Goal: Task Accomplishment & Management: Manage account settings

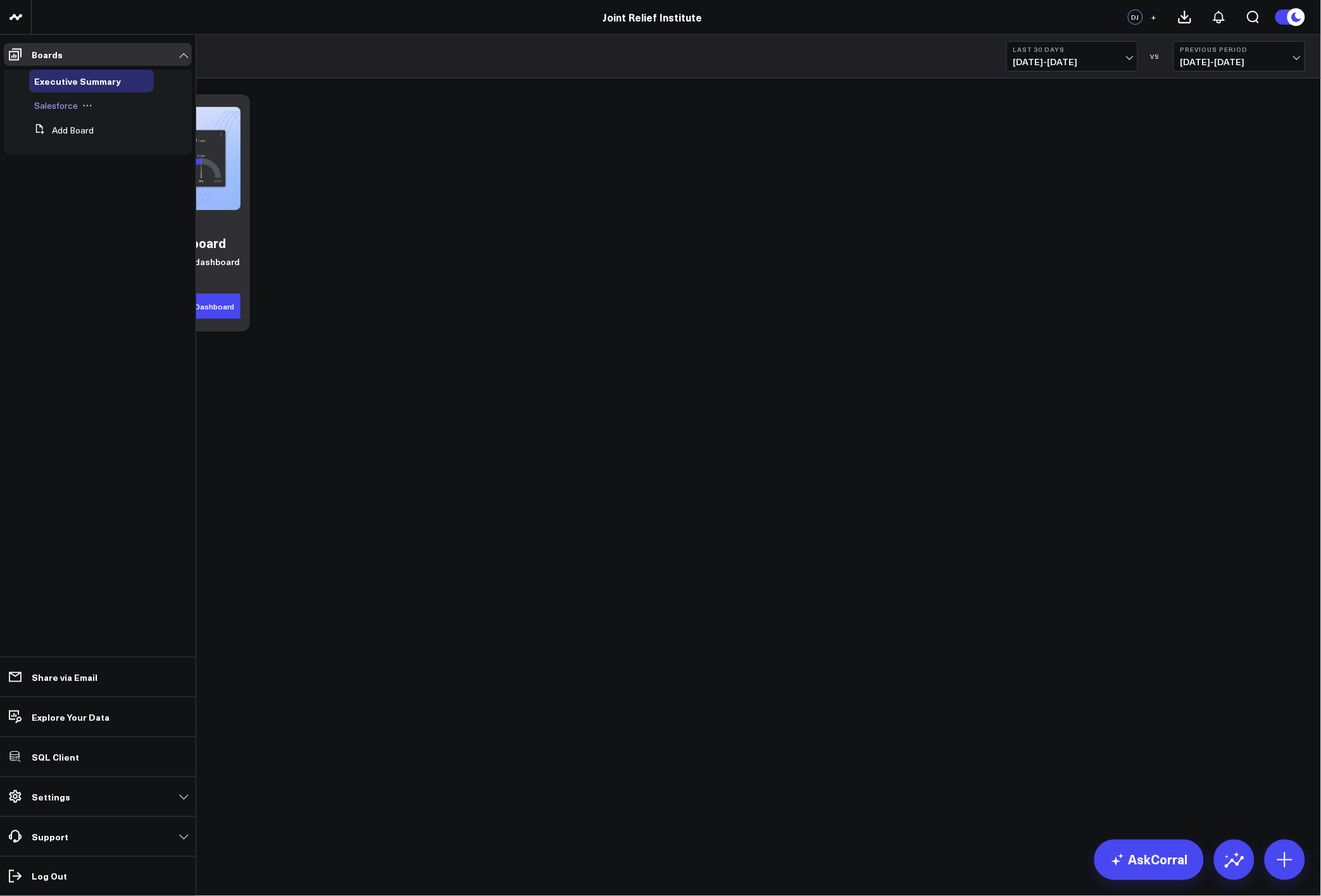
click at [72, 112] on div "Salesforce" at bounding box center [91, 106] width 125 height 23
click at [62, 102] on span "Salesforce" at bounding box center [56, 105] width 44 height 12
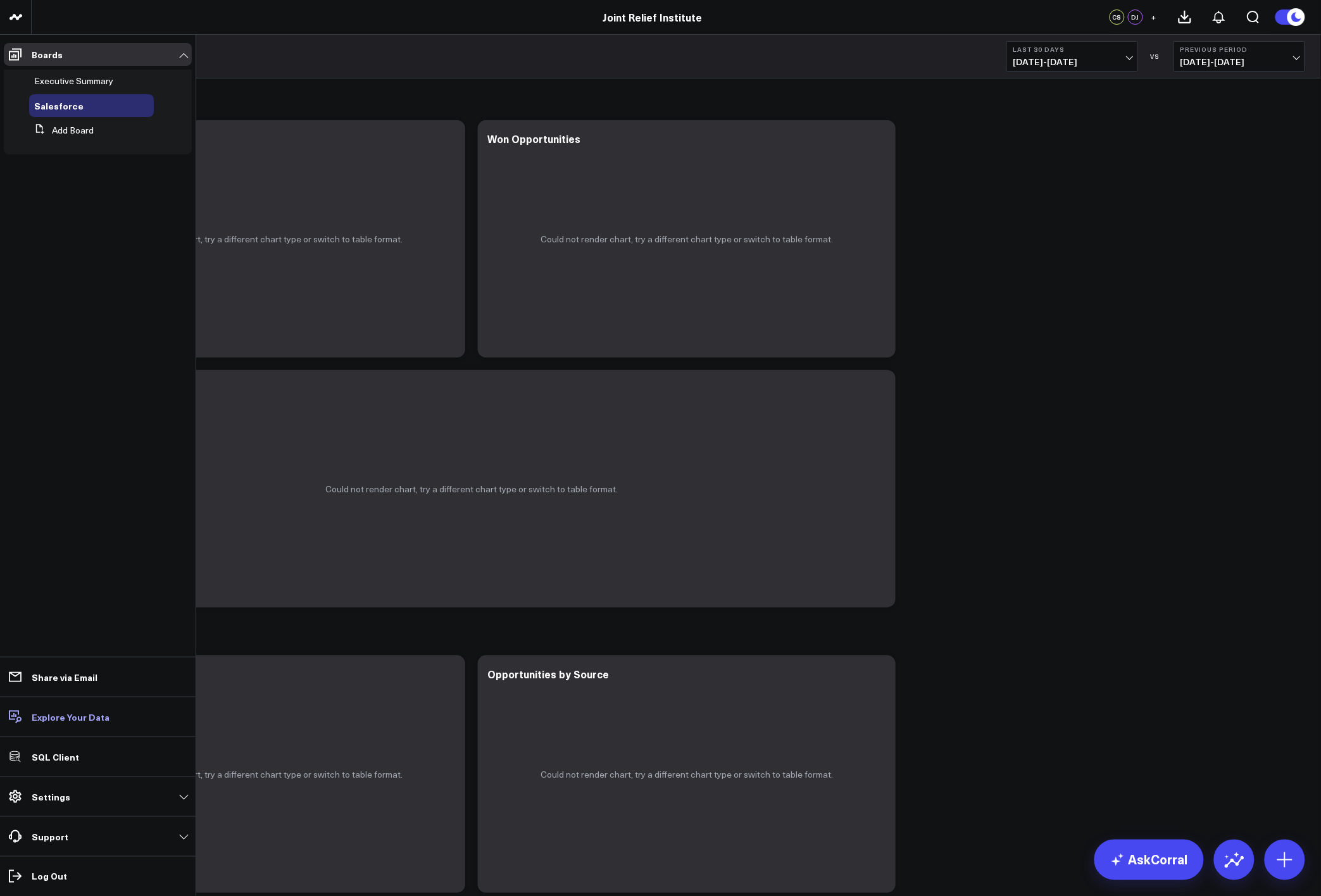
click at [56, 723] on link "Explore Your Data" at bounding box center [98, 717] width 188 height 23
click at [60, 795] on p "Settings" at bounding box center [51, 797] width 39 height 10
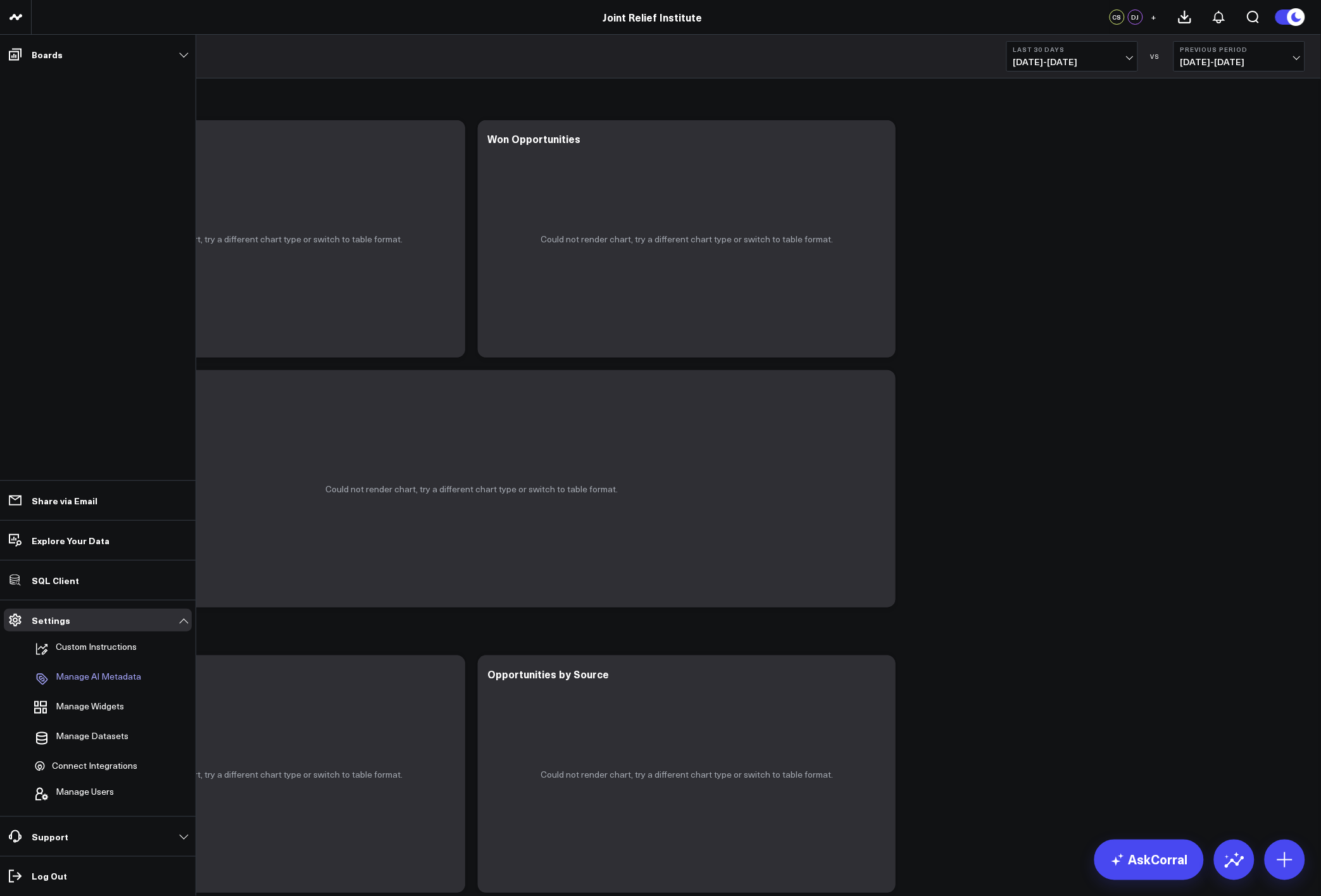
click at [117, 672] on p "Manage AI Metadata" at bounding box center [98, 679] width 86 height 15
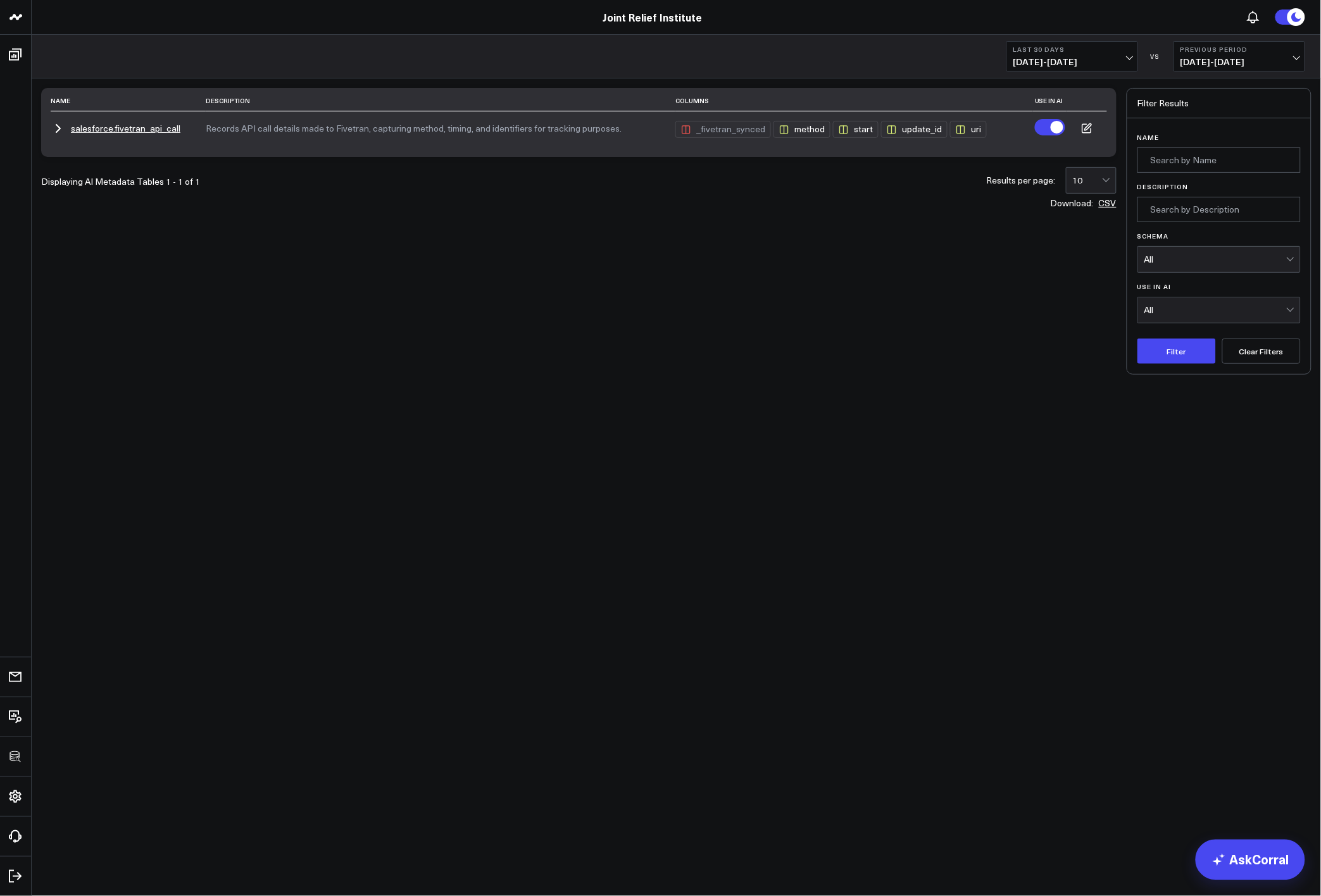
click at [55, 129] on icon "button" at bounding box center [58, 129] width 15 height 15
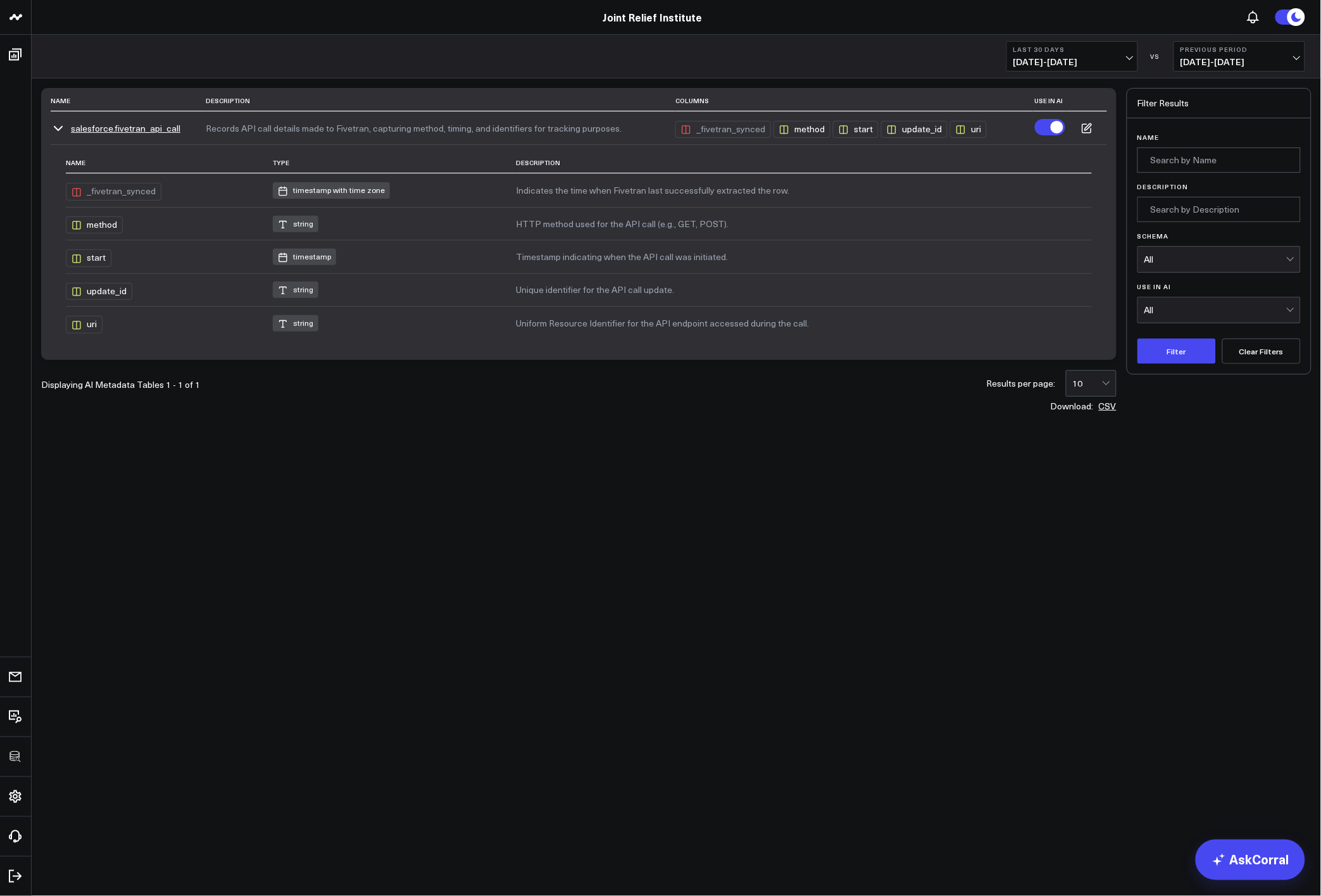
click at [469, 654] on body "3725 Test 829 Studios Accenture Acme Industrial Activant Capital ADVENT Agricul…" at bounding box center [660, 448] width 1321 height 896
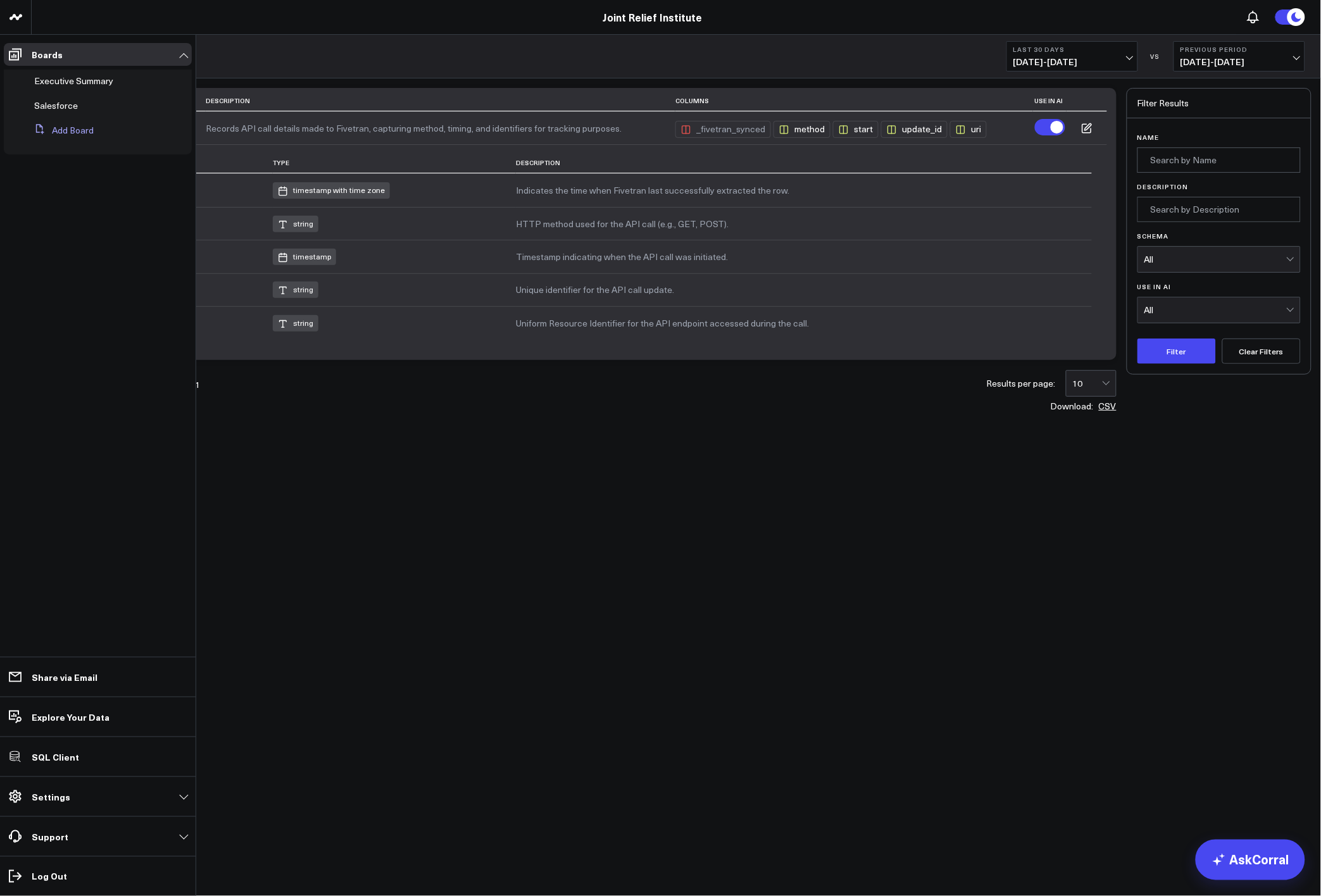
click at [81, 136] on button "Add Board" at bounding box center [62, 131] width 65 height 23
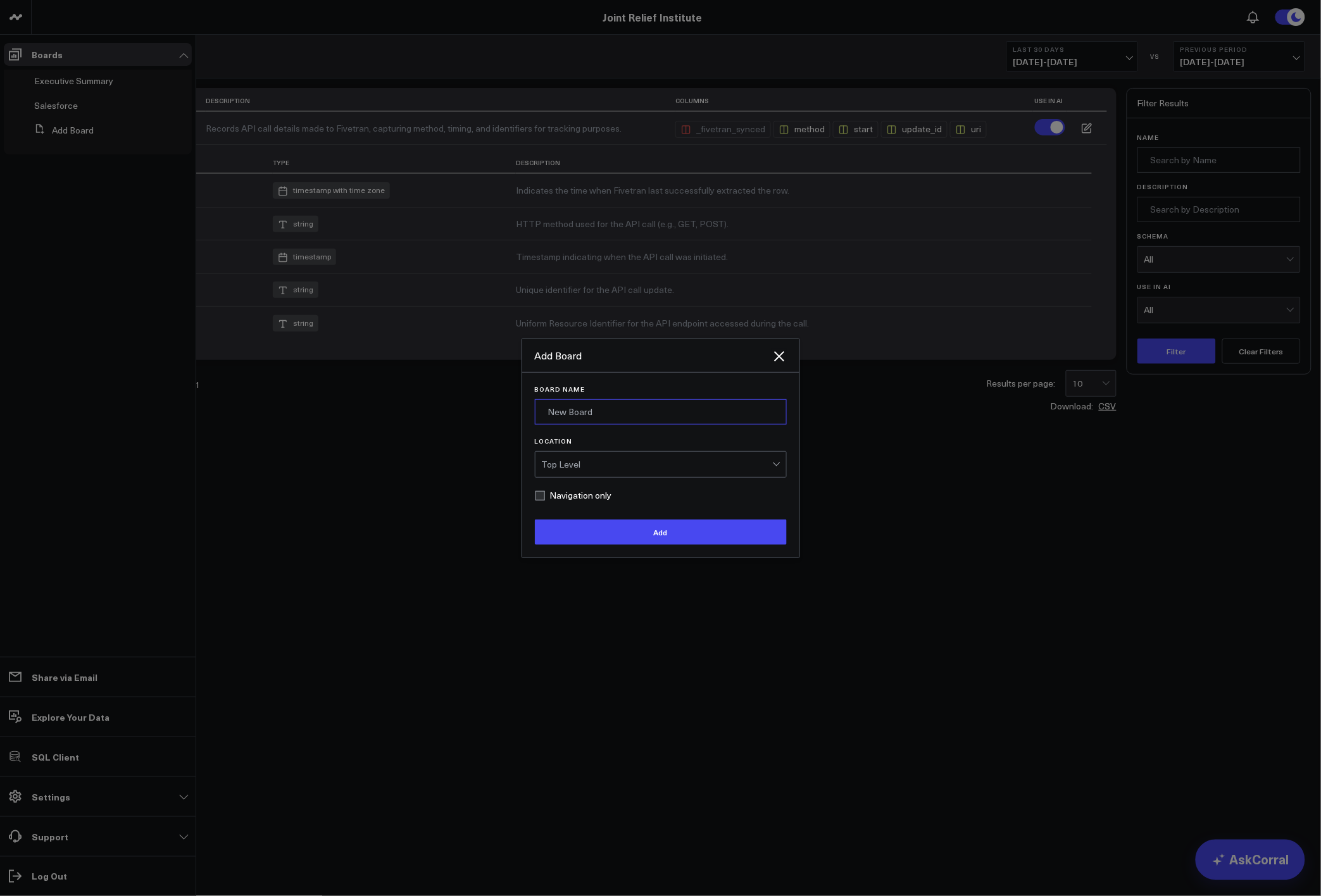
click at [652, 412] on input "Board Name" at bounding box center [660, 412] width 252 height 25
type input "Sandbox"
click at [643, 538] on button "Add" at bounding box center [660, 532] width 252 height 25
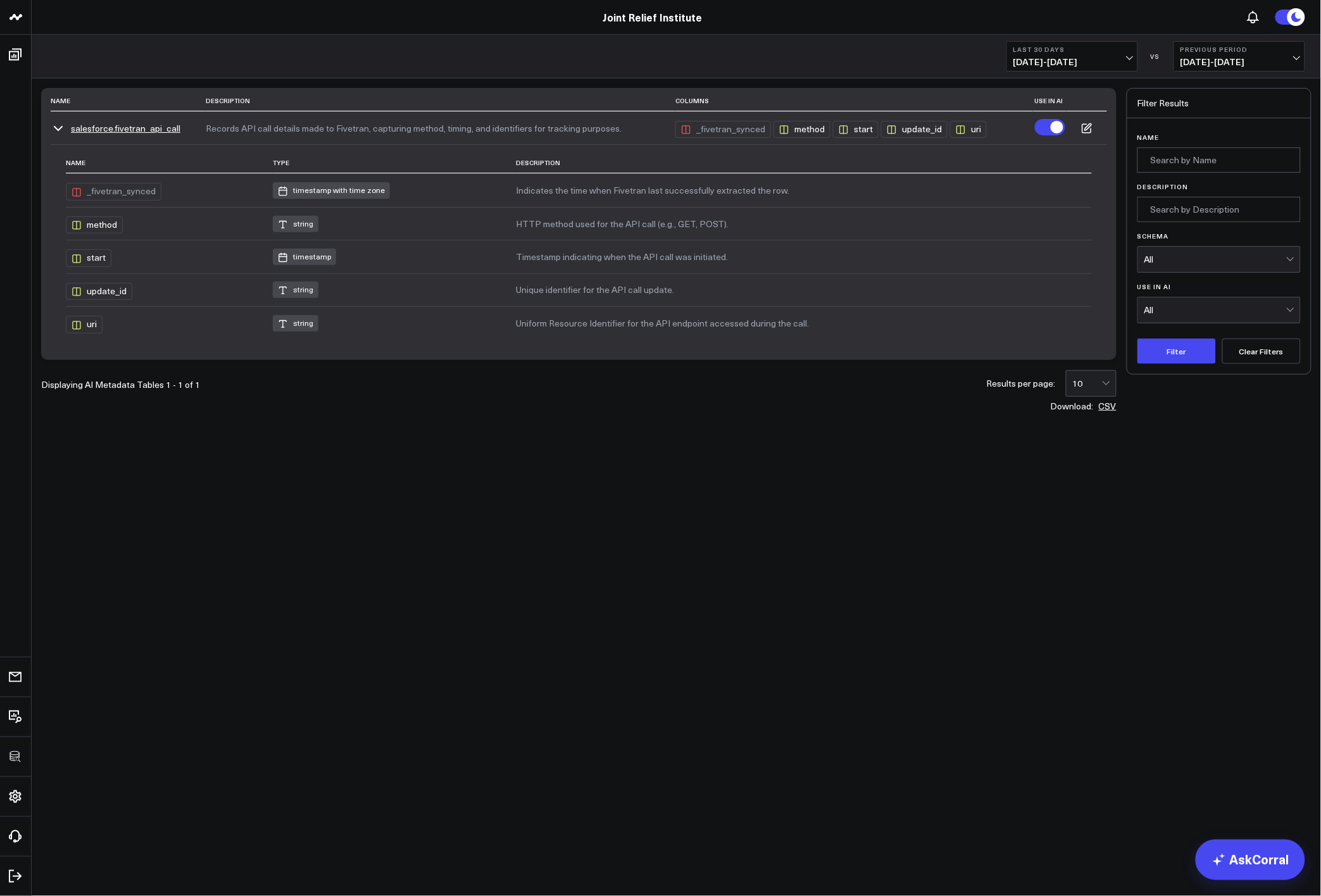
click at [640, 531] on body "3725 Test 829 Studios Accenture Acme Industrial Activant Capital ADVENT Agricul…" at bounding box center [660, 448] width 1321 height 896
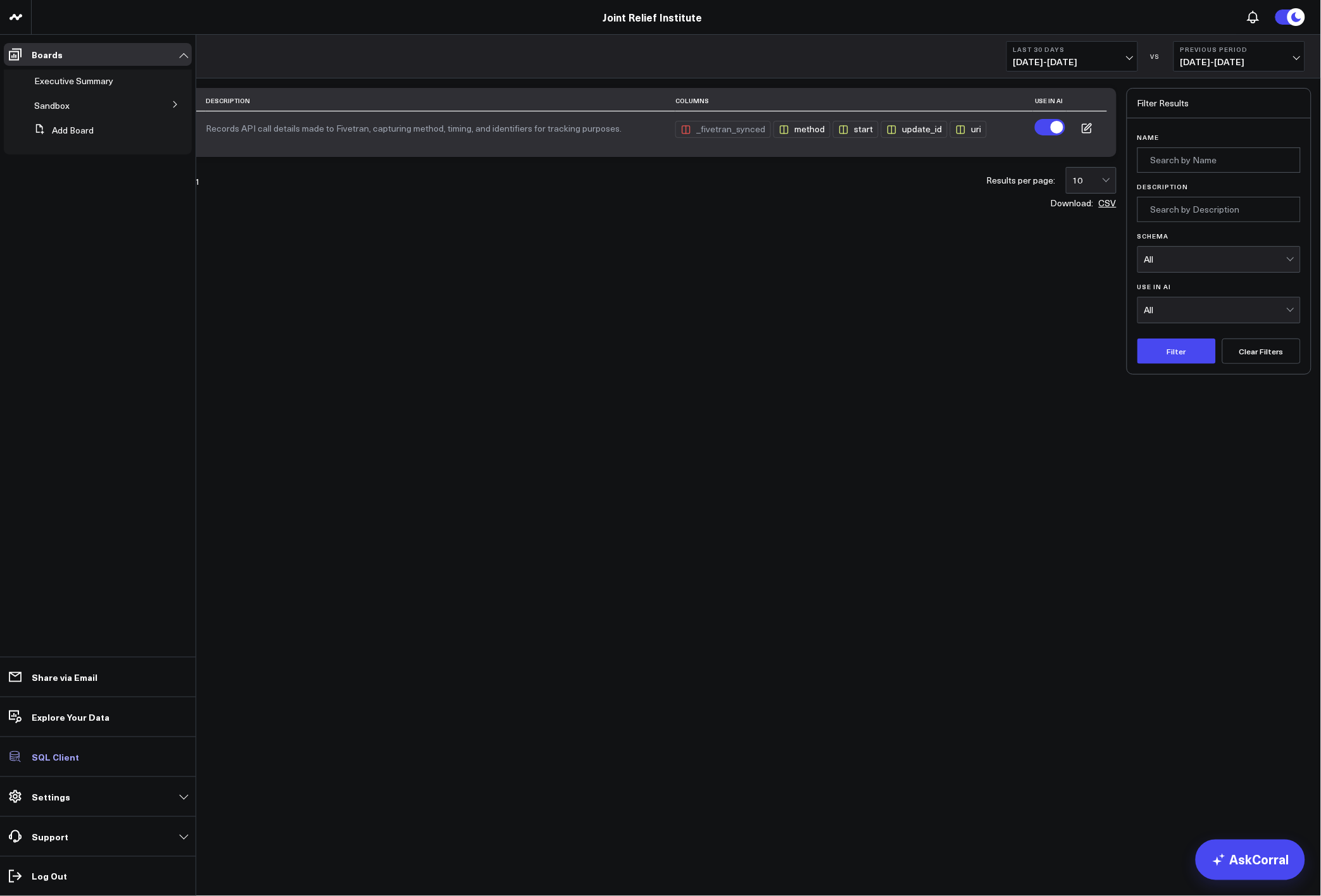
click at [56, 755] on p "SQL Client" at bounding box center [55, 757] width 48 height 10
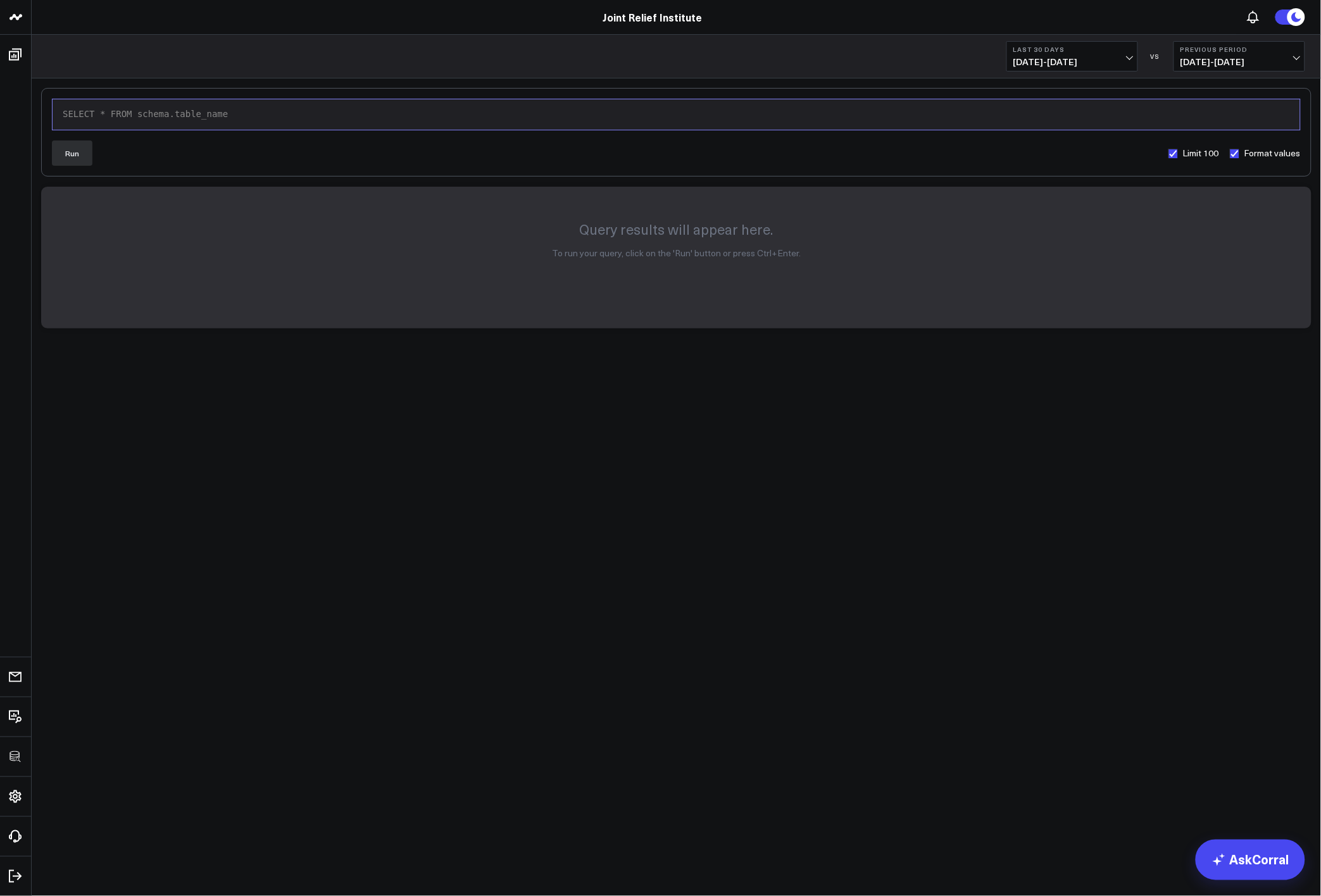
click at [458, 121] on div "SELECT * FROM schema.table_name" at bounding box center [676, 115] width 1235 height 18
click at [93, 160] on div "Run Limit 100 Format values" at bounding box center [676, 153] width 1249 height 25
click at [58, 160] on button "Run" at bounding box center [72, 153] width 41 height 25
click at [661, 124] on div "9 1 › SELECT * FROM SALESFORCE.OPPORTUNITY" at bounding box center [676, 115] width 1249 height 32
click at [491, 120] on div "SELECT * FROM SALESFORCE.OPPORTUNITY" at bounding box center [676, 115] width 1235 height 13
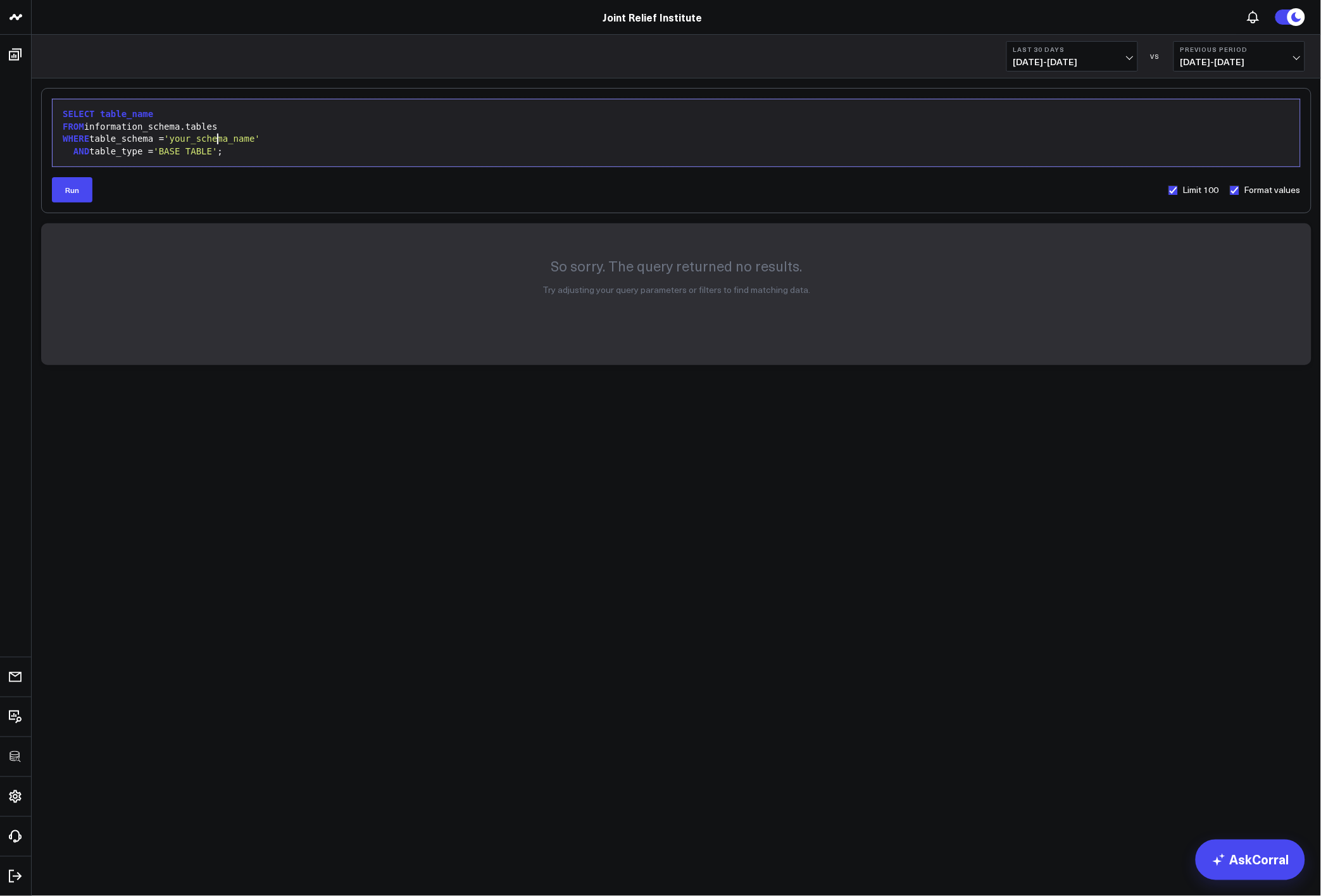
click at [215, 144] on span "'your_schema_name'" at bounding box center [212, 139] width 96 height 10
click at [66, 197] on button "Run" at bounding box center [72, 190] width 41 height 25
click at [221, 143] on span "'SALESFORCE'" at bounding box center [196, 139] width 64 height 10
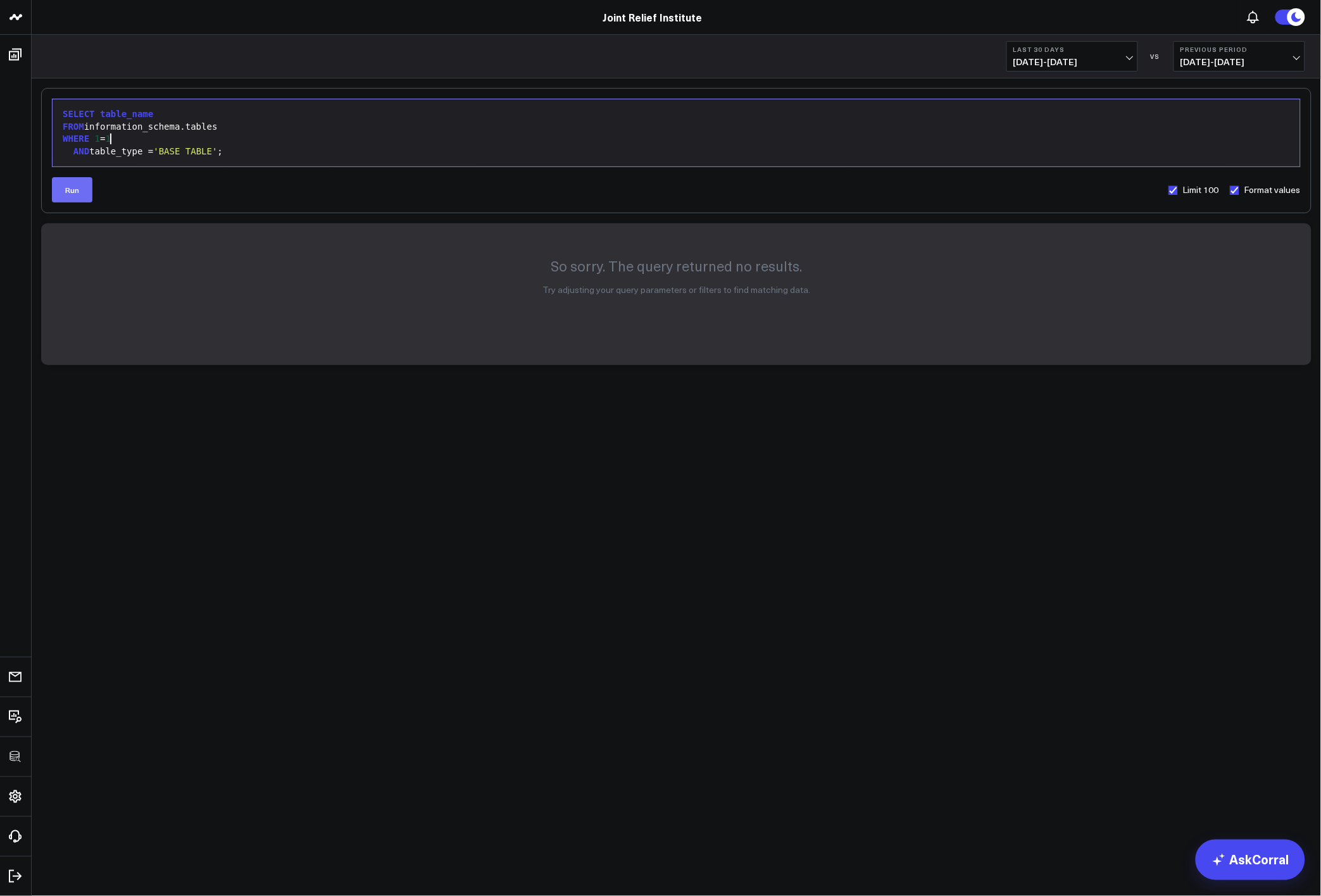
click at [72, 197] on button "Run" at bounding box center [72, 190] width 41 height 25
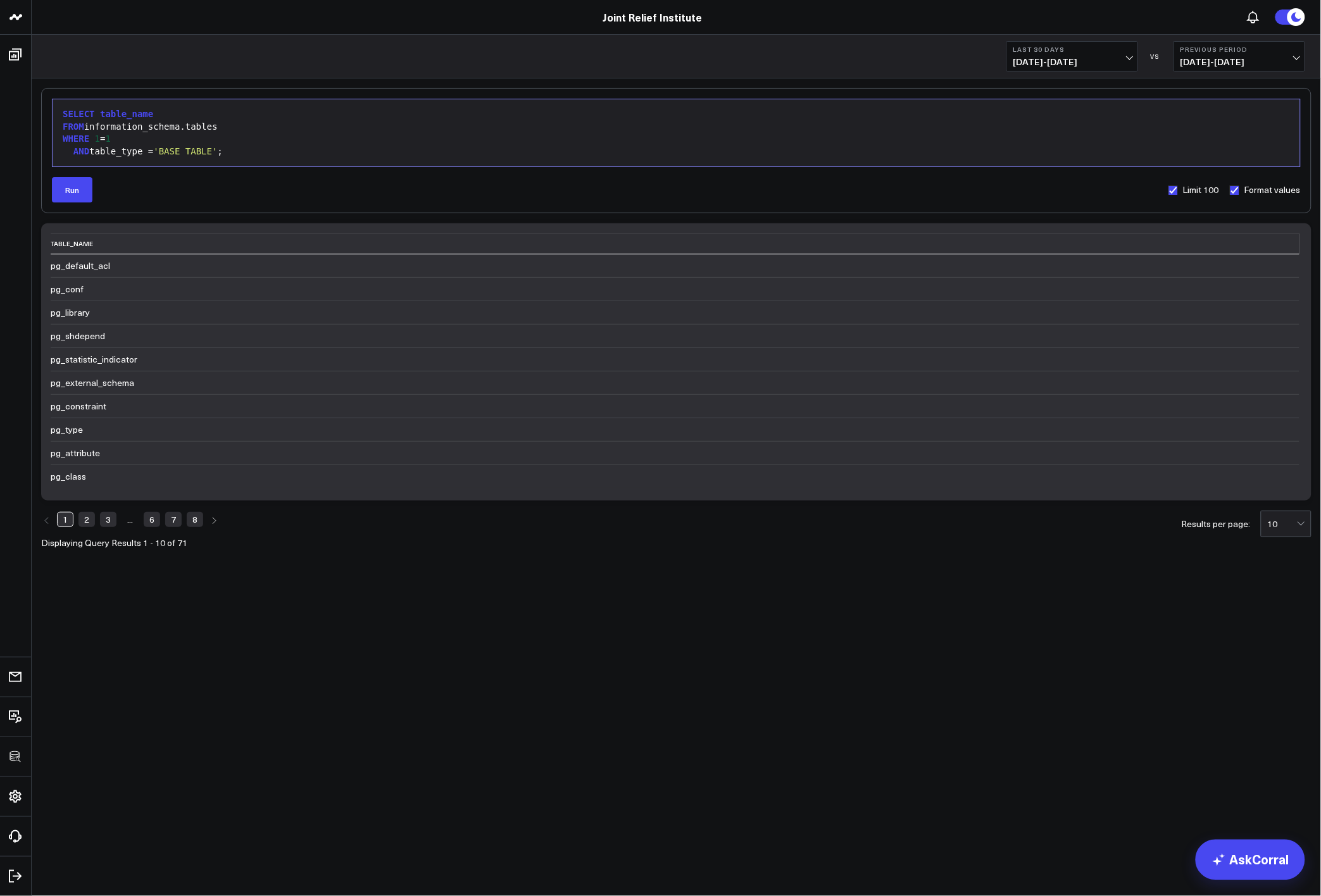
click at [160, 519] on link "6" at bounding box center [152, 519] width 16 height 15
click at [190, 520] on link "7" at bounding box center [194, 519] width 16 height 15
click at [194, 523] on link "8" at bounding box center [195, 519] width 16 height 15
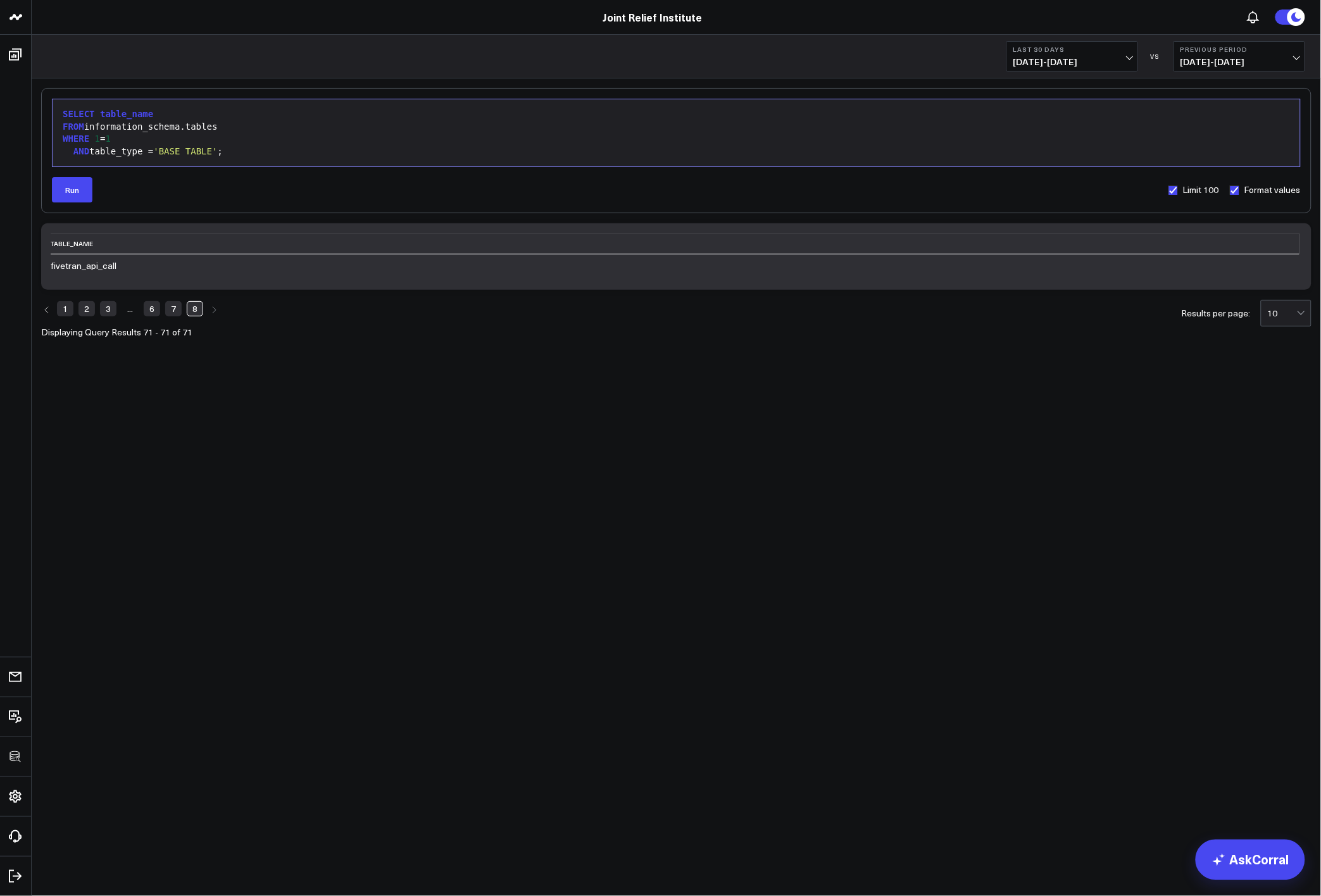
click at [103, 309] on link "3" at bounding box center [108, 309] width 16 height 15
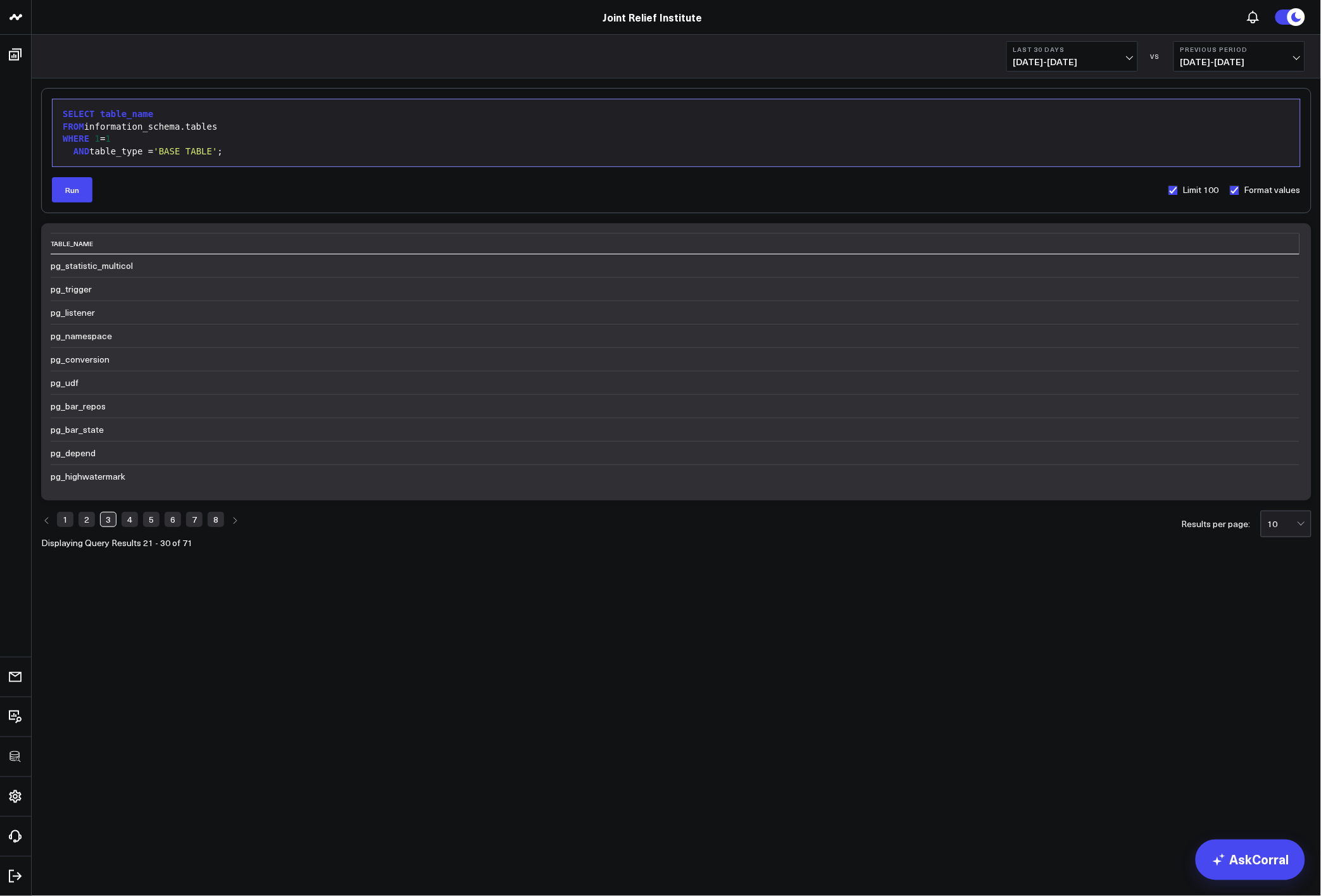
click at [85, 520] on link "2" at bounding box center [87, 519] width 16 height 15
click at [58, 521] on link "1" at bounding box center [65, 519] width 16 height 15
click at [153, 523] on link "6" at bounding box center [152, 519] width 16 height 15
click at [101, 122] on div "FROM information_schema.tables" at bounding box center [676, 127] width 1235 height 13
click at [88, 167] on div "Selection deleted 9 1 2 3 4 › ⌄ SELECT table_schema, table_name FROM informatio…" at bounding box center [676, 133] width 1249 height 68
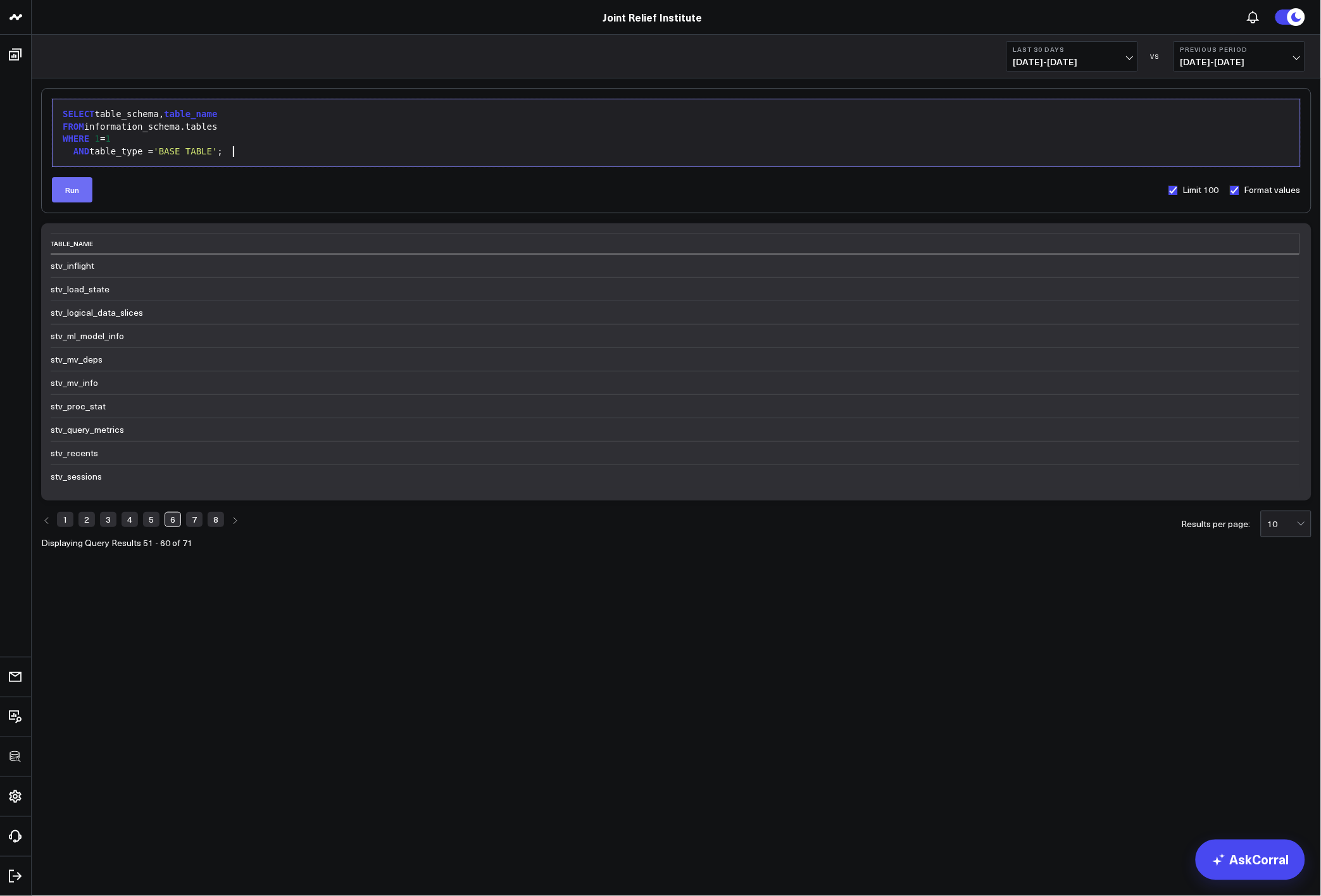
click at [83, 178] on button "Run" at bounding box center [72, 190] width 41 height 25
click at [209, 521] on link "8" at bounding box center [216, 519] width 16 height 15
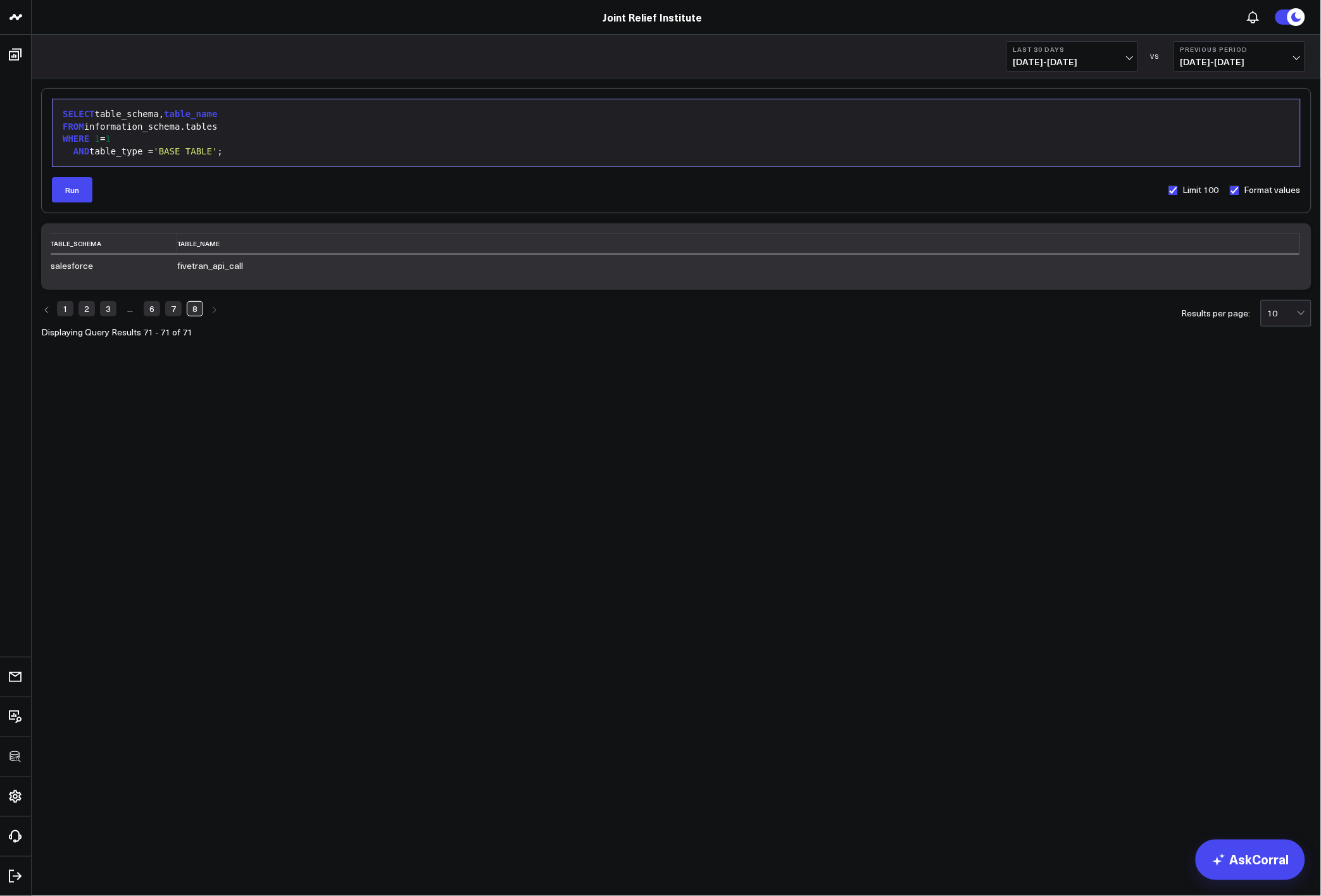
click at [172, 308] on link "7" at bounding box center [174, 309] width 16 height 15
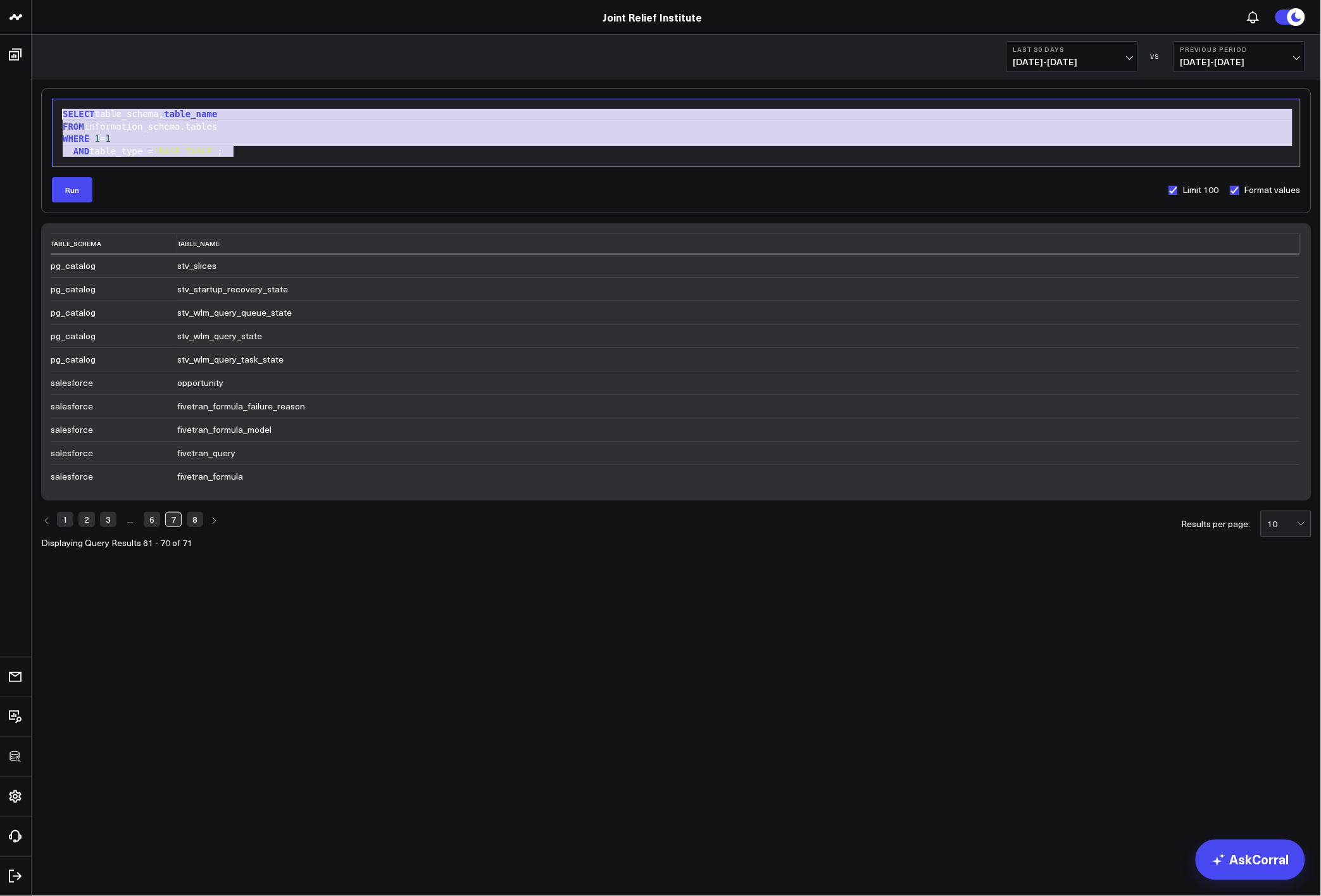
drag, startPoint x: 256, startPoint y: 157, endPoint x: 82, endPoint y: 122, distance: 177.5
click at [80, 115] on div "SELECT table_schema, table_name FROM information_schema.tables WHERE 1 = 1 AND …" at bounding box center [676, 133] width 1235 height 55
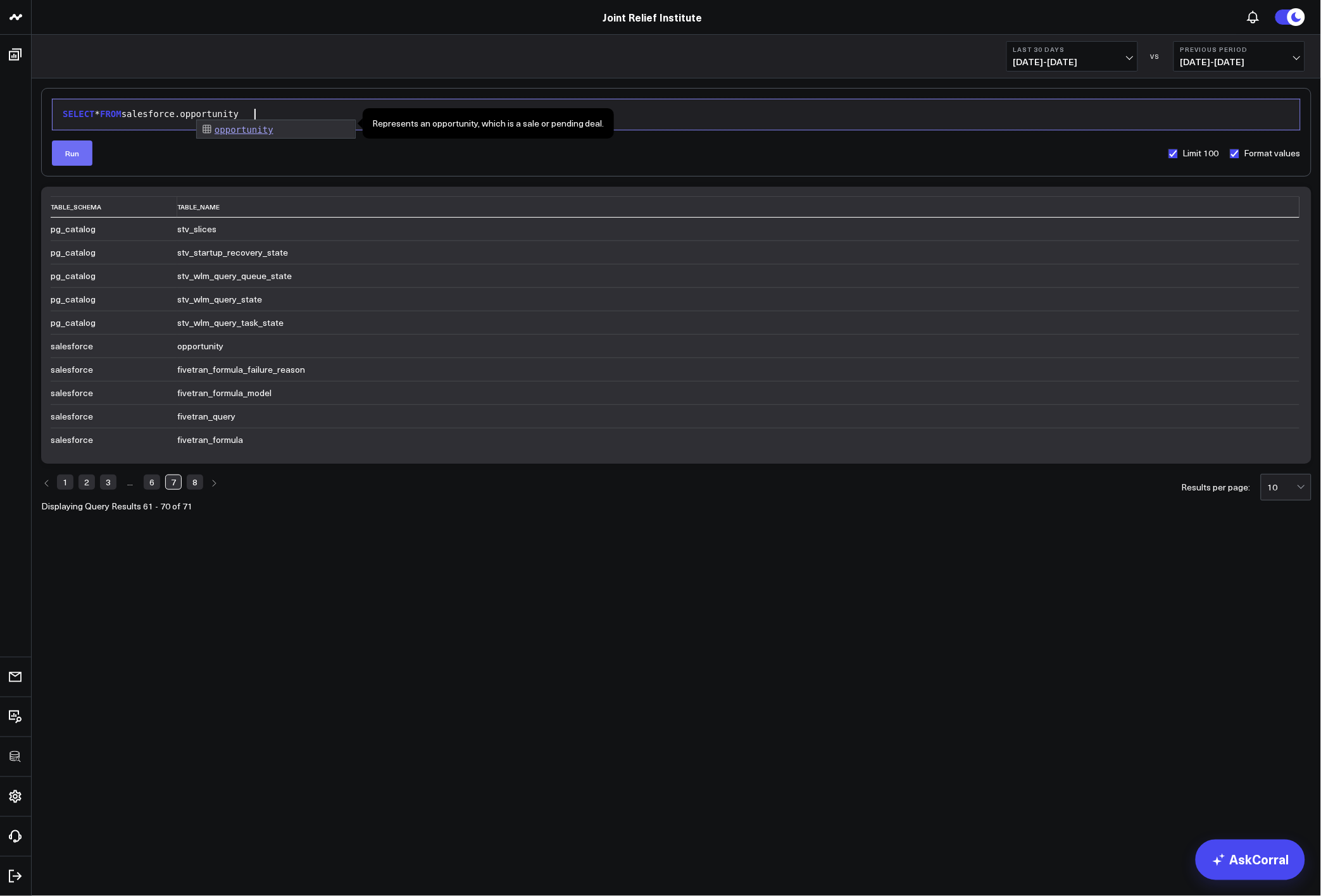
click at [60, 156] on button "Run" at bounding box center [72, 153] width 41 height 25
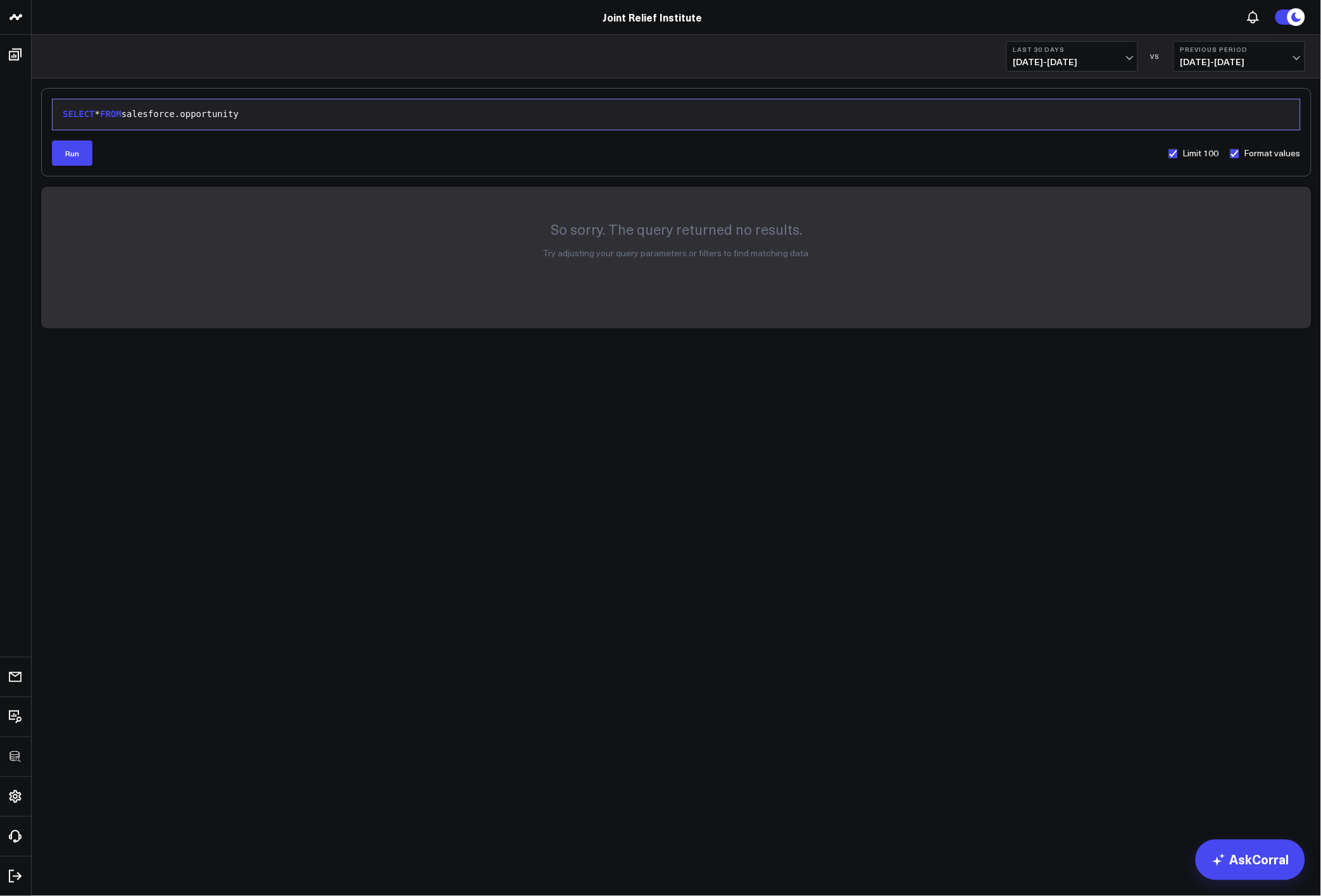
click at [479, 593] on body "3725 Test 829 Studios Accenture Acme Industrial Activant Capital ADVENT Agricul…" at bounding box center [660, 448] width 1321 height 896
click at [503, 477] on body "3725 Test 829 Studios Accenture Acme Industrial Activant Capital ADVENT Agricul…" at bounding box center [660, 448] width 1321 height 896
click at [607, 609] on body "3725 Test 829 Studios Accenture Acme Industrial Activant Capital ADVENT Agricul…" at bounding box center [660, 448] width 1321 height 896
click at [387, 123] on div "SELECT * FROM salesforce.opportunity" at bounding box center [676, 115] width 1235 height 18
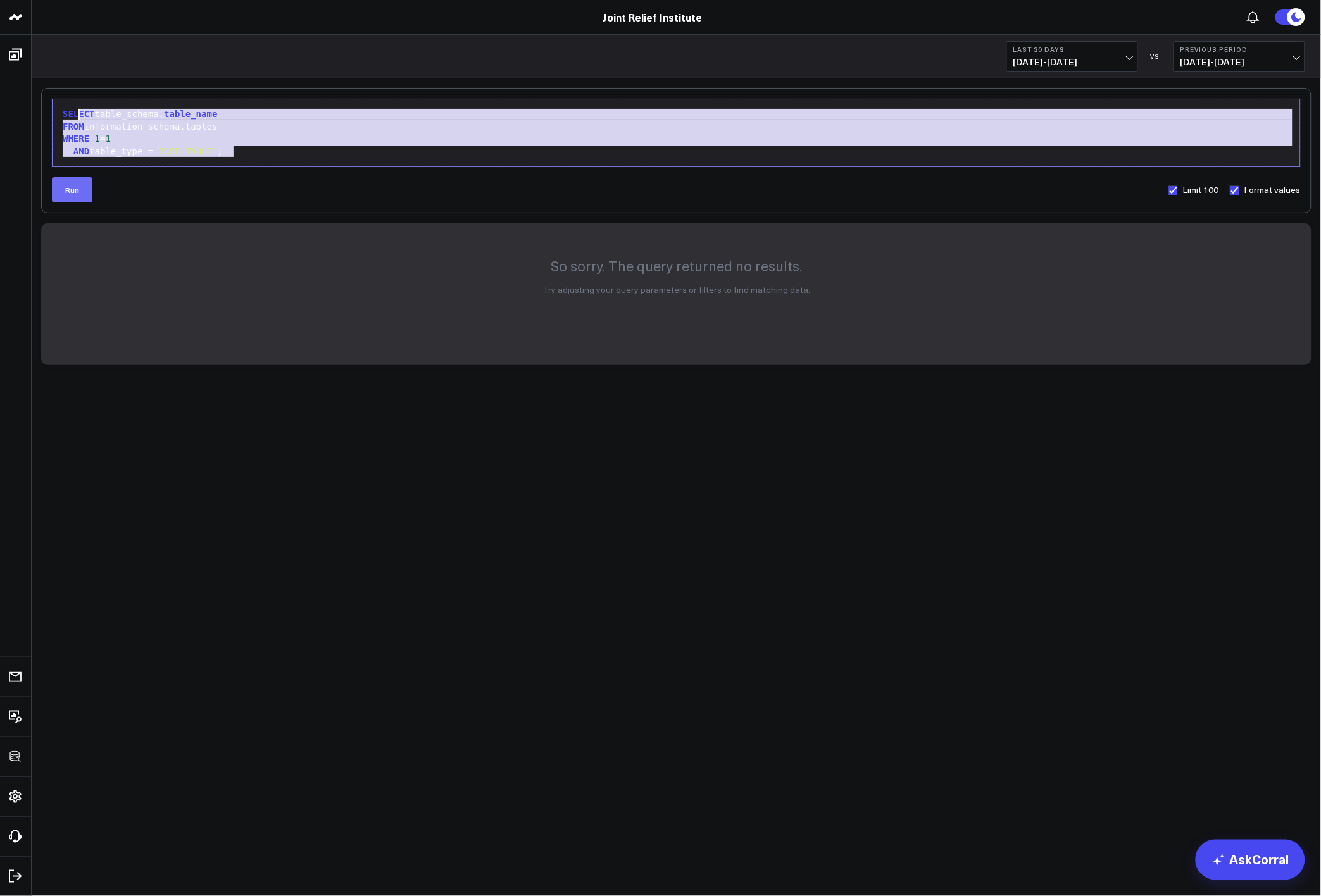
click at [72, 180] on button "Run" at bounding box center [72, 190] width 41 height 25
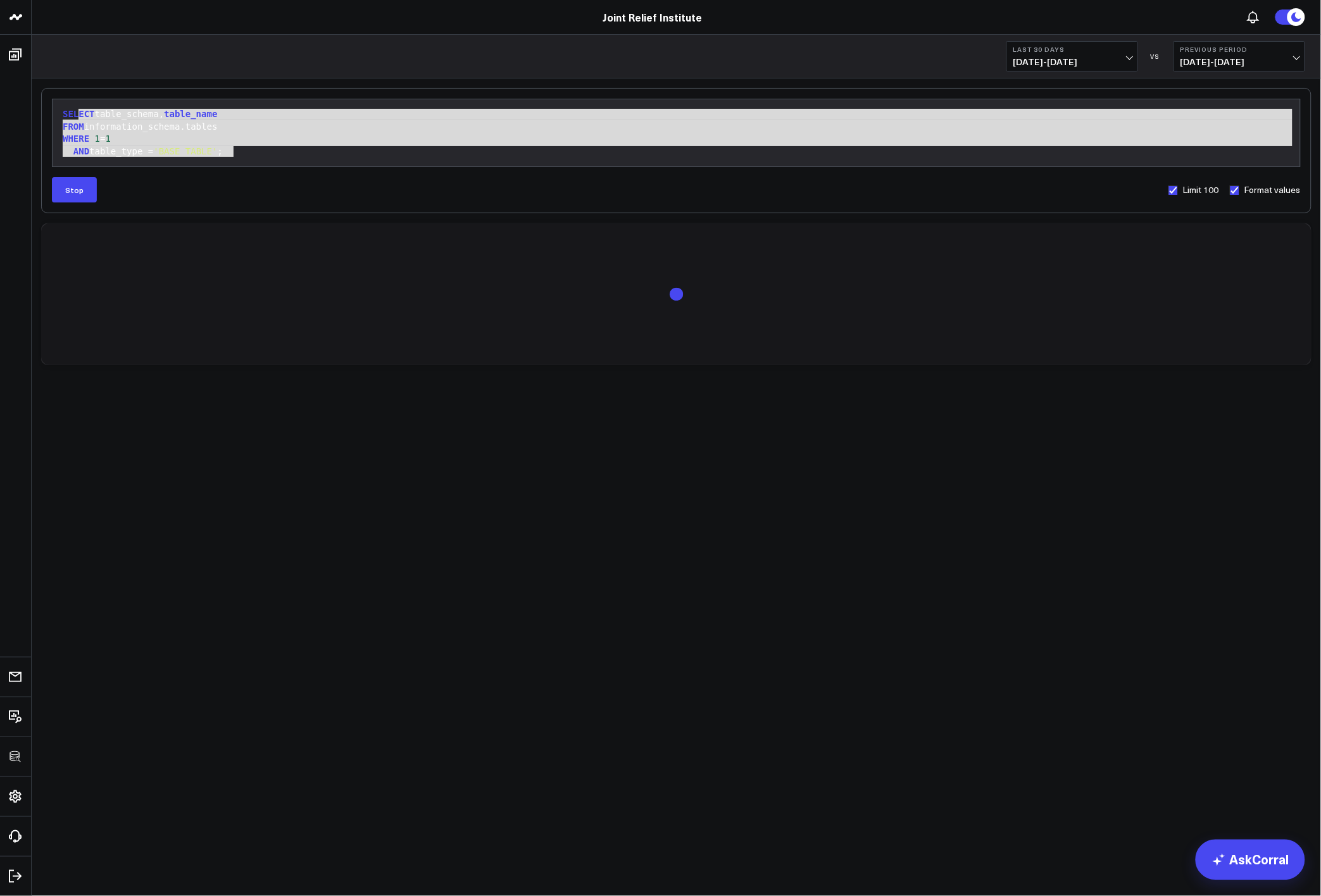
click at [271, 151] on div "AND table_type = 'BASE TABLE' ;" at bounding box center [676, 152] width 1235 height 13
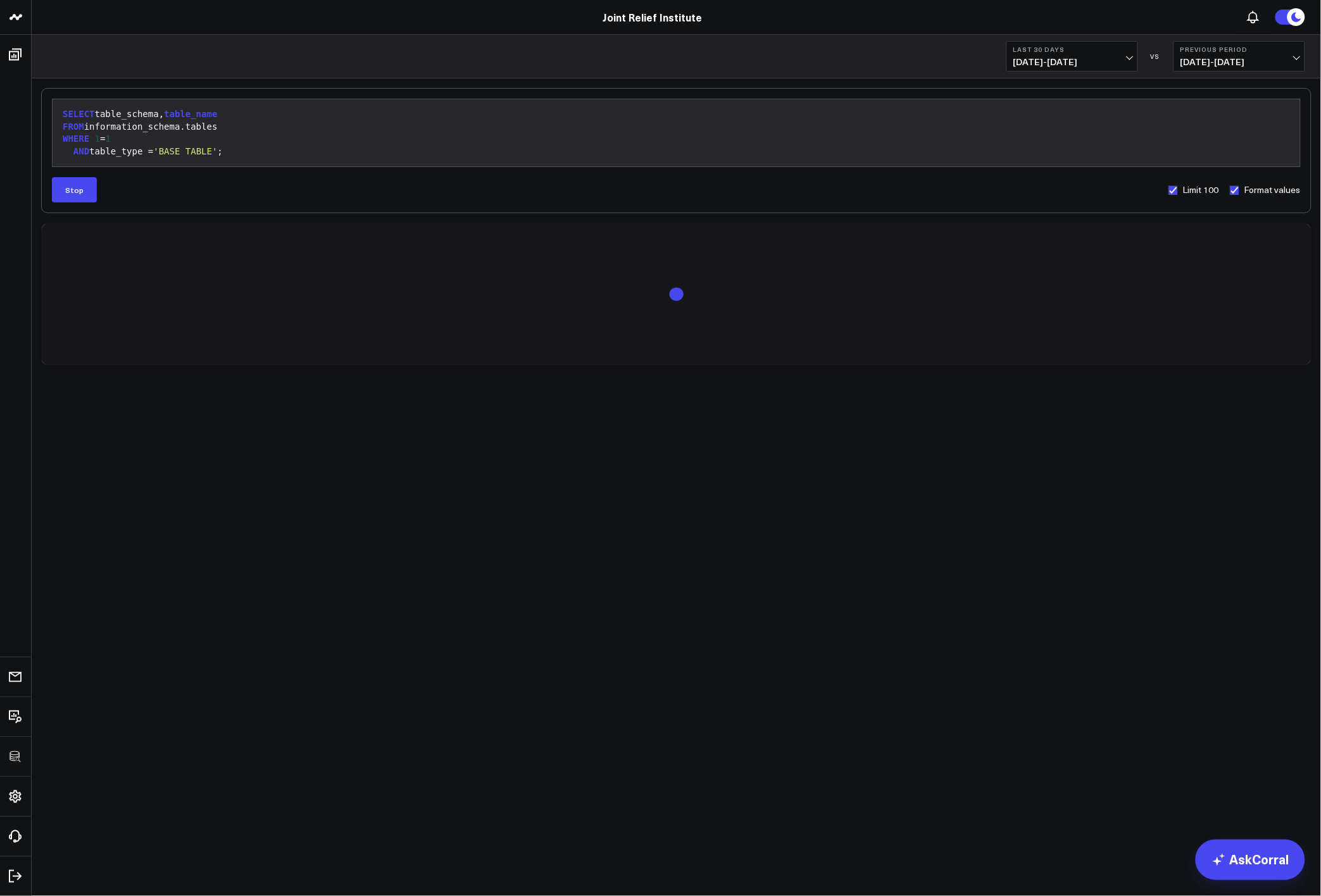
click at [220, 139] on div "WHERE 1 = 1" at bounding box center [676, 140] width 1235 height 13
click at [247, 148] on div "AND table_type = 'BASE TABLE' ;" at bounding box center [676, 152] width 1235 height 13
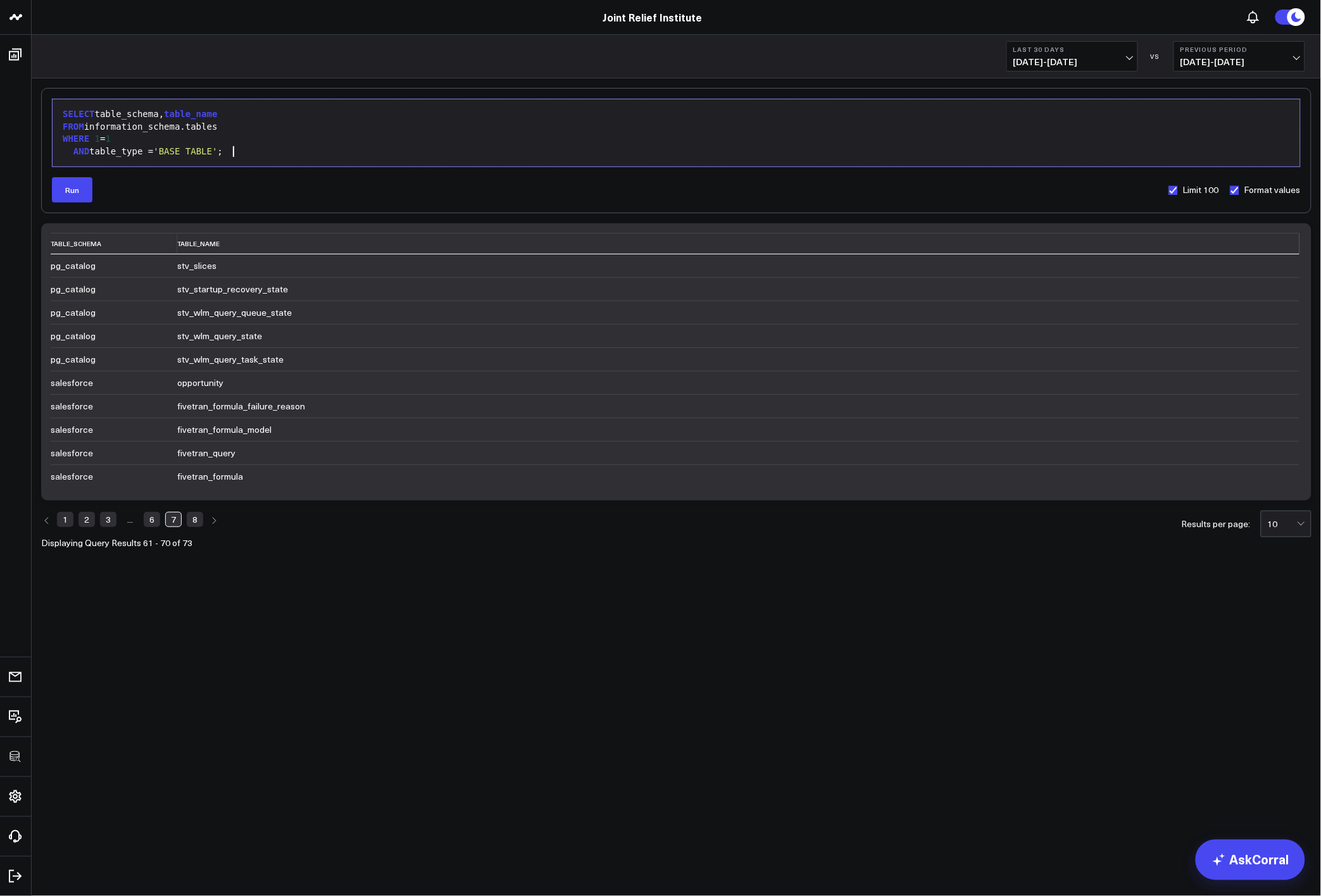
click at [242, 153] on div "AND table_type = 'BASE TABLE' ;" at bounding box center [676, 152] width 1235 height 13
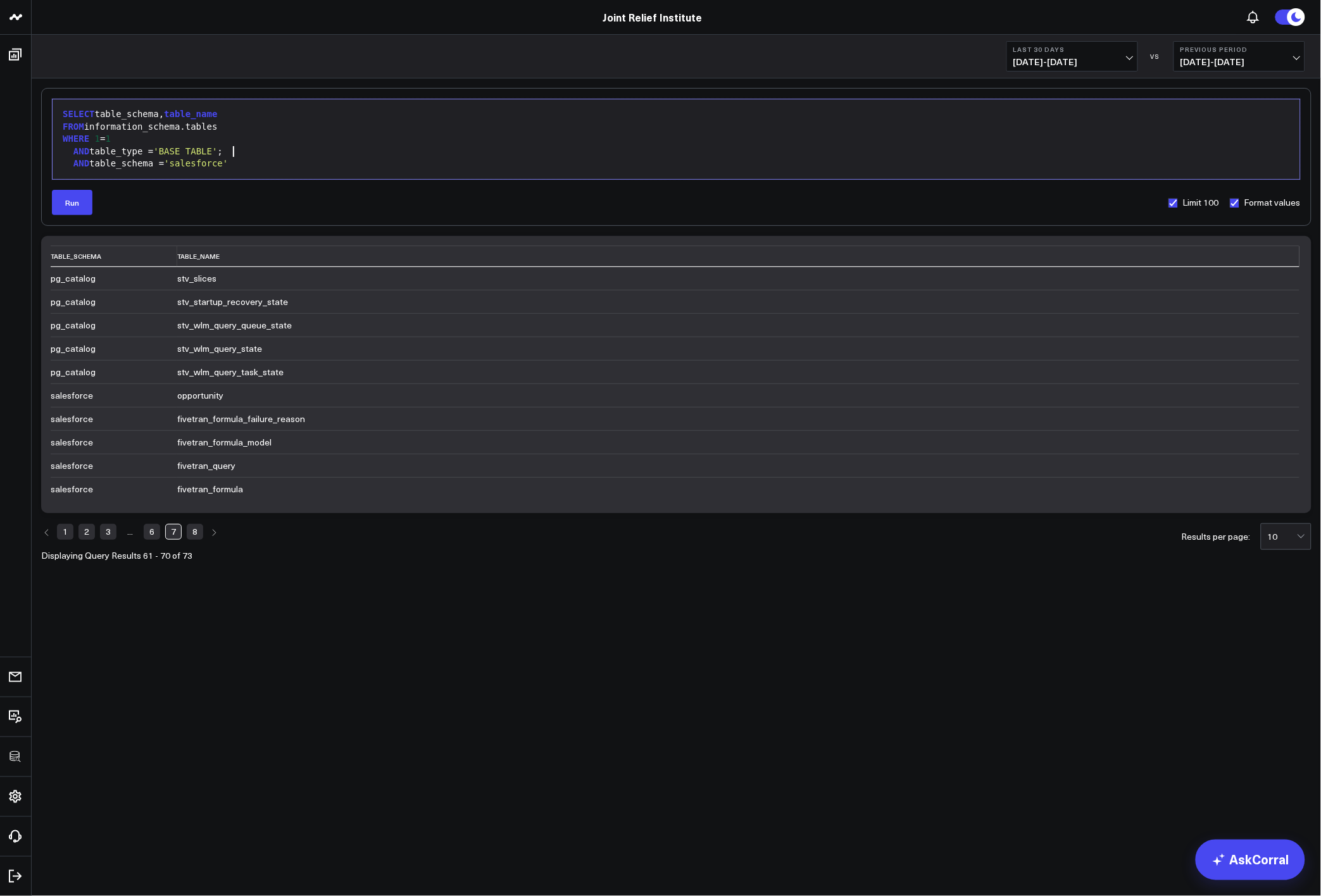
click at [242, 153] on div "AND table_type = 'BASE TABLE' ;" at bounding box center [676, 152] width 1235 height 13
click at [70, 198] on button "Run" at bounding box center [72, 202] width 41 height 25
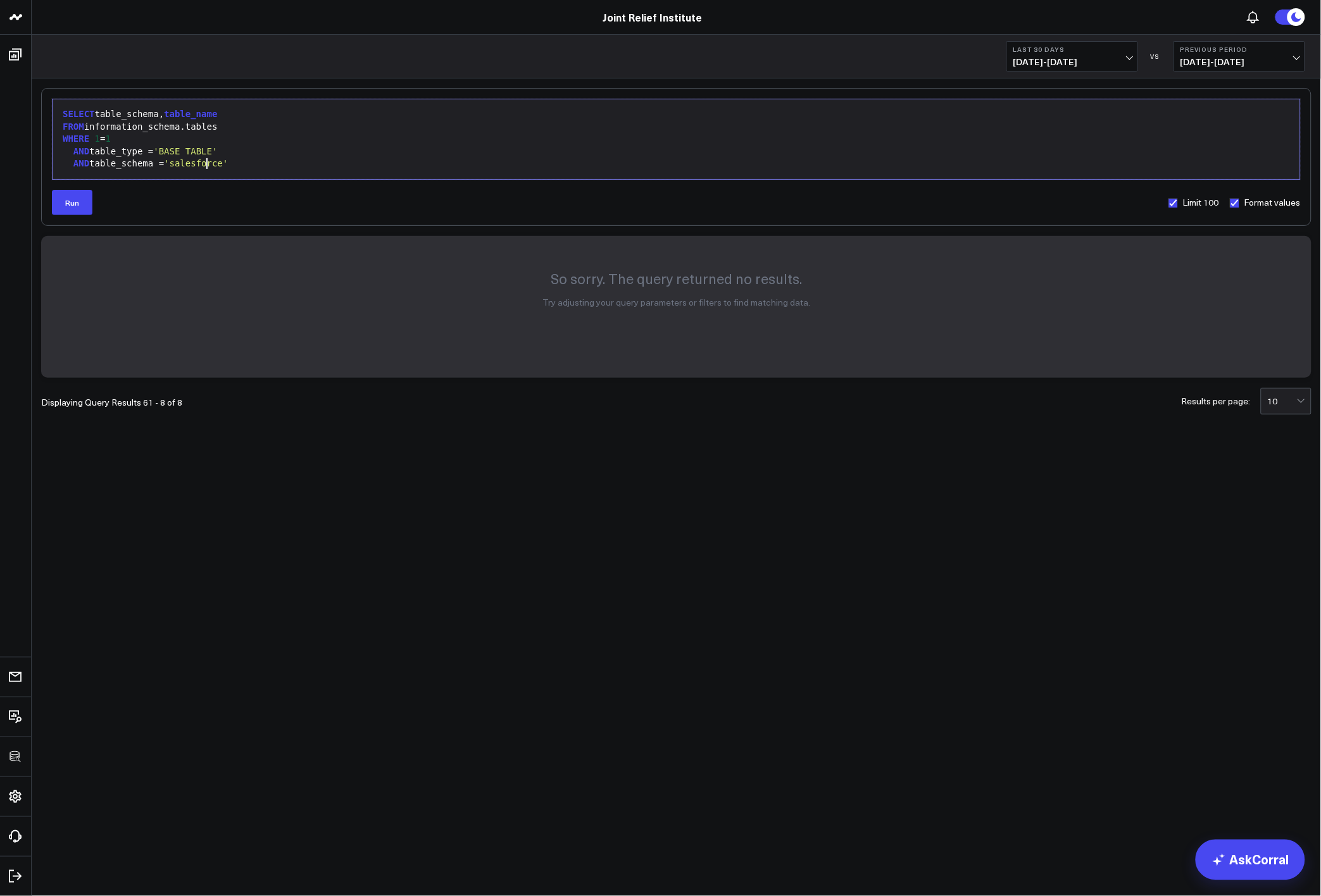
click at [206, 166] on span "'salesforce'" at bounding box center [196, 164] width 64 height 10
click at [74, 202] on button "Run" at bounding box center [72, 202] width 41 height 25
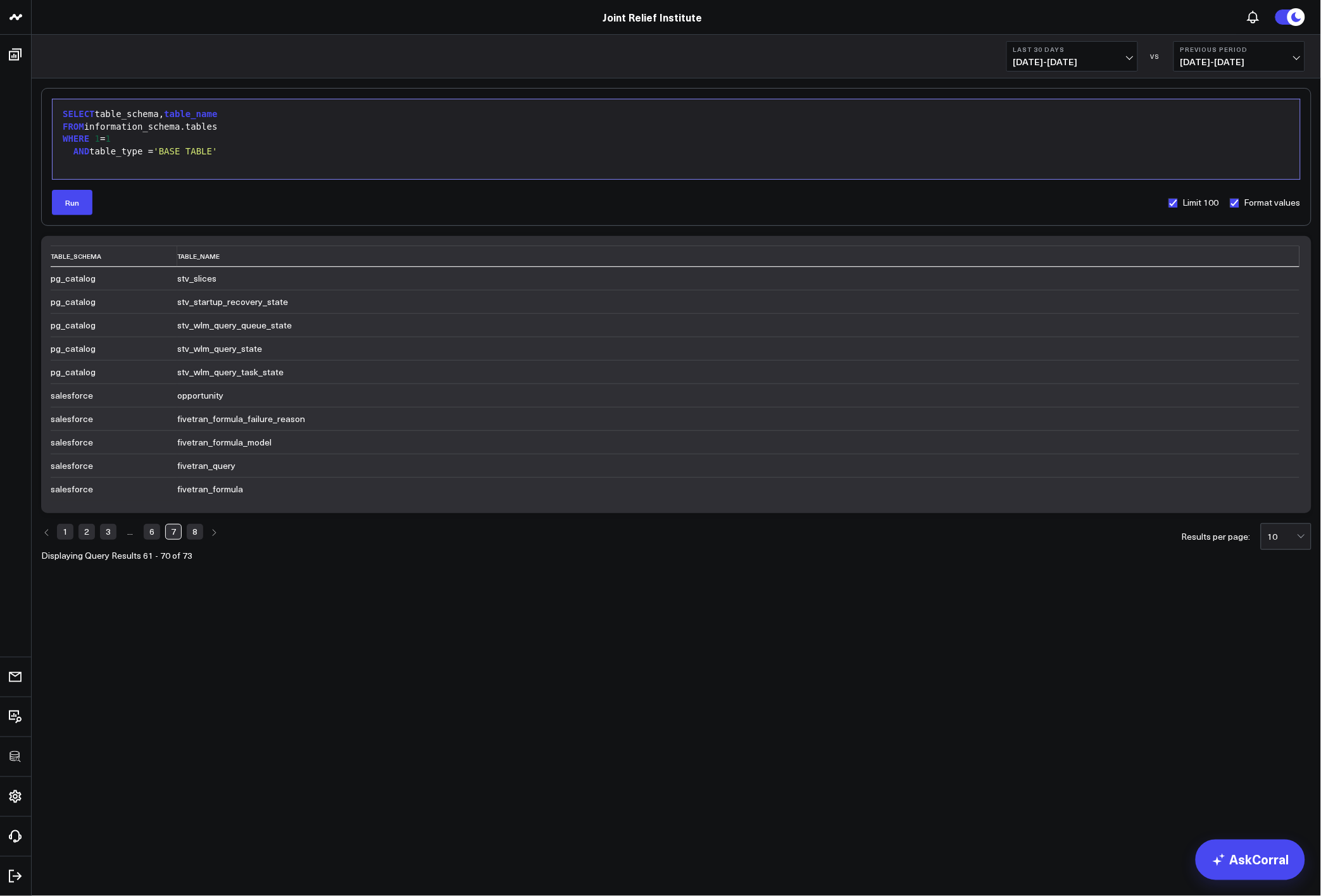
click at [196, 537] on link "8" at bounding box center [195, 531] width 16 height 15
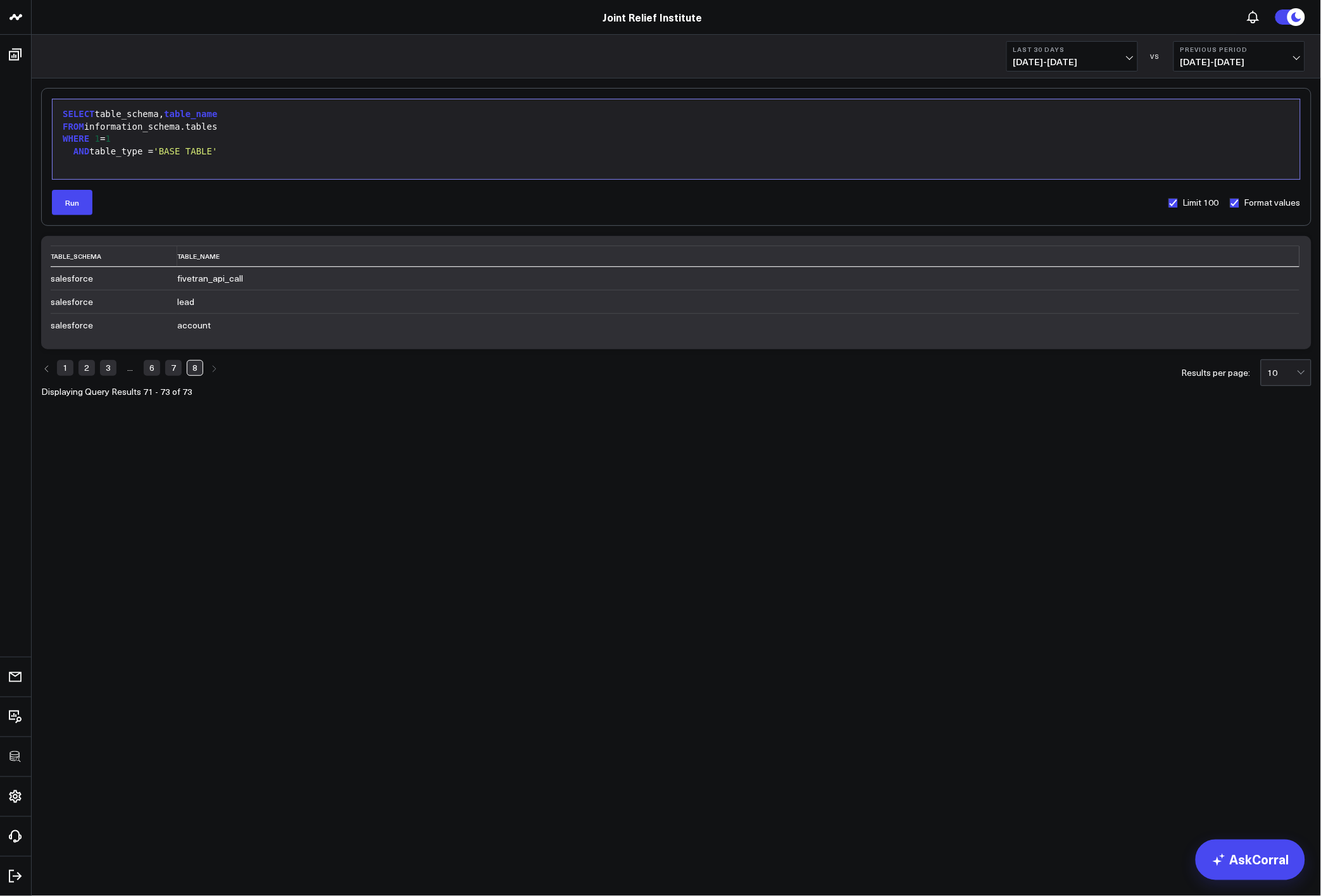
click at [232, 165] on div at bounding box center [676, 164] width 1235 height 13
click at [63, 212] on button "Run" at bounding box center [72, 202] width 41 height 25
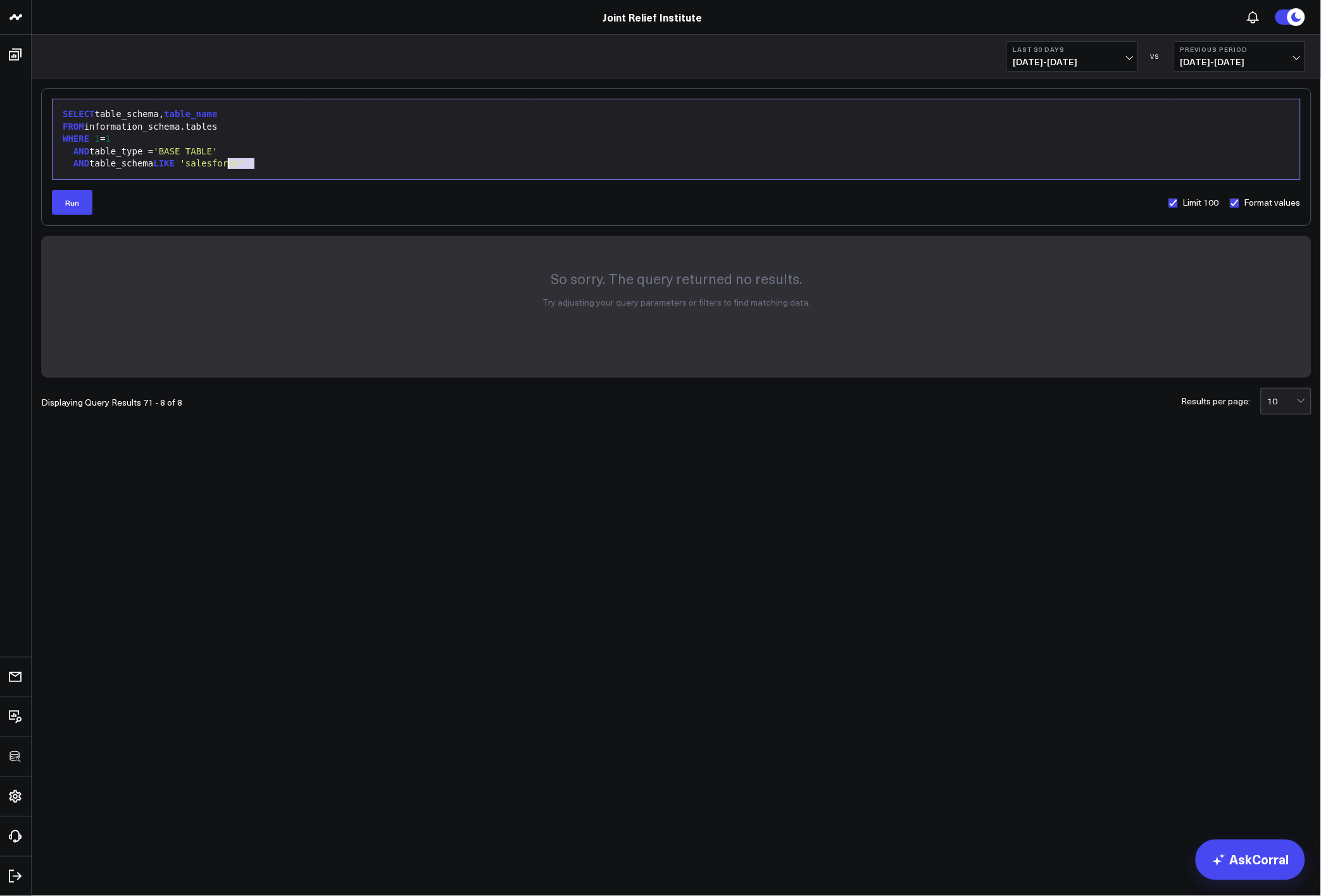
drag, startPoint x: 257, startPoint y: 167, endPoint x: -3, endPoint y: 54, distance: 283.5
click at [0, 54] on html "3725 Test 829 Studios Accenture Acme Industrial Activant Capital ADVENT Agricul…" at bounding box center [660, 448] width 1321 height 896
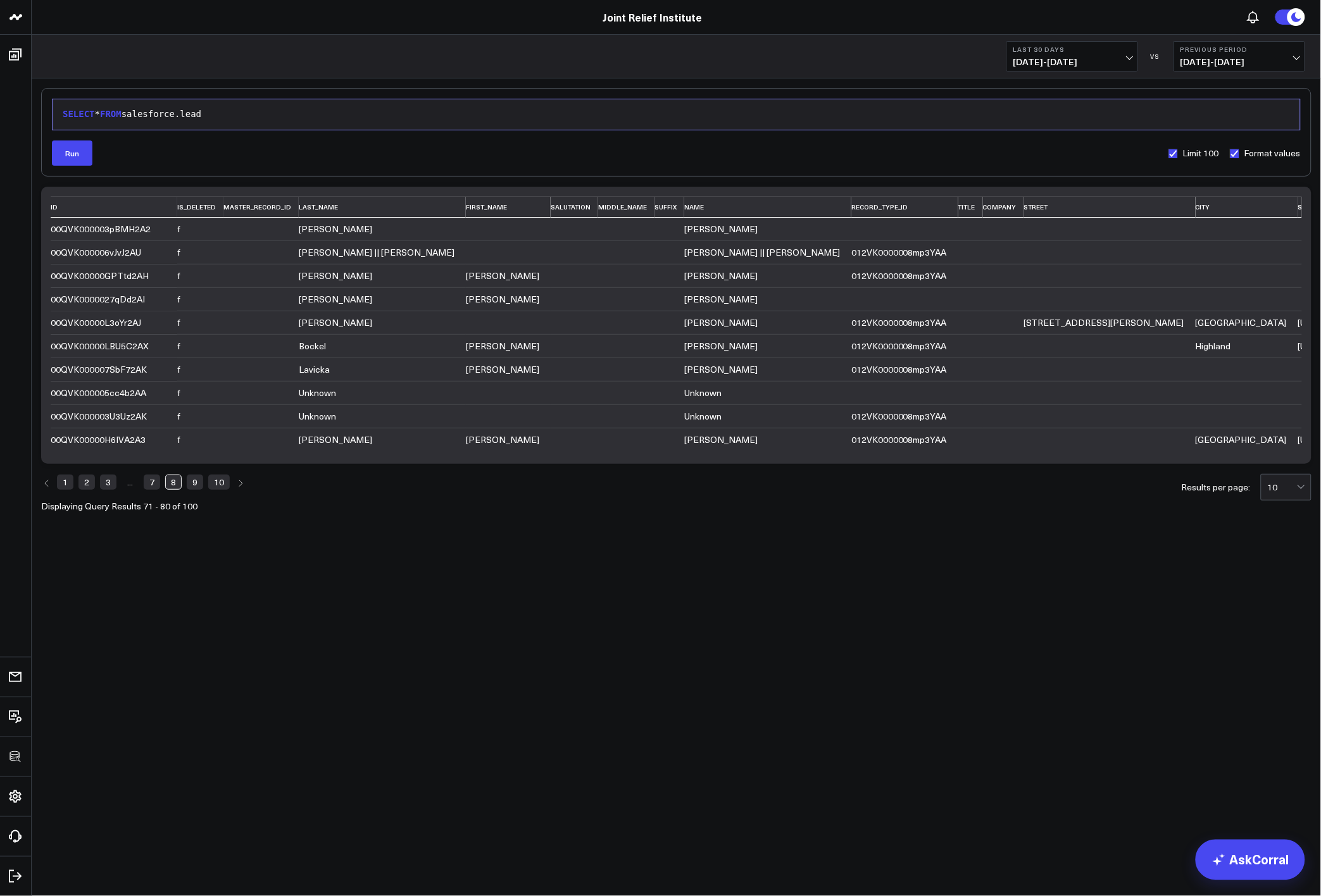
click at [311, 632] on body "3725 Test 829 Studios Accenture Acme Industrial Activant Capital ADVENT Agricul…" at bounding box center [660, 448] width 1321 height 896
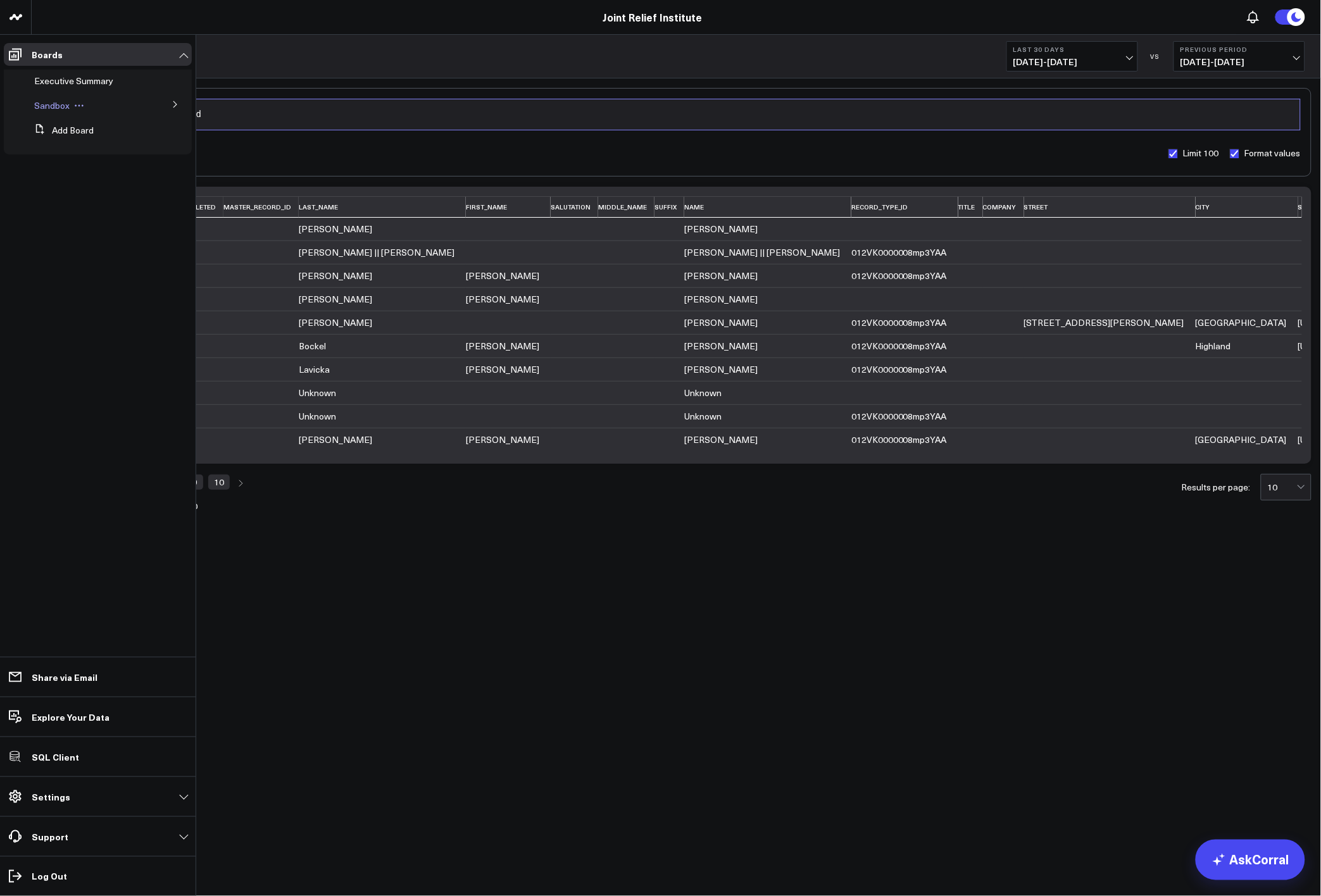
click at [67, 108] on span "Sandbox" at bounding box center [52, 105] width 36 height 12
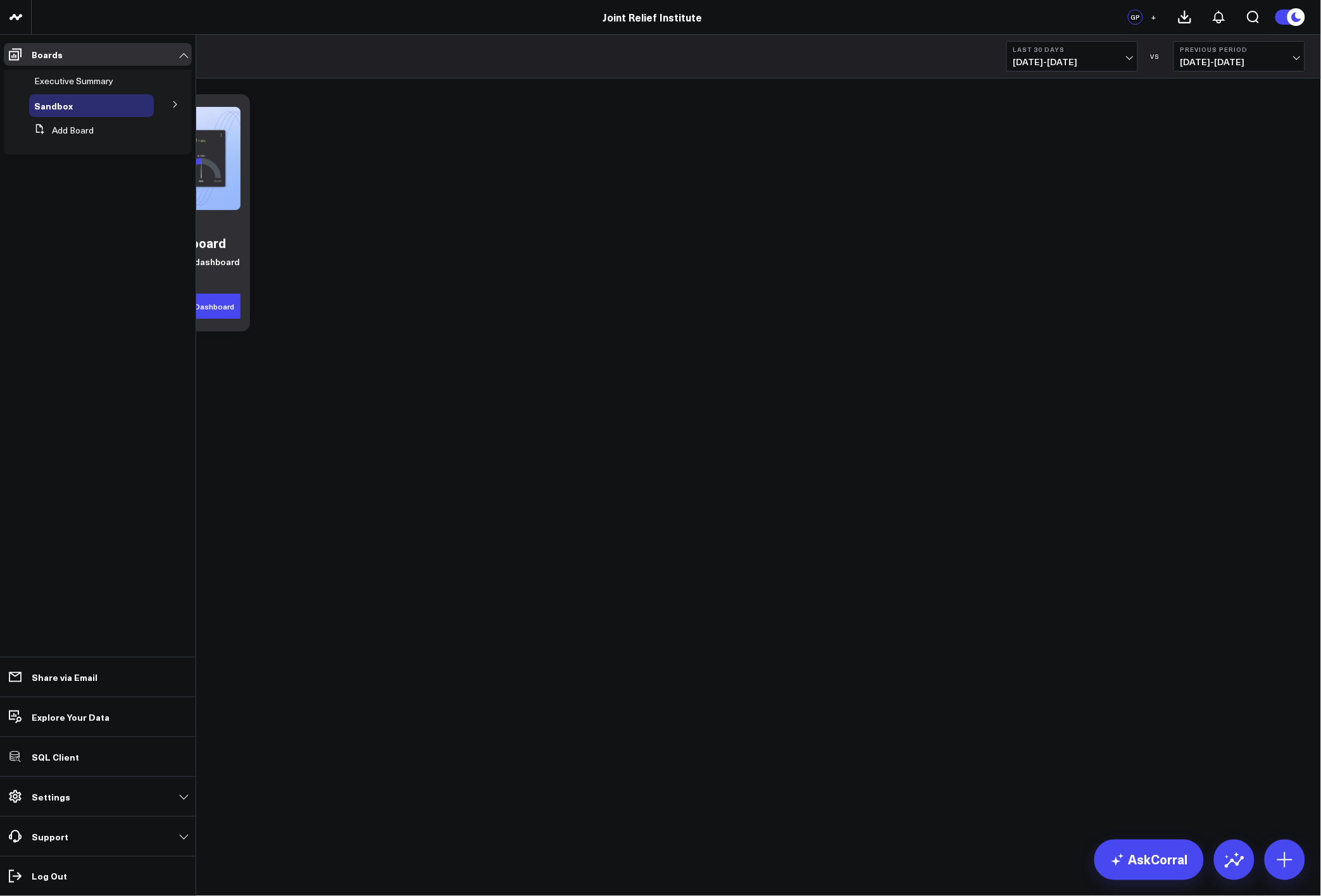
click at [169, 103] on button at bounding box center [176, 104] width 33 height 19
click at [74, 133] on span "Salesforce" at bounding box center [63, 128] width 44 height 12
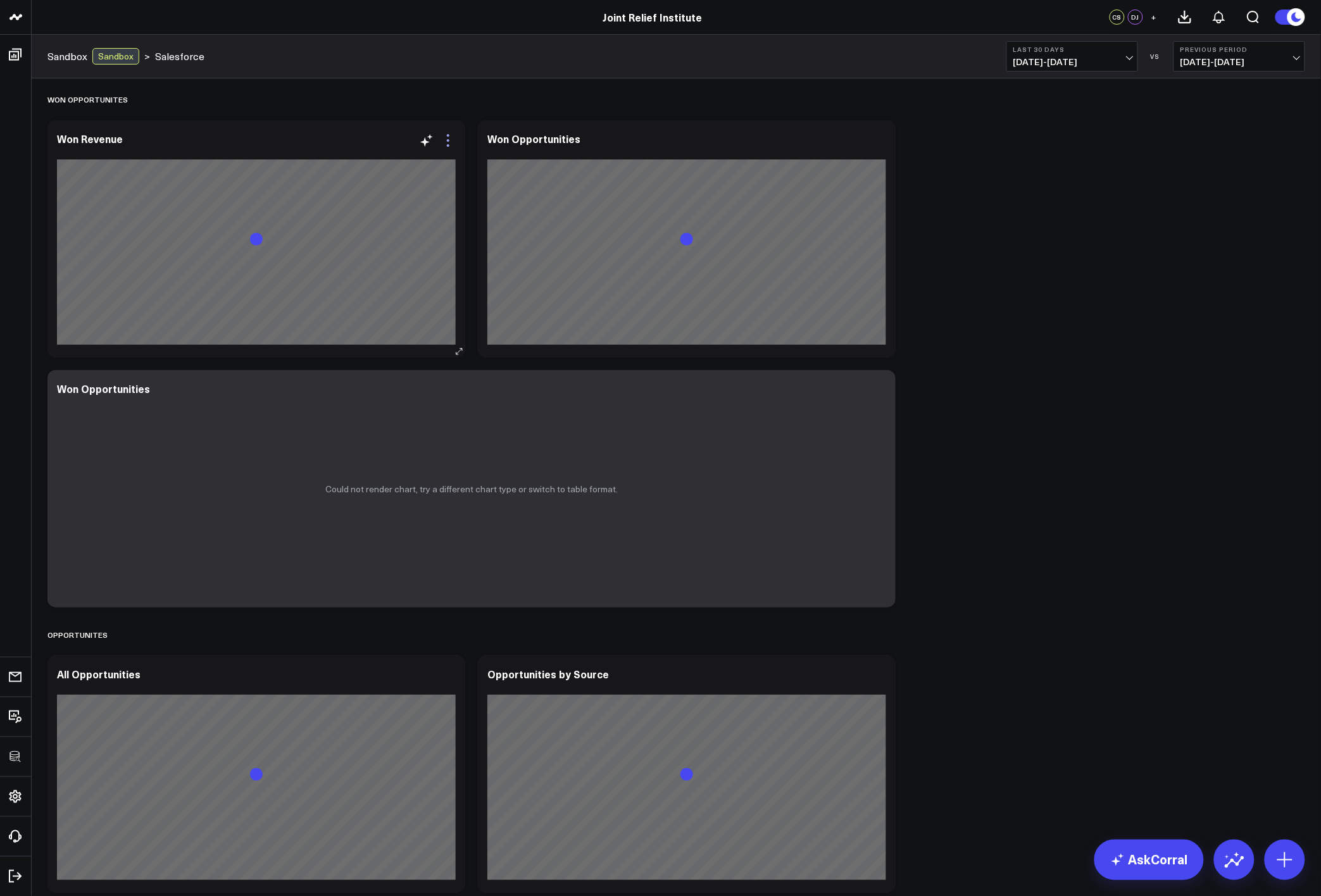
click at [448, 134] on icon at bounding box center [448, 136] width 3 height 3
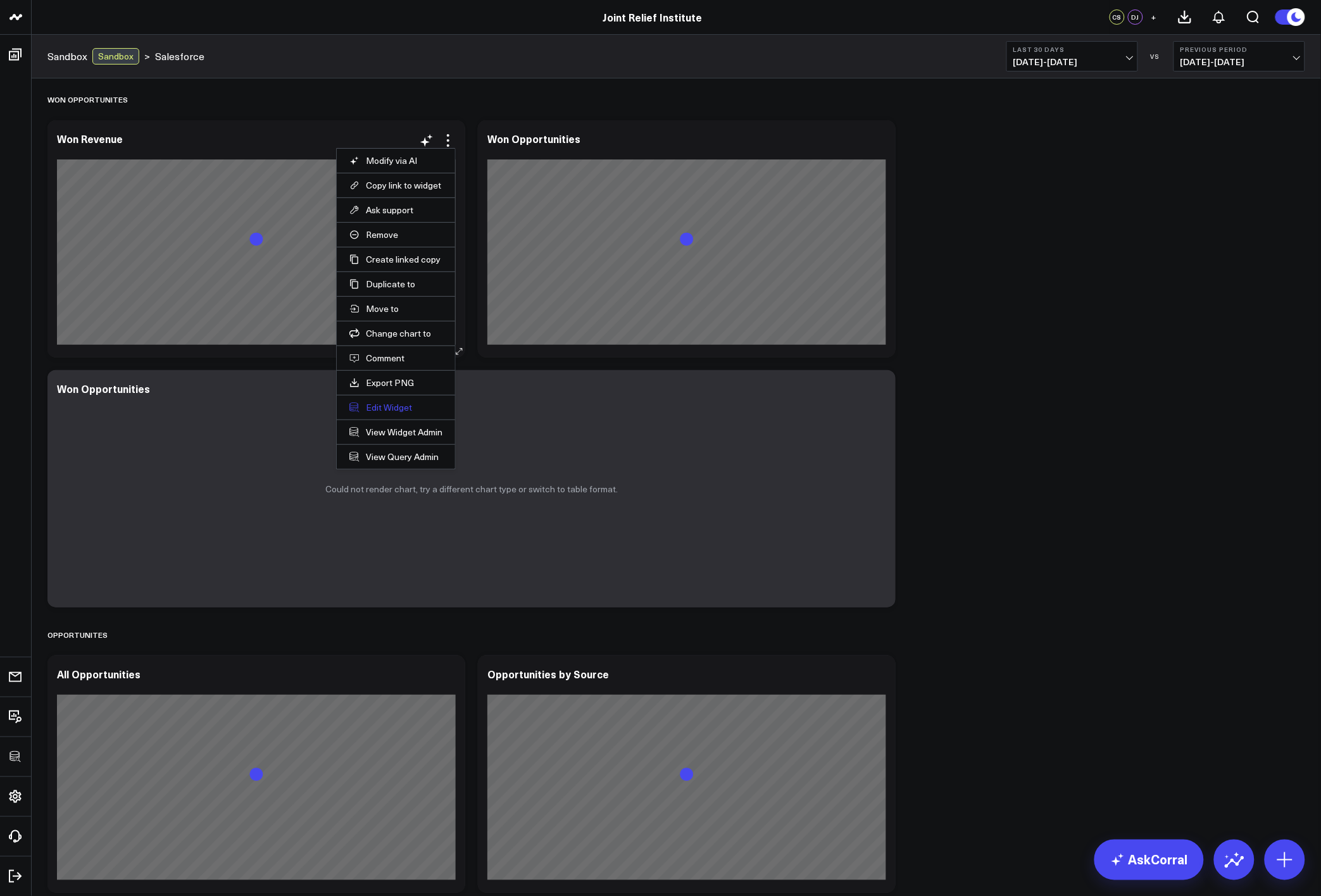
click at [408, 408] on button "Edit Widget" at bounding box center [396, 408] width 93 height 11
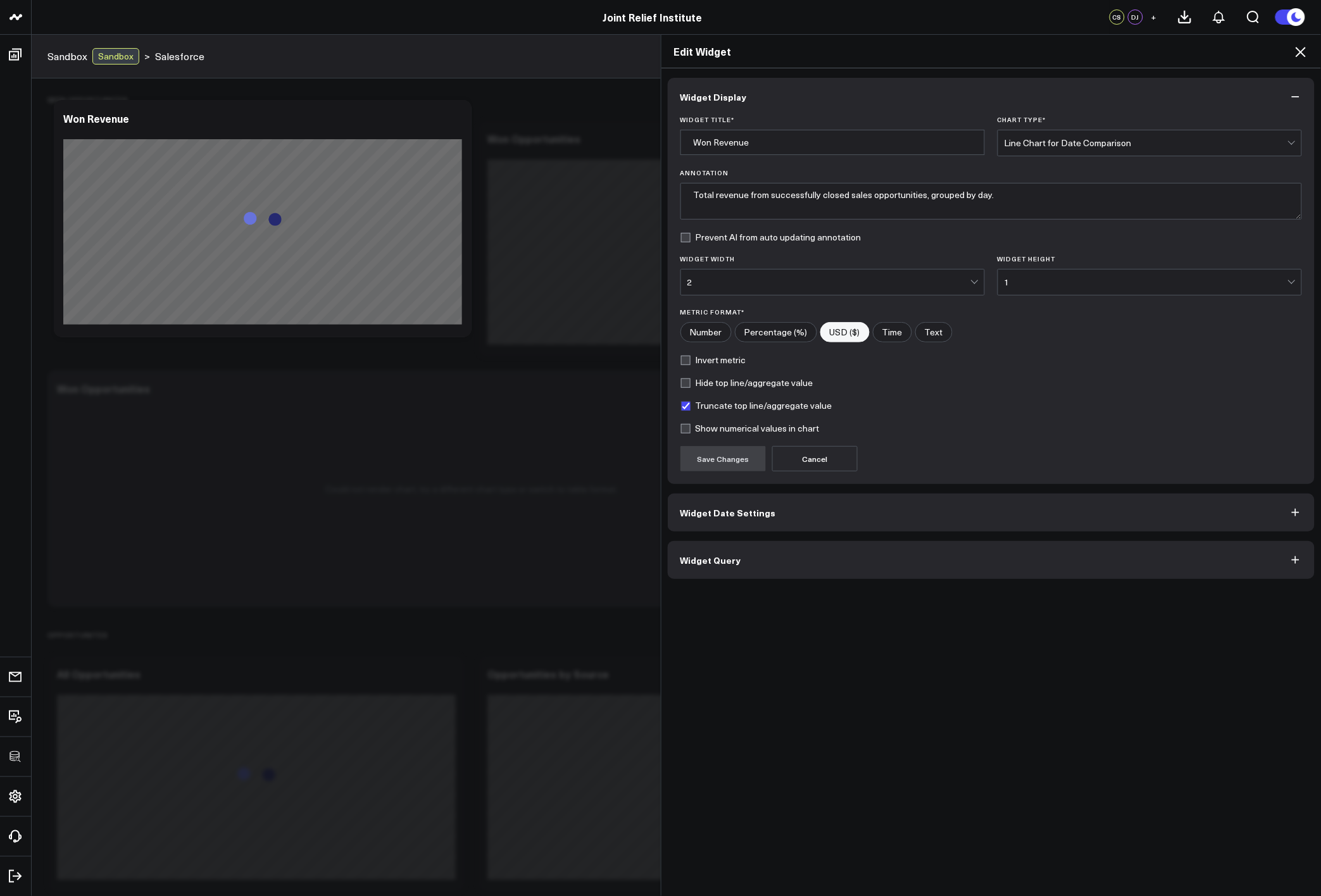
drag, startPoint x: 920, startPoint y: 565, endPoint x: 916, endPoint y: 557, distance: 8.9
click at [916, 557] on button "Widget Query" at bounding box center [991, 560] width 647 height 38
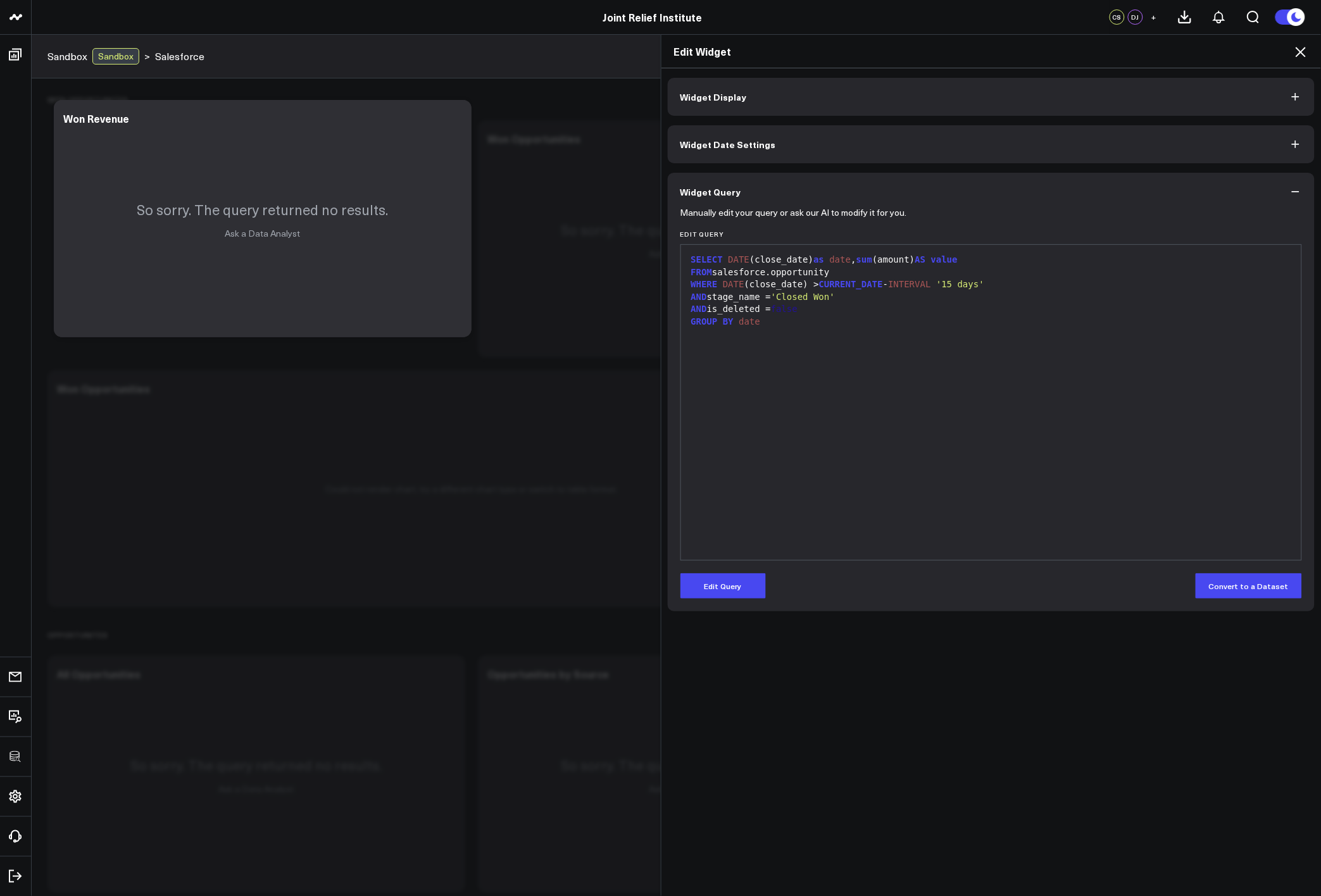
click at [1312, 49] on div "Edit Widget" at bounding box center [991, 51] width 660 height 34
click at [1308, 59] on icon at bounding box center [1301, 52] width 15 height 15
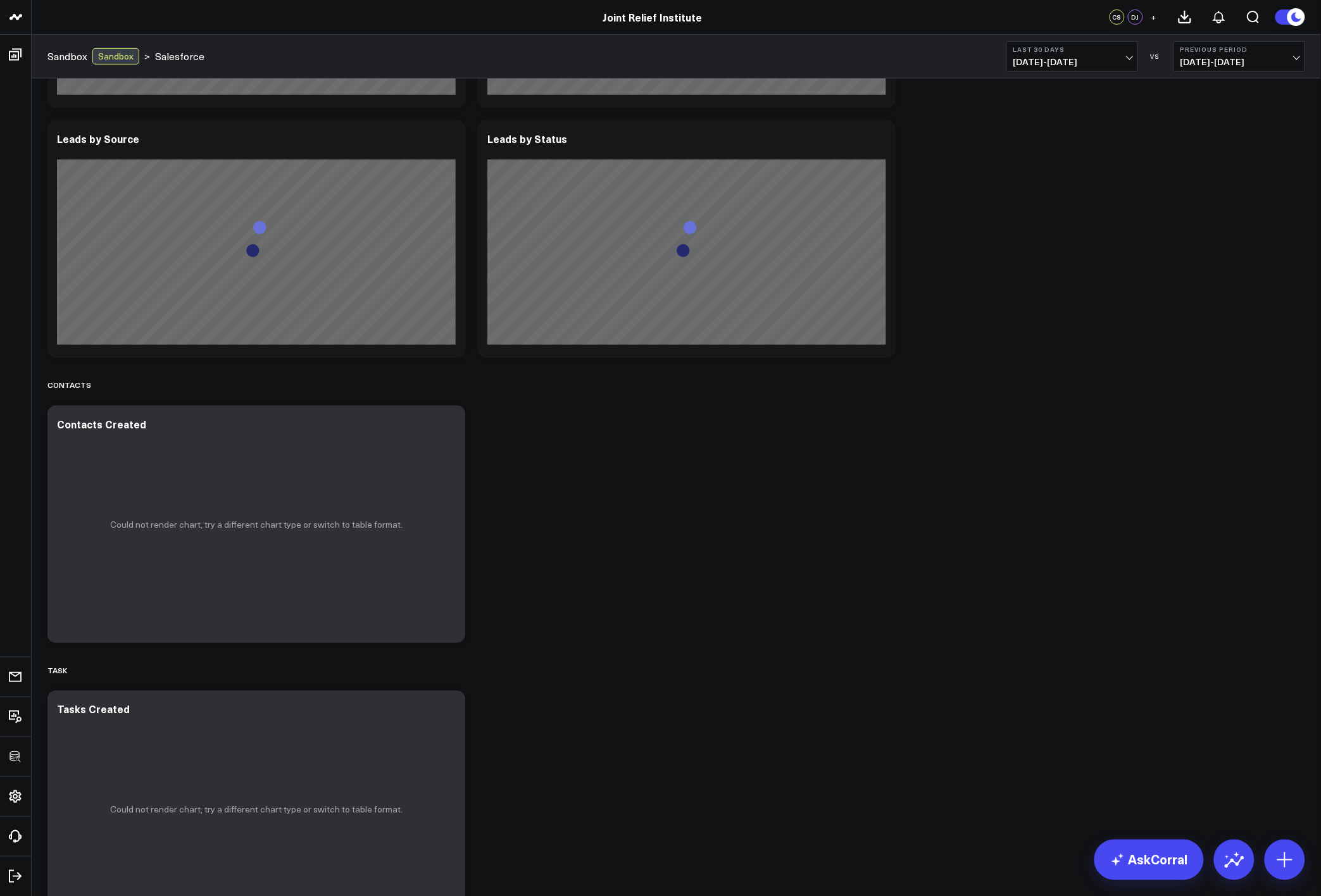
scroll to position [1970, 0]
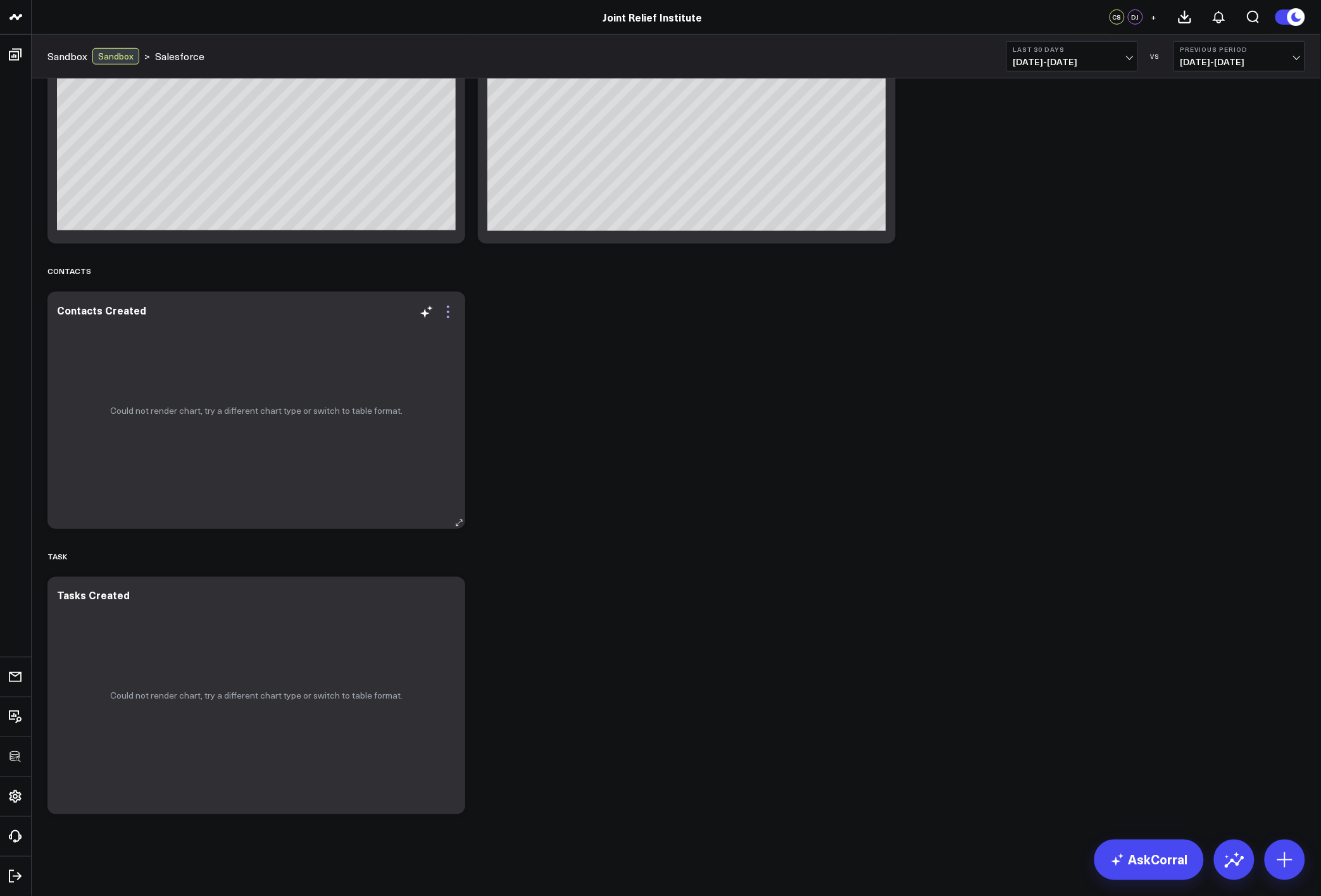
click at [450, 317] on icon at bounding box center [448, 312] width 15 height 15
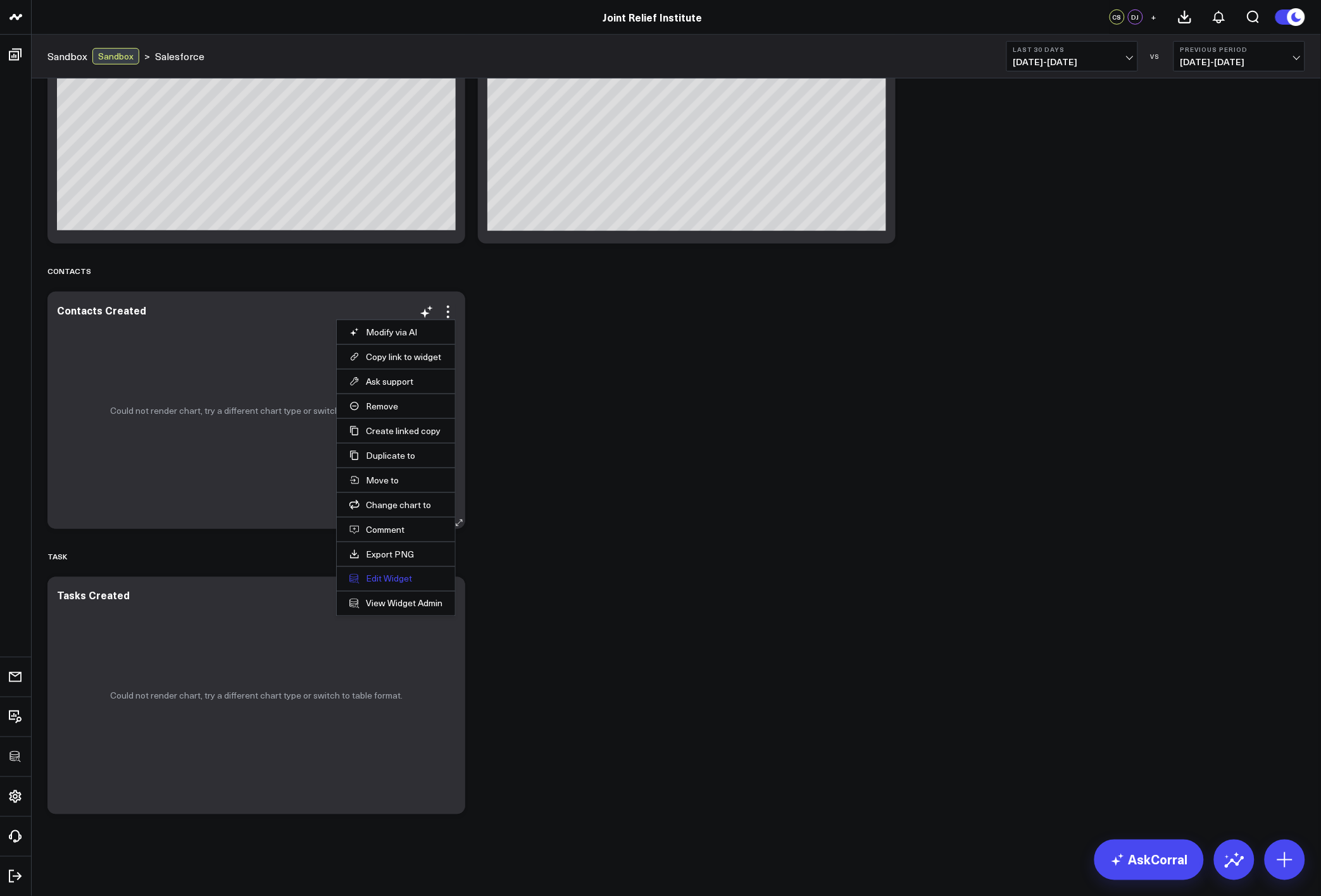
click at [390, 576] on button "Edit Widget" at bounding box center [396, 579] width 93 height 11
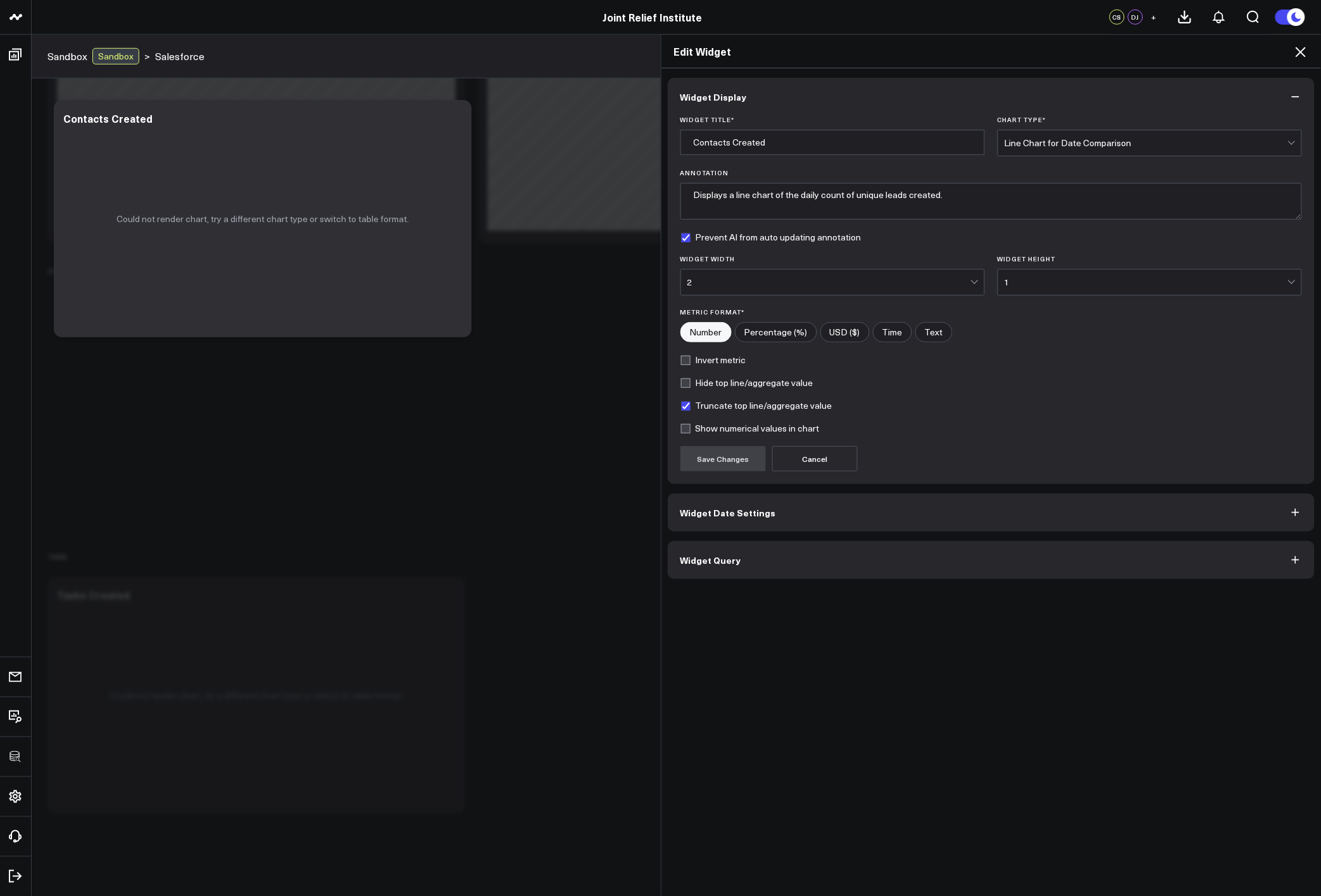
click at [908, 578] on div "Widget Display Widget Title * Contacts Created Chart Type * Line Chart for Date…" at bounding box center [991, 483] width 660 height 829
click at [908, 578] on button "Widget Query" at bounding box center [991, 560] width 647 height 38
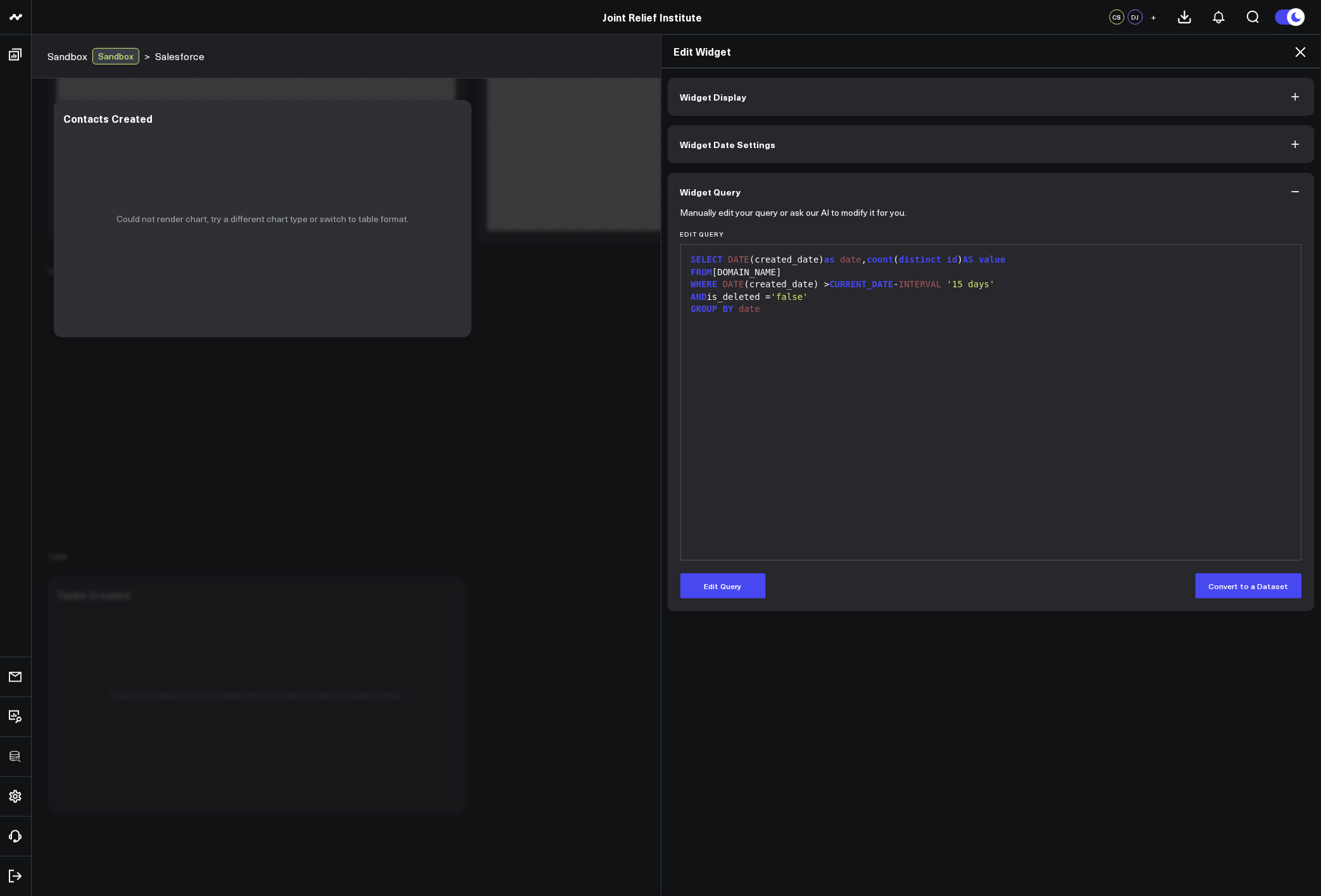
click at [1296, 52] on icon at bounding box center [1301, 52] width 15 height 15
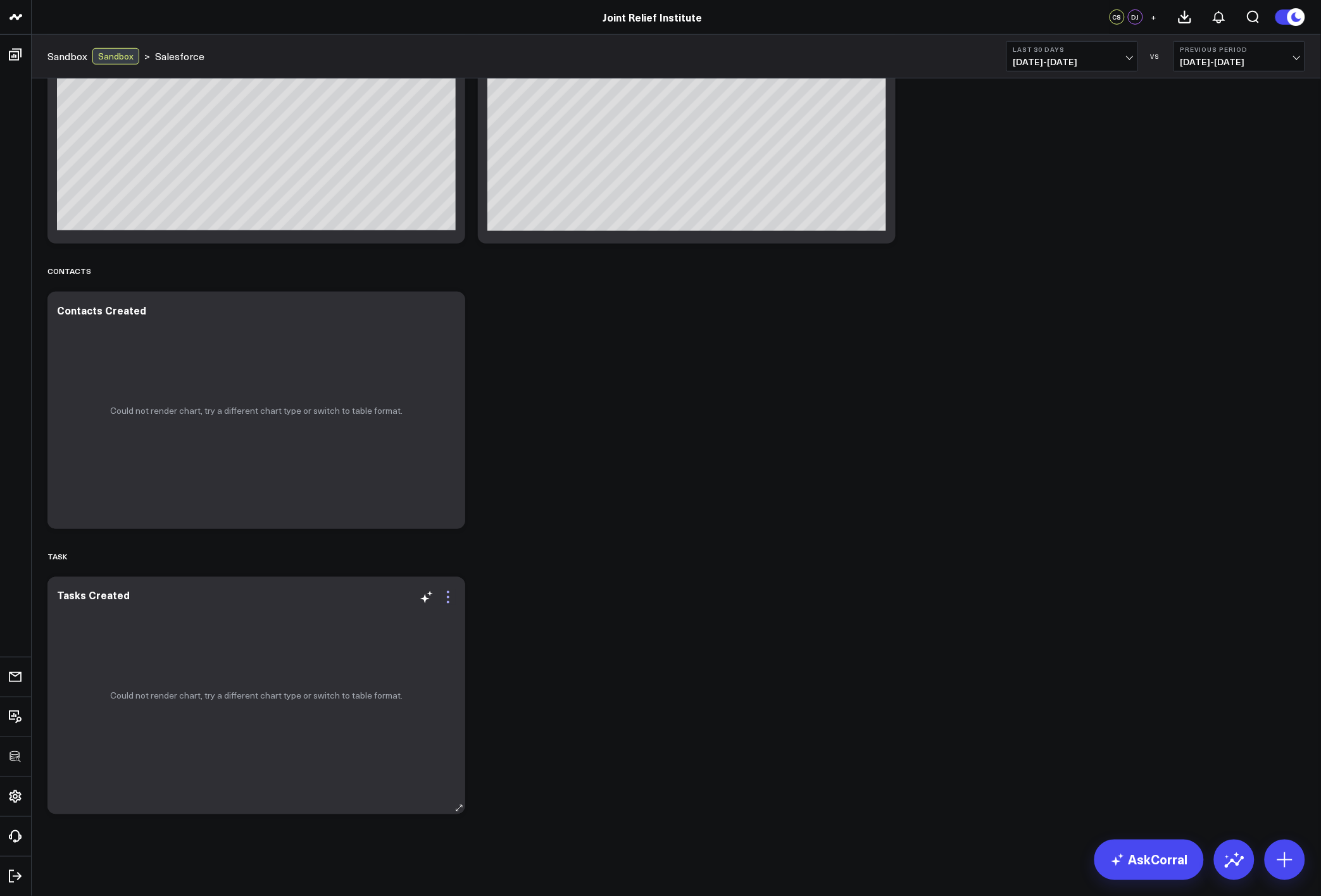
click at [454, 599] on icon at bounding box center [448, 597] width 15 height 15
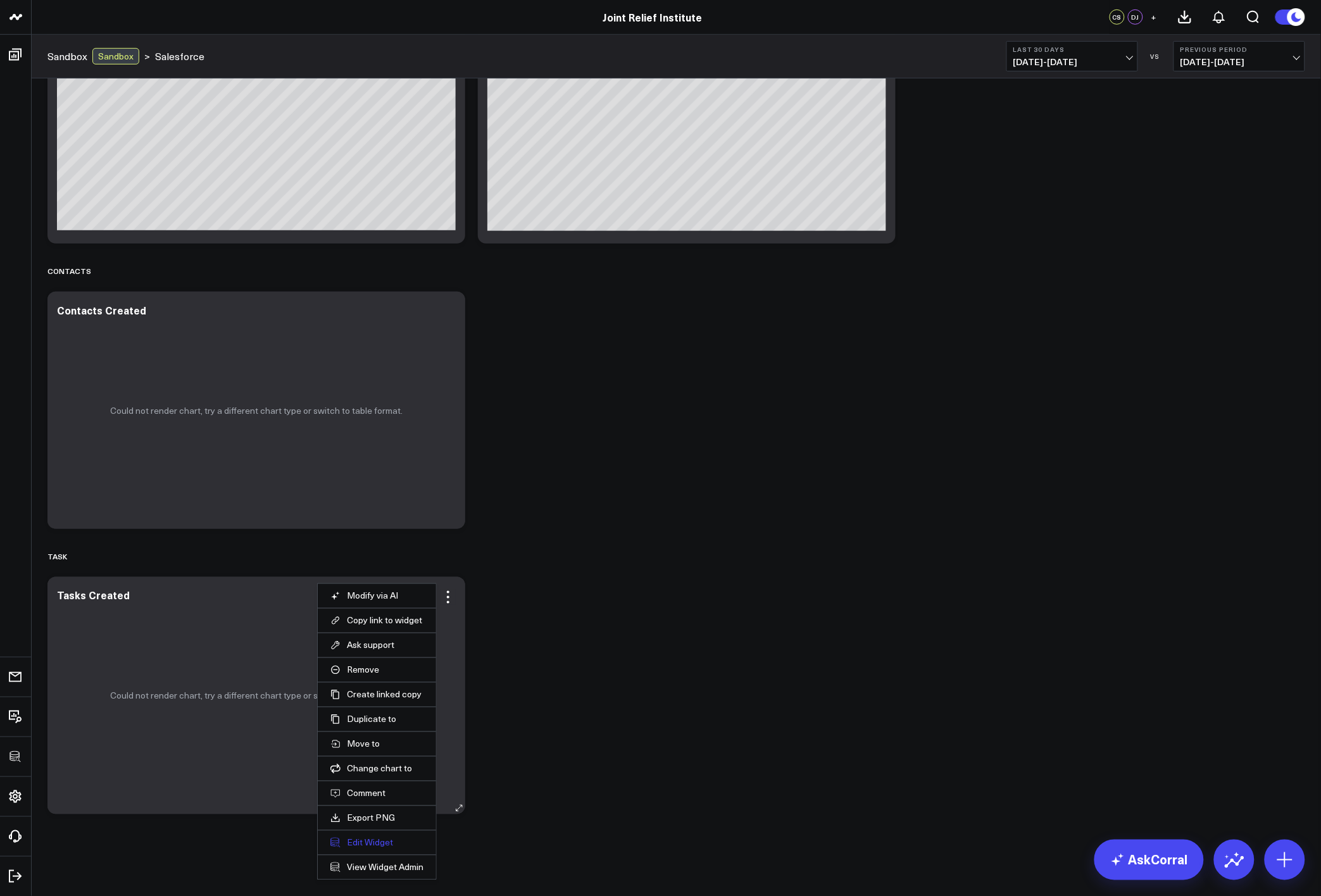
click at [372, 845] on button "Edit Widget" at bounding box center [377, 843] width 93 height 11
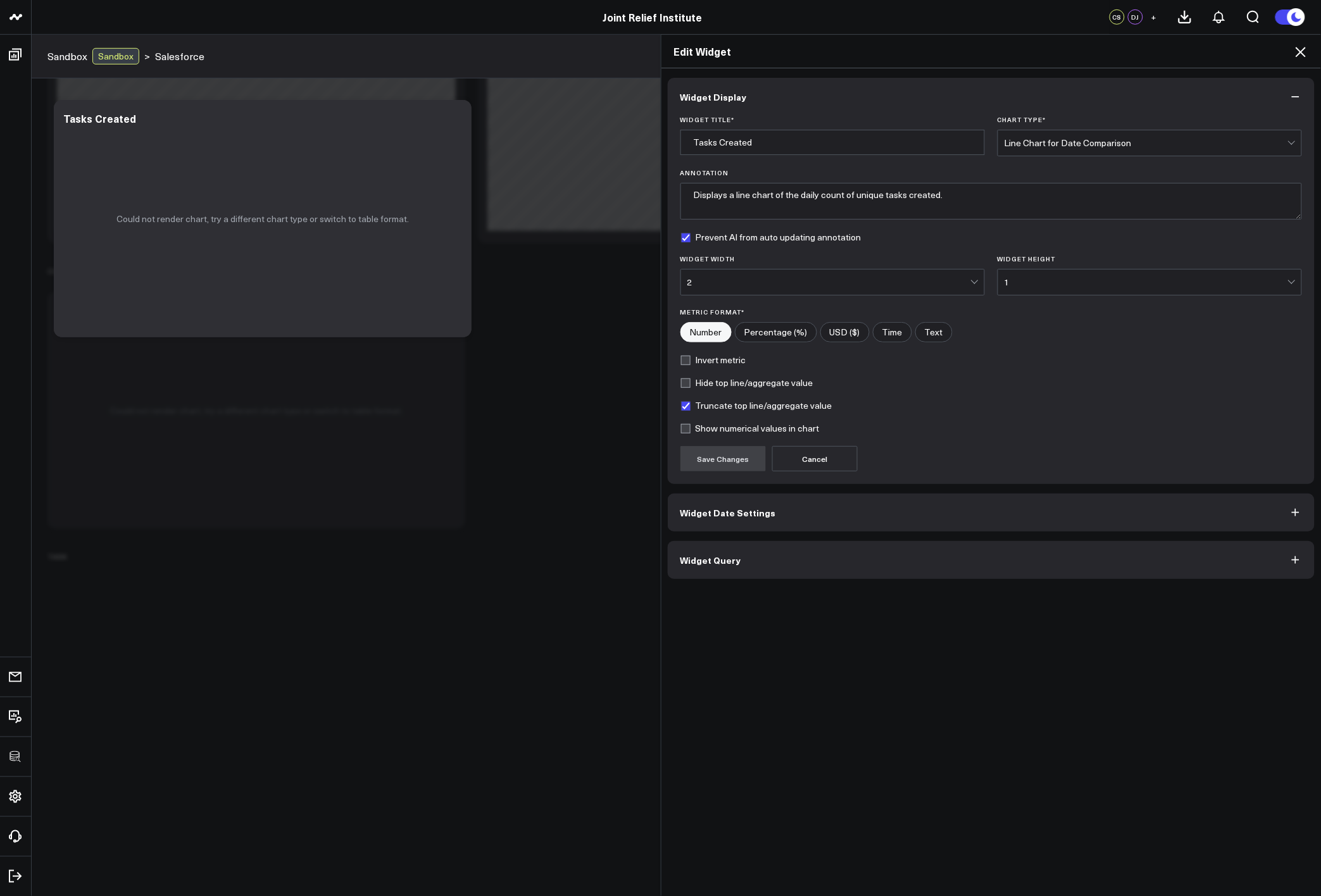
click at [737, 567] on button "Widget Query" at bounding box center [991, 560] width 647 height 38
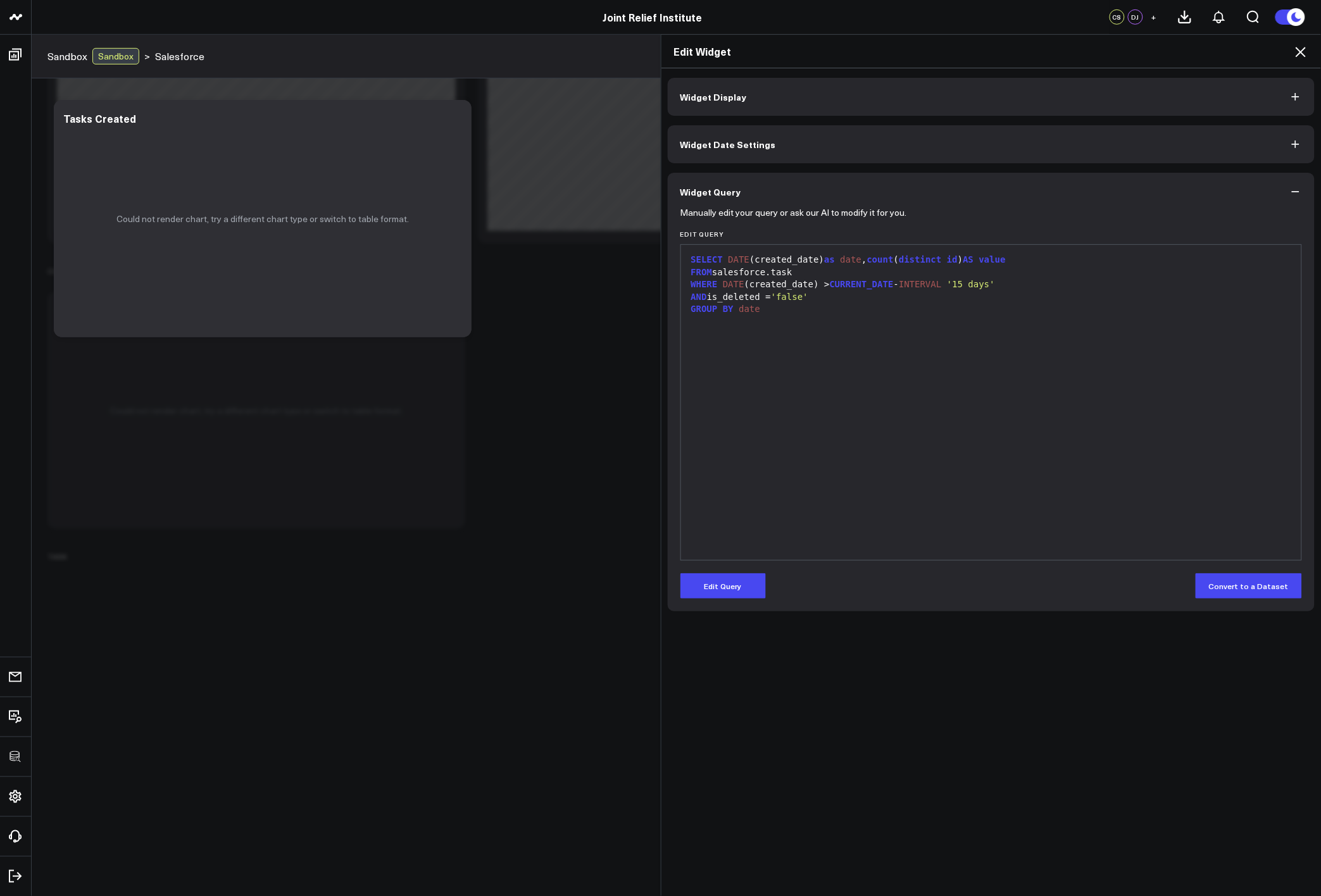
click at [1308, 45] on icon at bounding box center [1301, 52] width 15 height 15
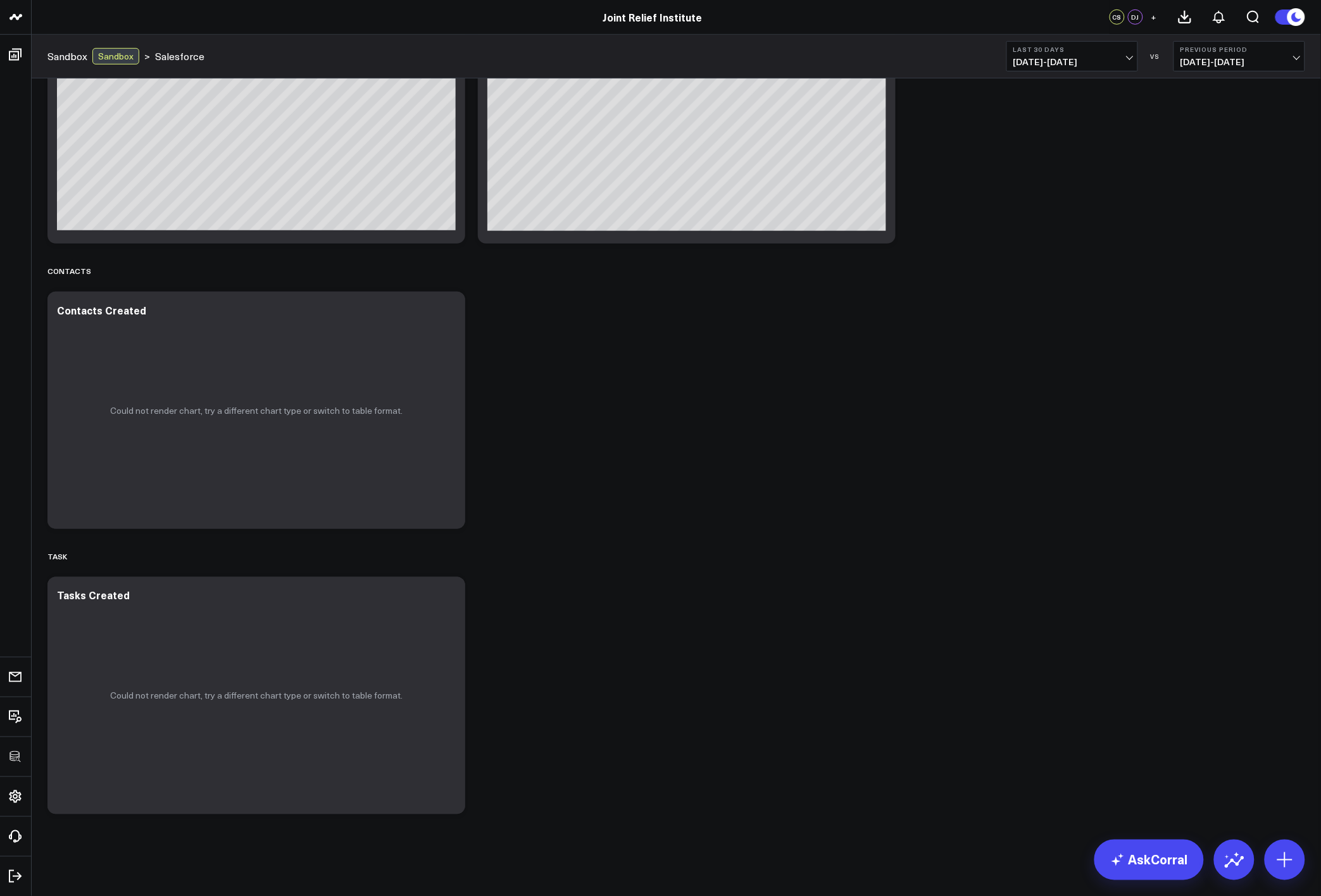
click at [1301, 49] on button "Previous Period 07/31/25 - 08/29/25" at bounding box center [1240, 56] width 132 height 30
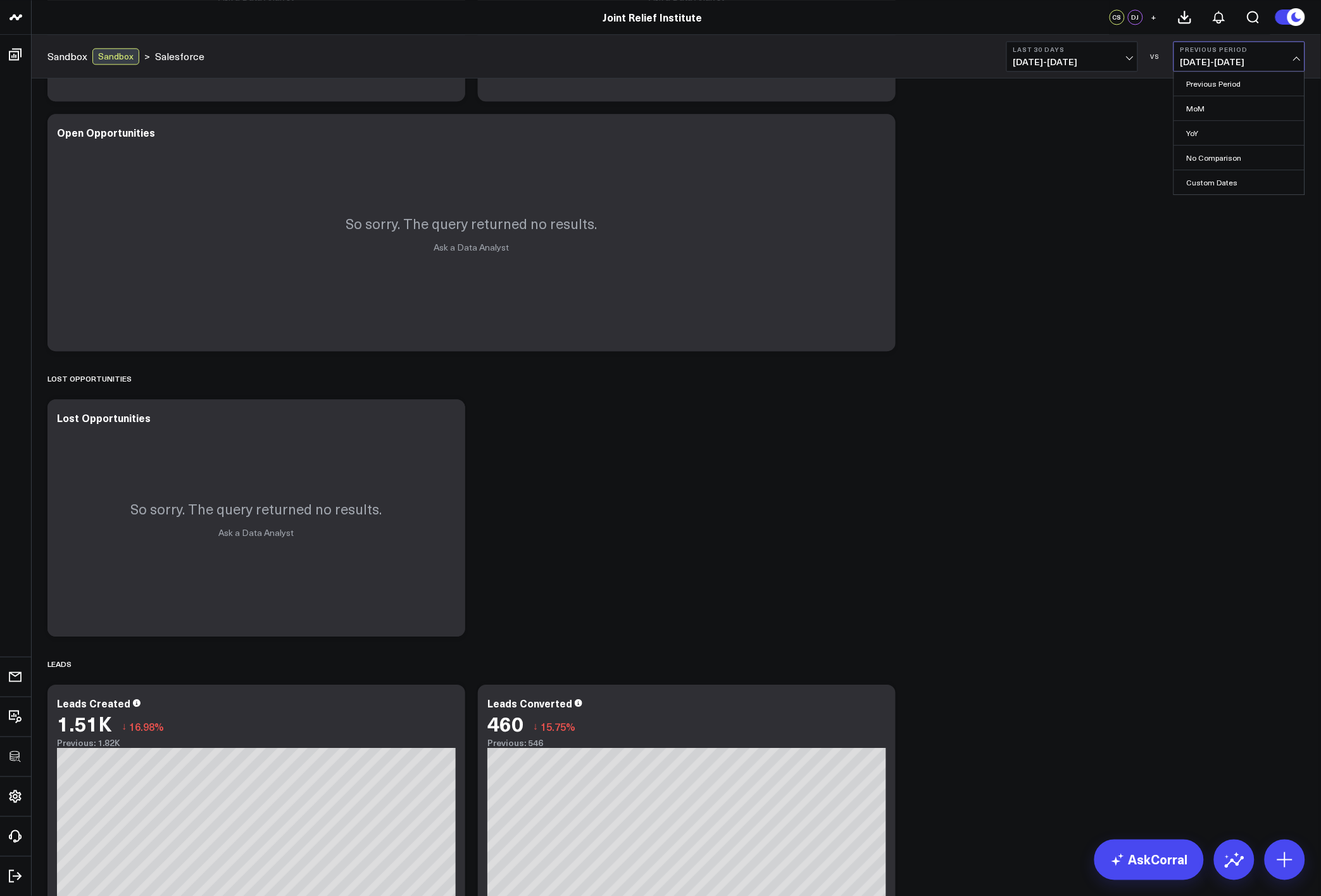
scroll to position [873, 0]
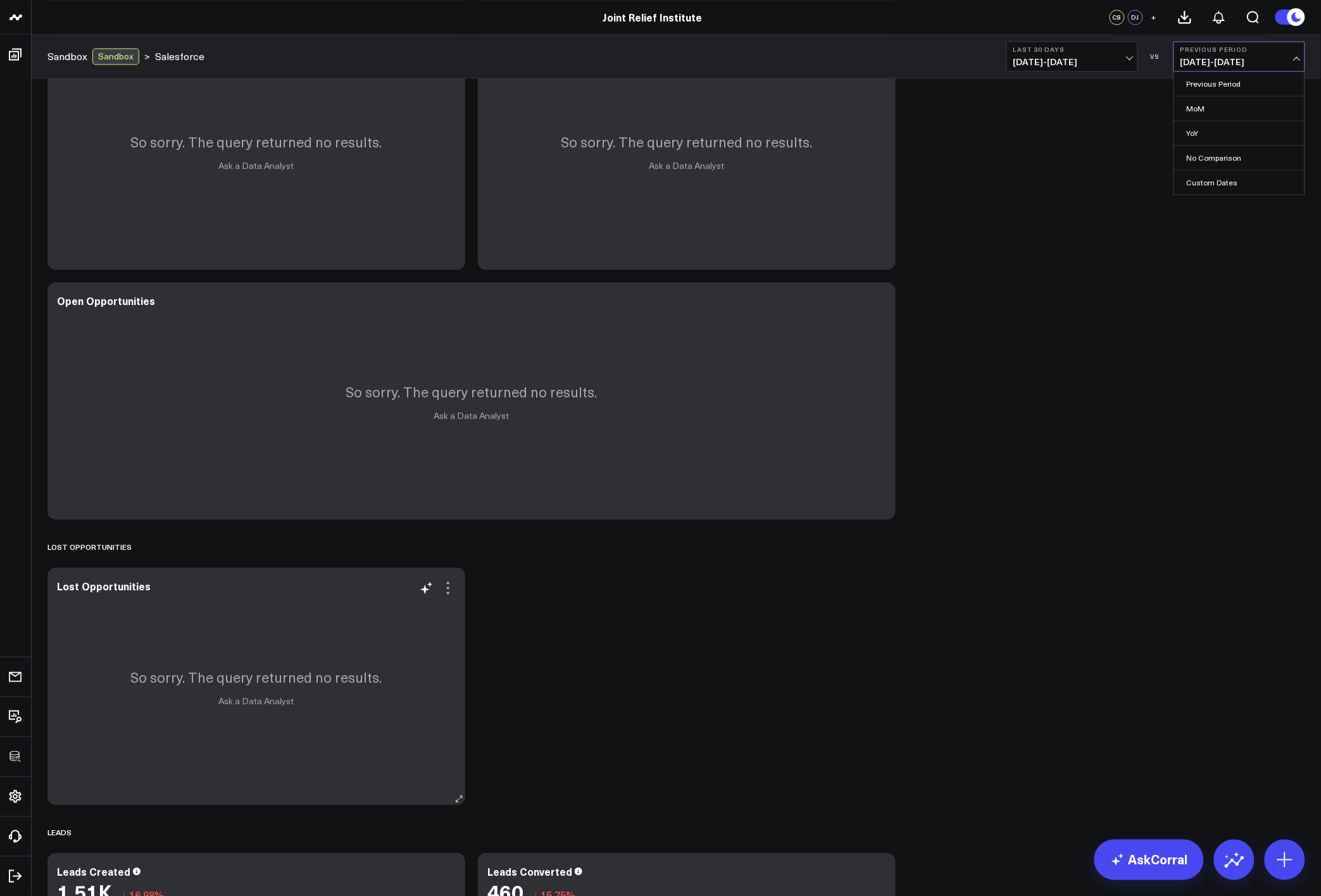
click at [448, 586] on icon at bounding box center [448, 588] width 15 height 15
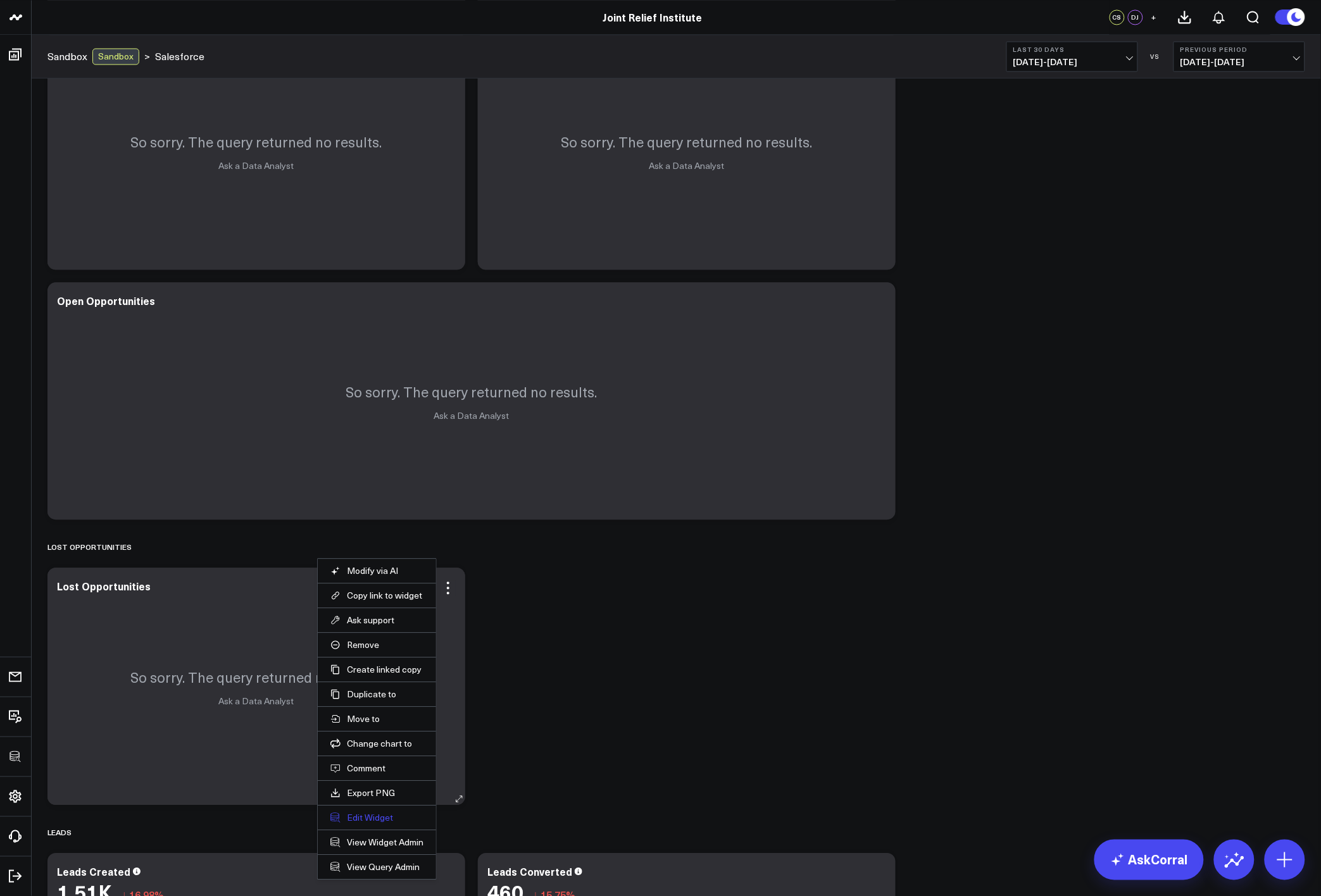
click at [379, 821] on button "Edit Widget" at bounding box center [377, 818] width 93 height 11
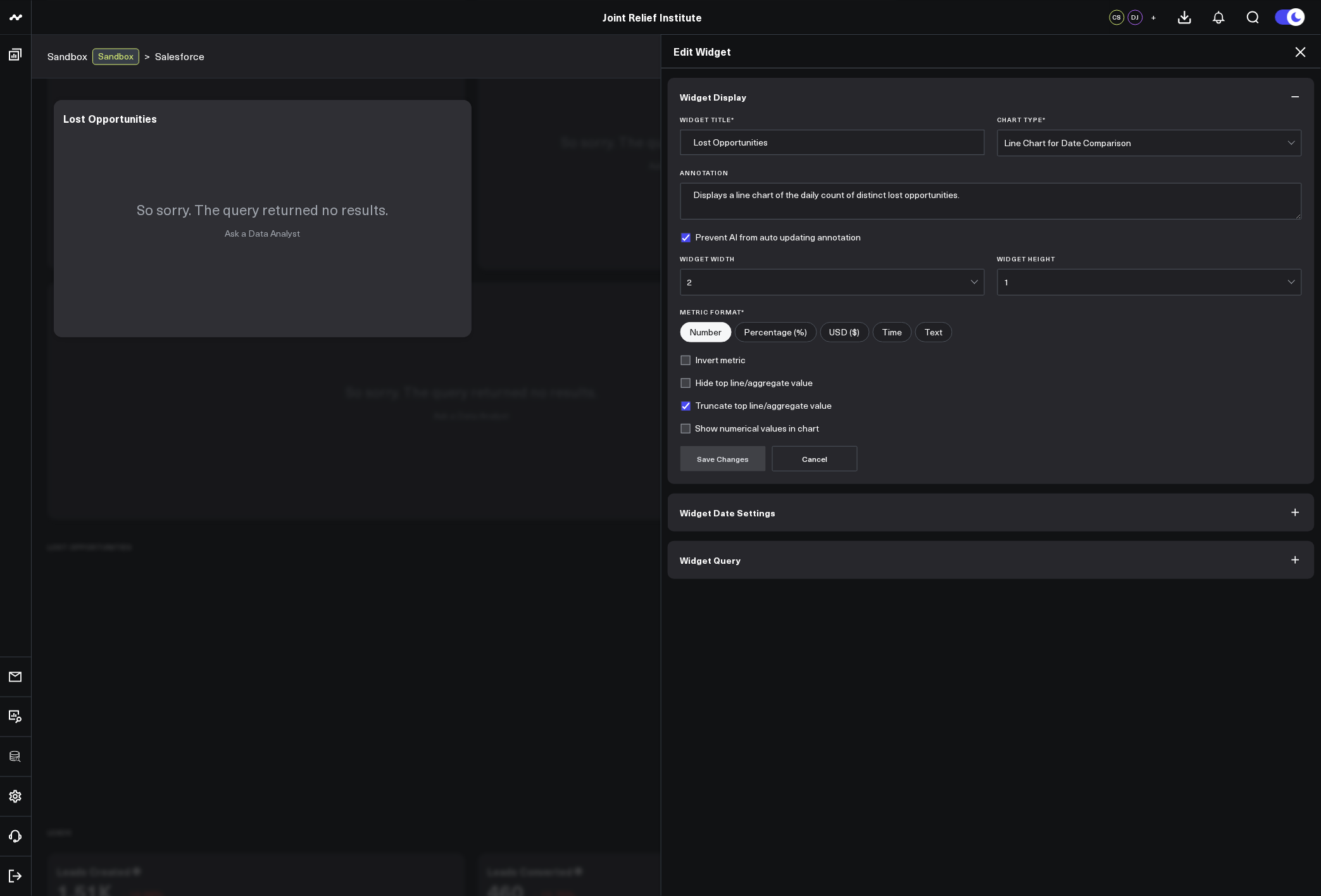
click at [831, 562] on button "Widget Query" at bounding box center [991, 560] width 647 height 38
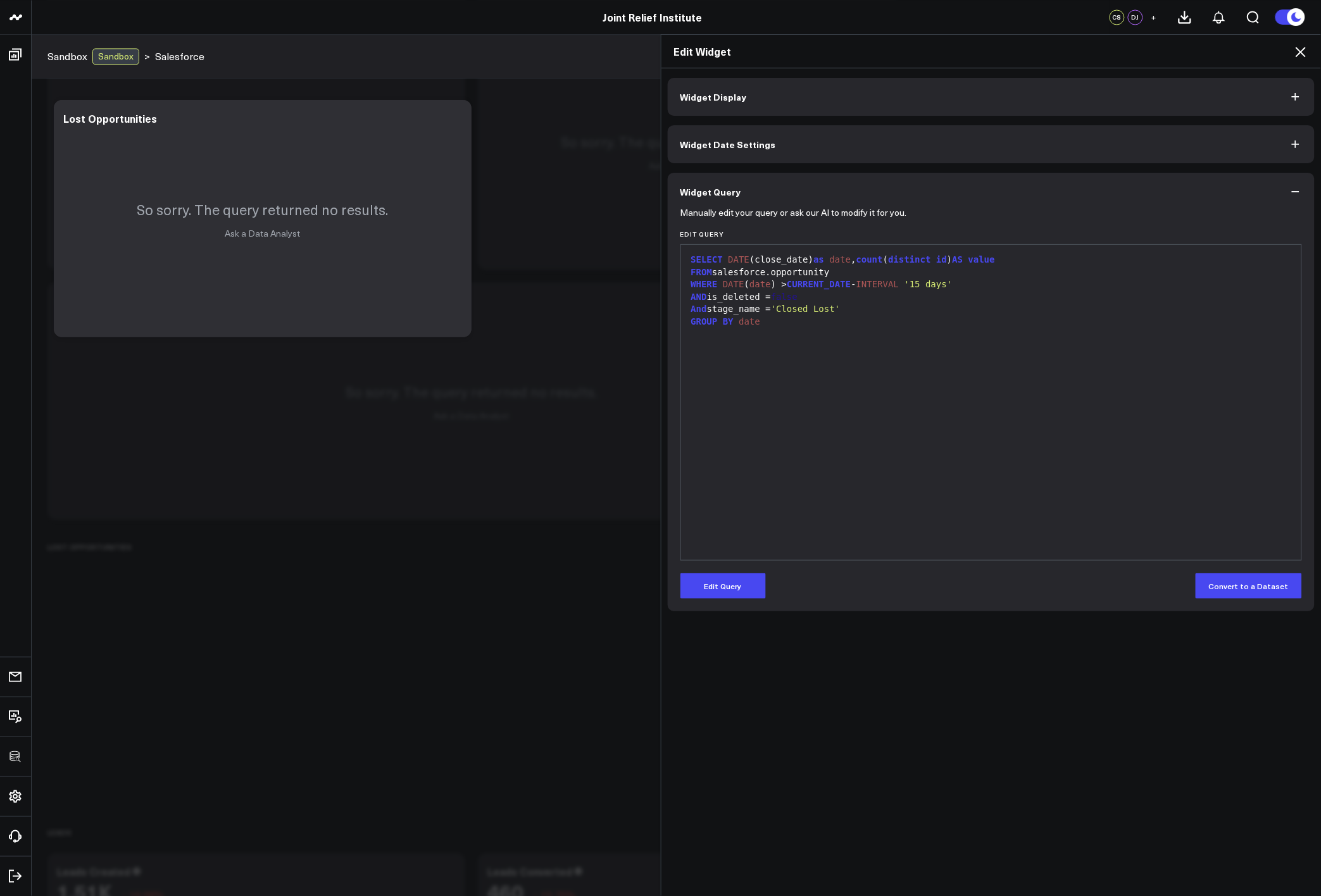
click at [1301, 56] on icon at bounding box center [1301, 52] width 15 height 15
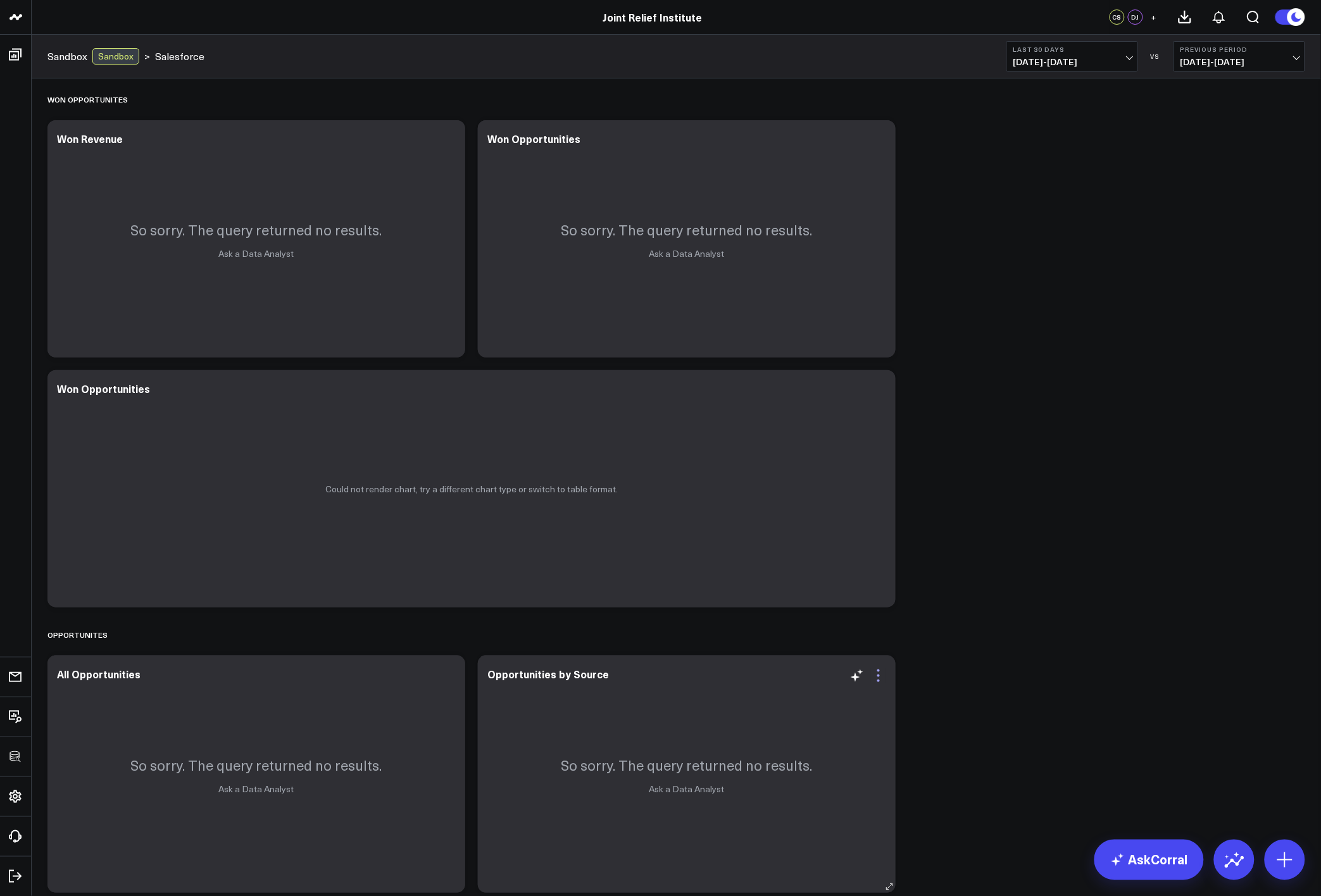
click at [880, 672] on icon at bounding box center [878, 676] width 15 height 15
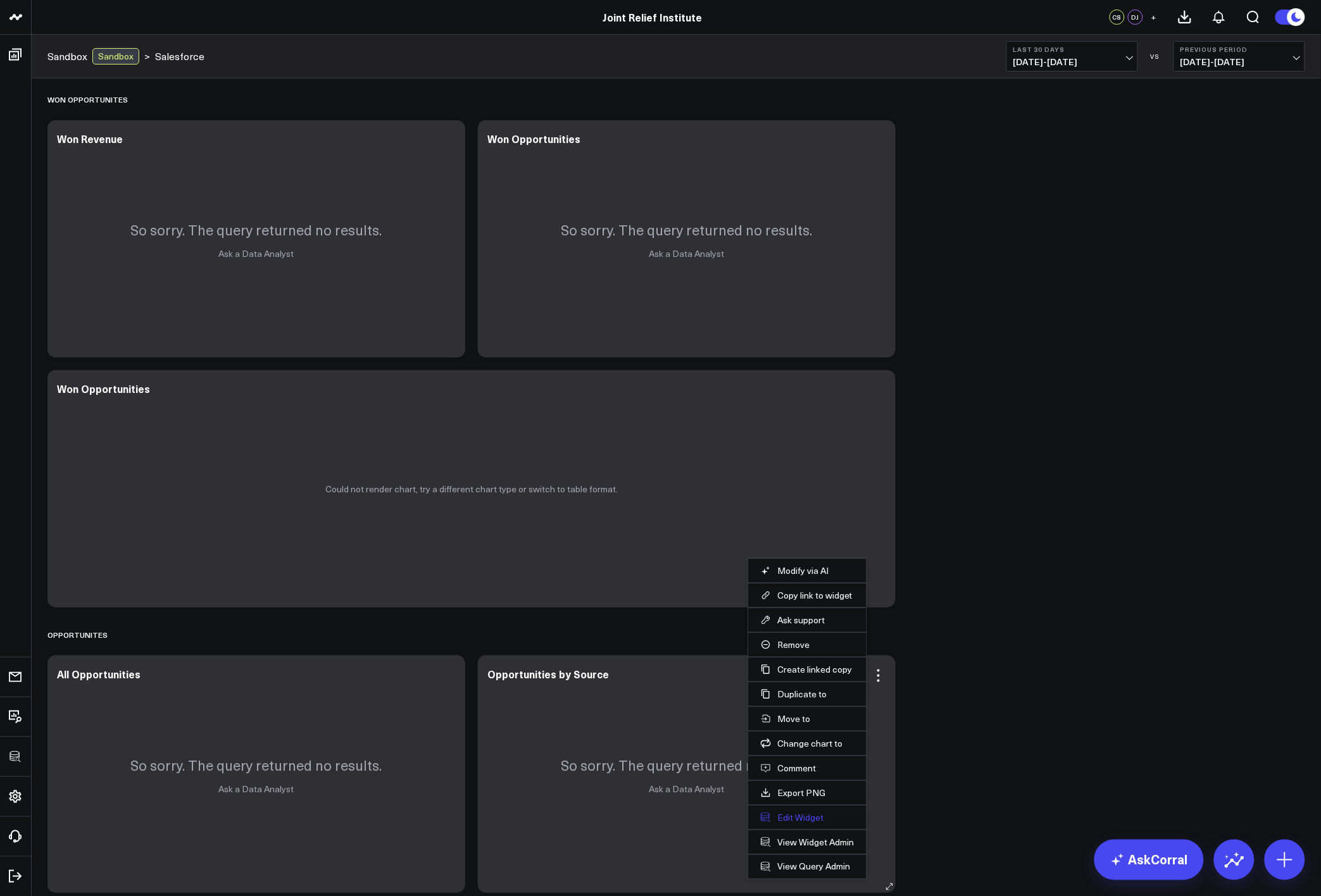
click at [813, 822] on button "Edit Widget" at bounding box center [807, 818] width 93 height 11
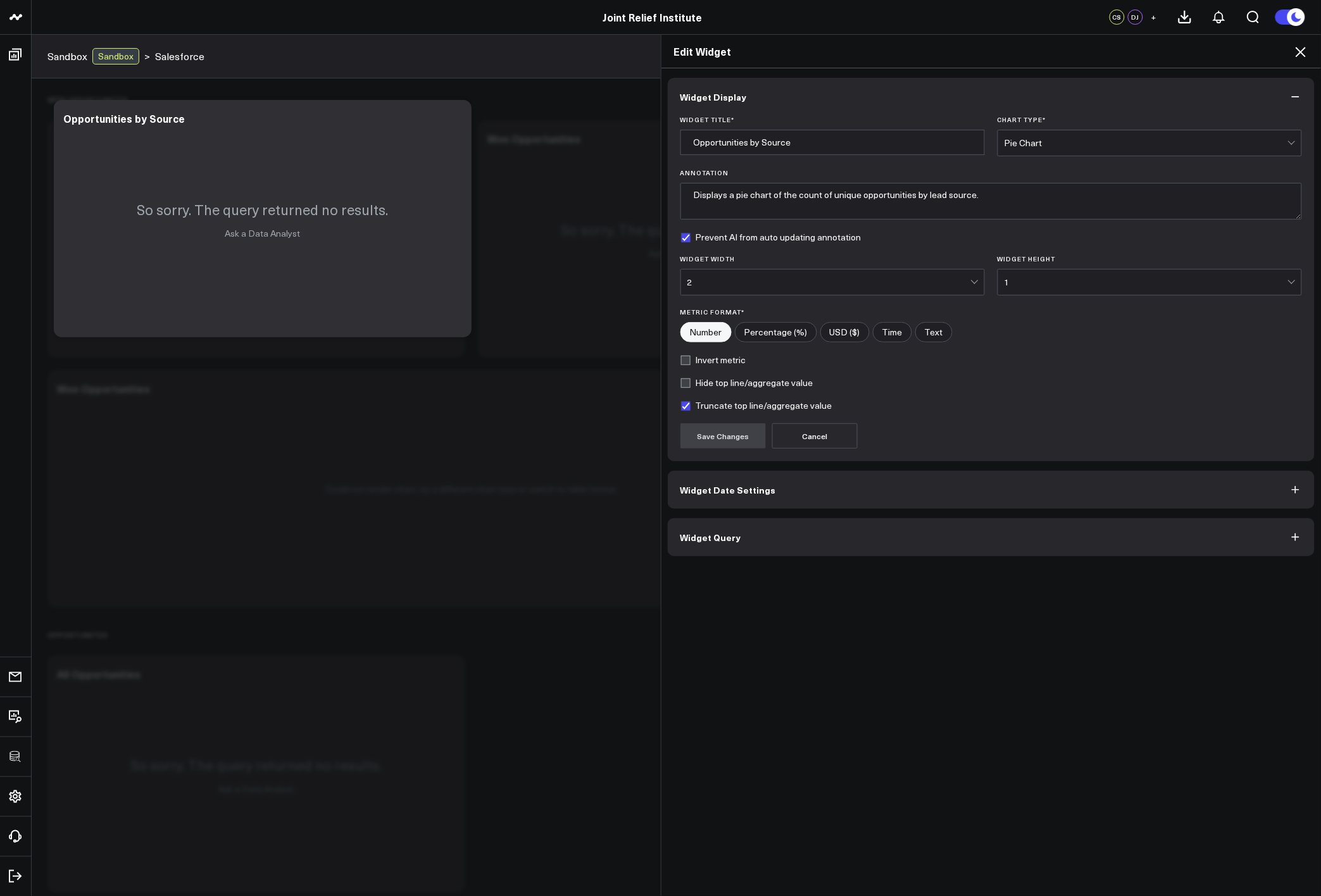
click at [811, 539] on button "Widget Query" at bounding box center [991, 537] width 647 height 38
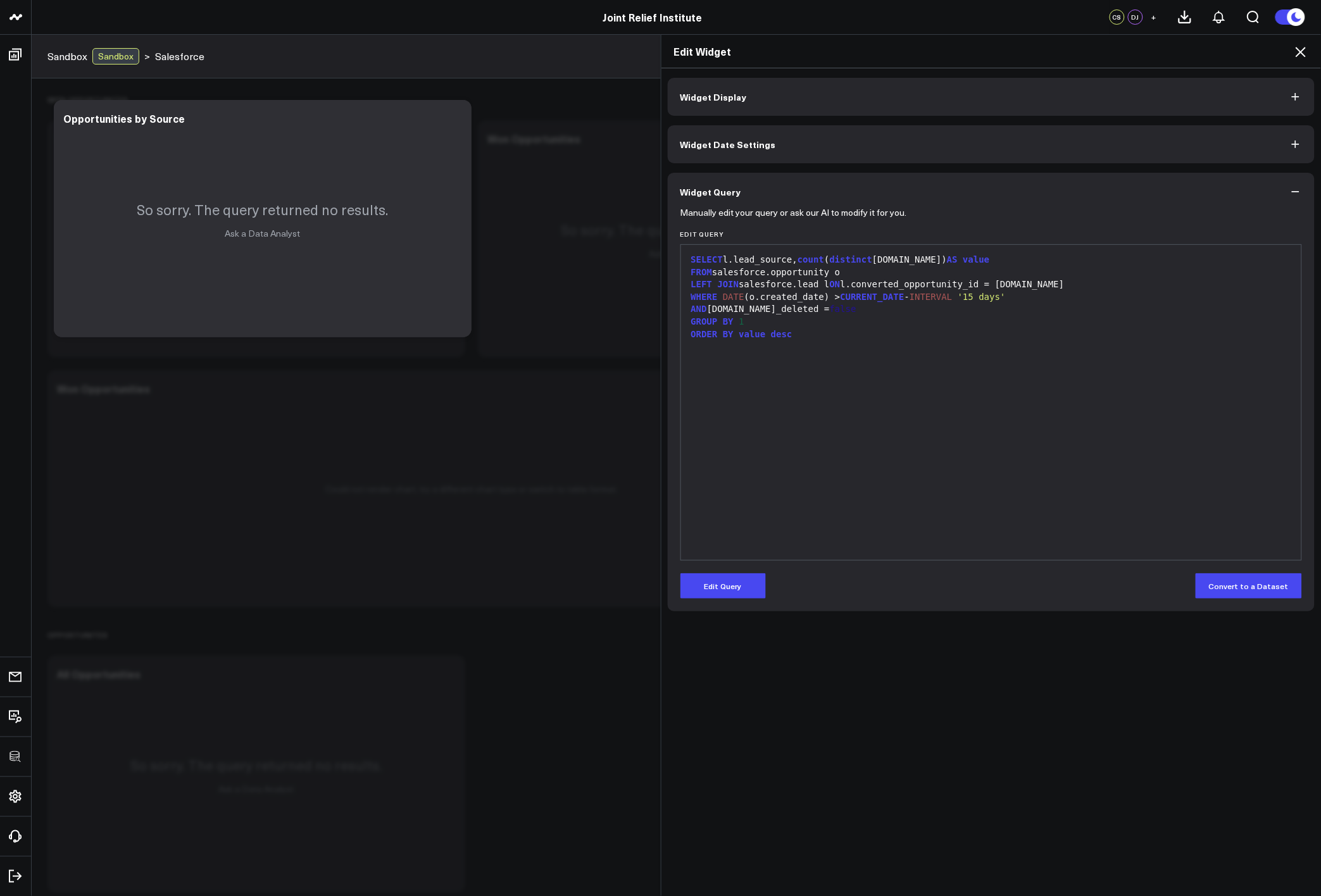
click at [1303, 49] on icon at bounding box center [1301, 52] width 15 height 15
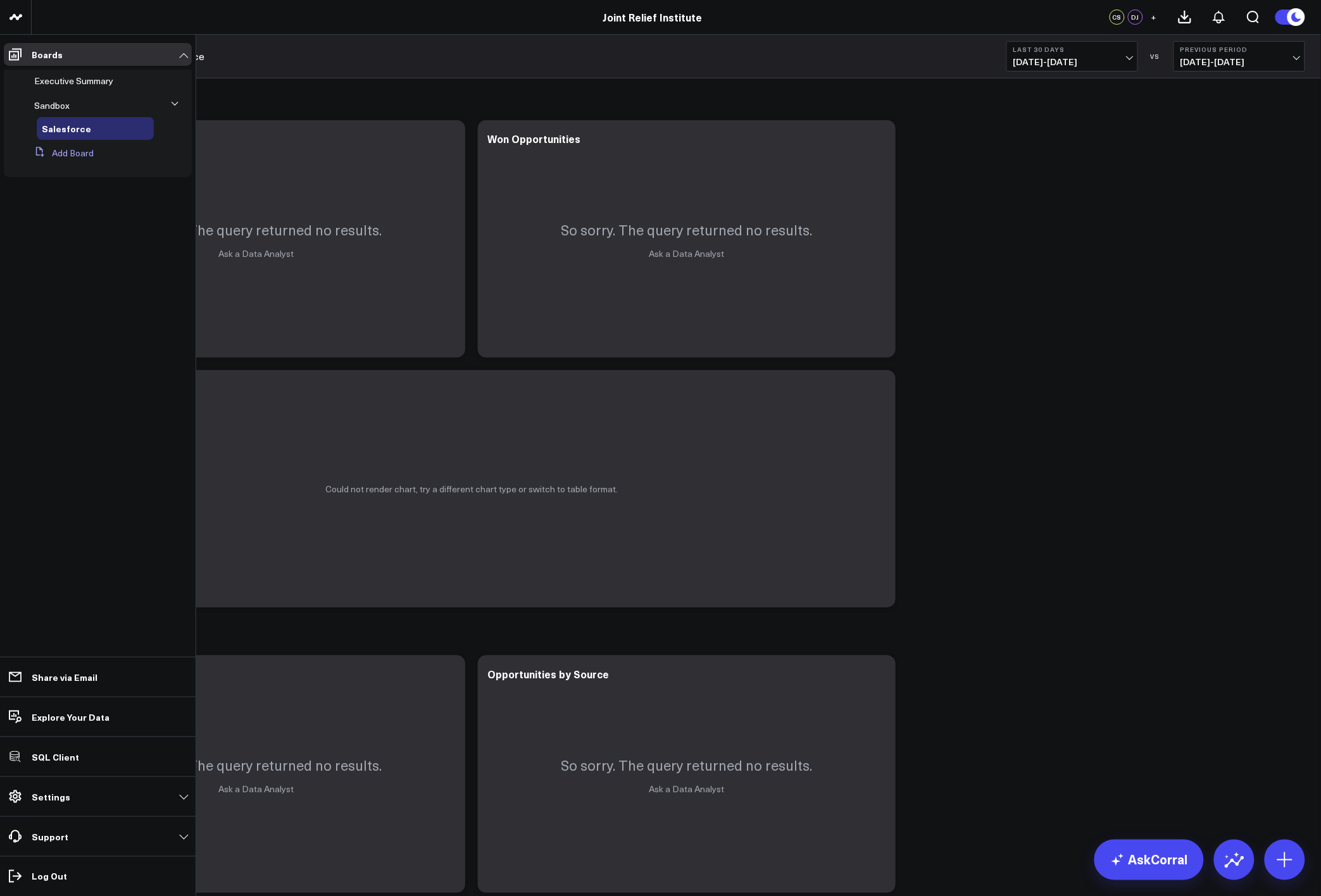
click at [70, 160] on button "Add Board" at bounding box center [62, 153] width 65 height 23
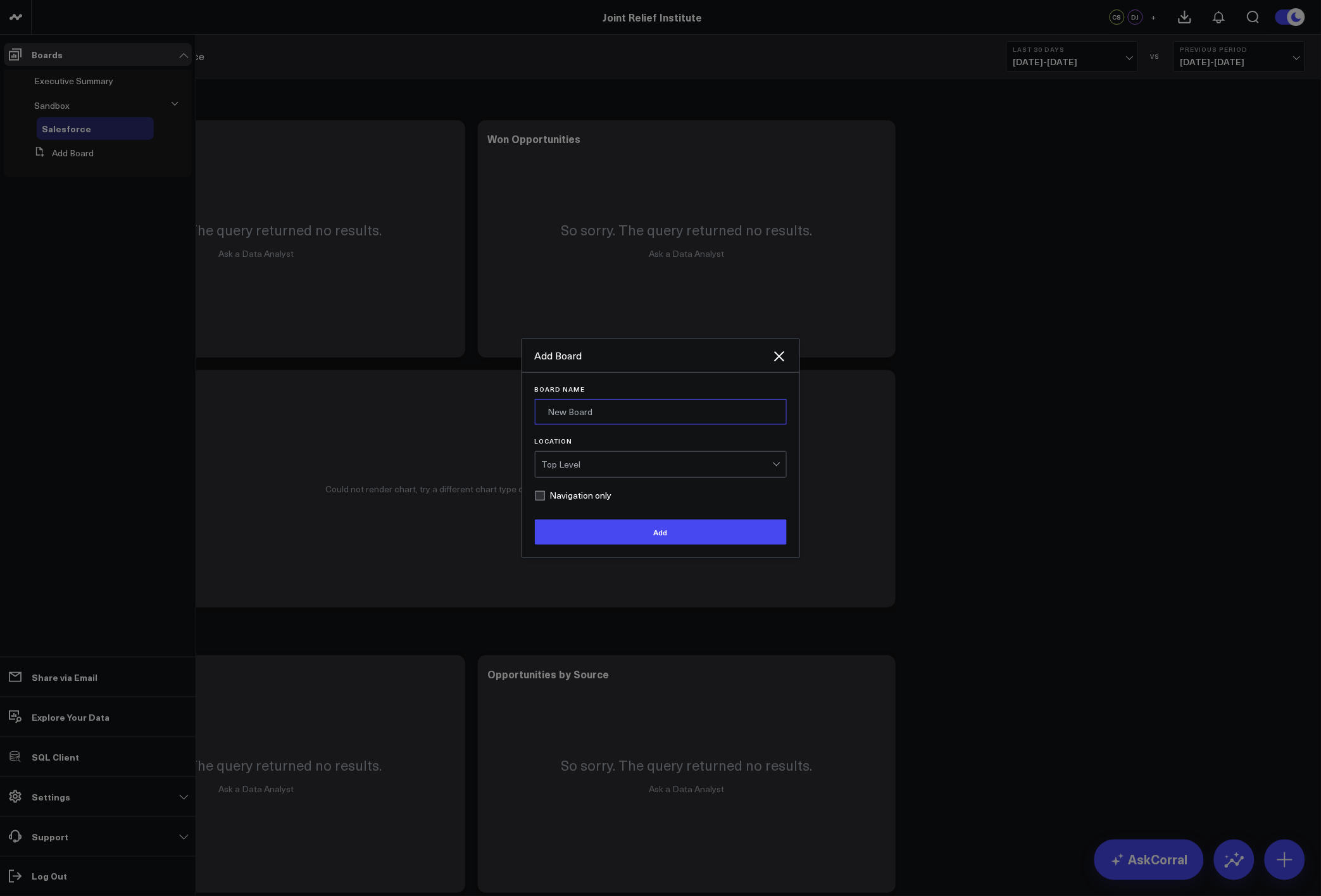
click at [602, 407] on input "Board Name" at bounding box center [660, 412] width 252 height 25
type input "Salesforce"
click at [611, 525] on button "Add" at bounding box center [660, 532] width 252 height 25
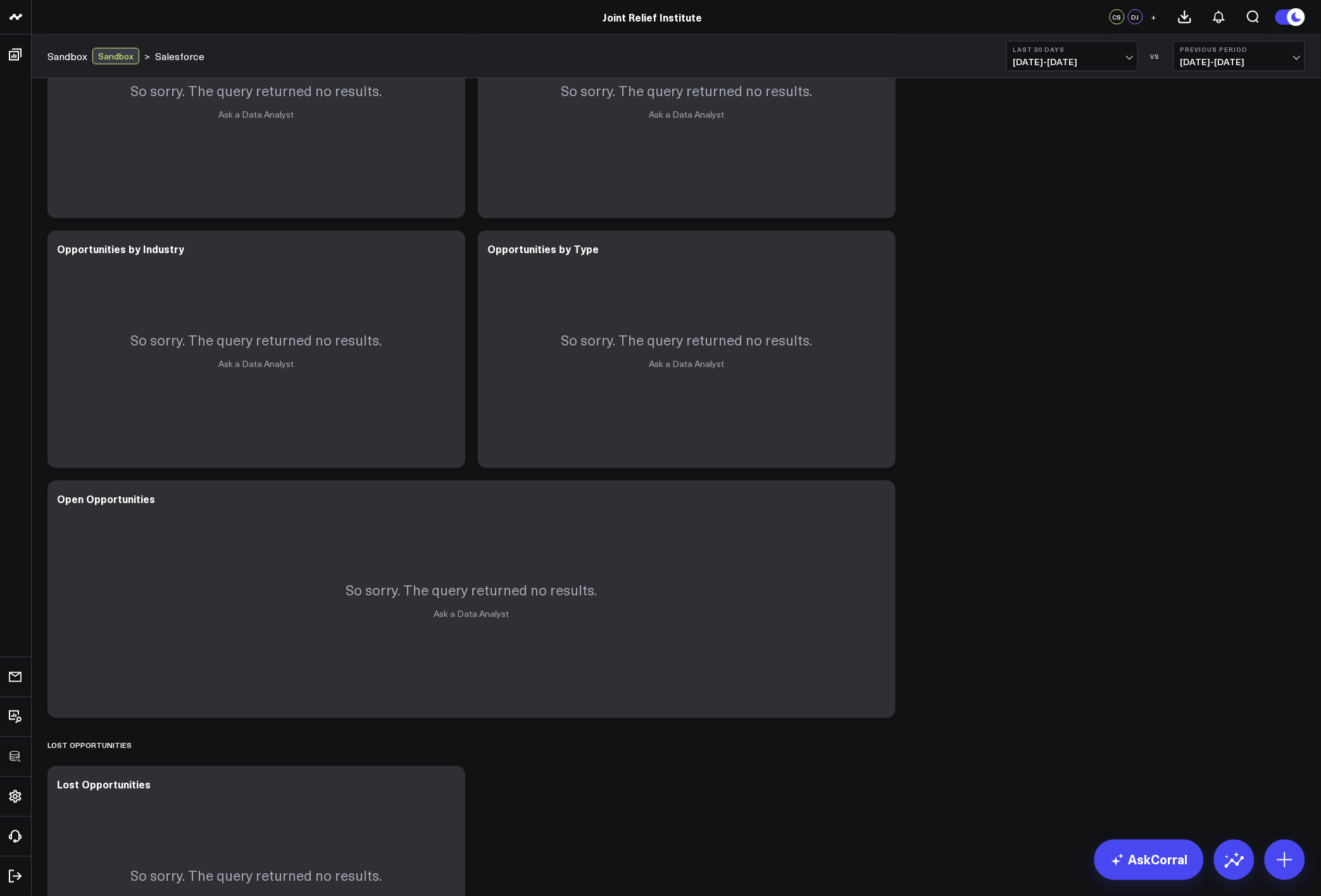
scroll to position [1266, 0]
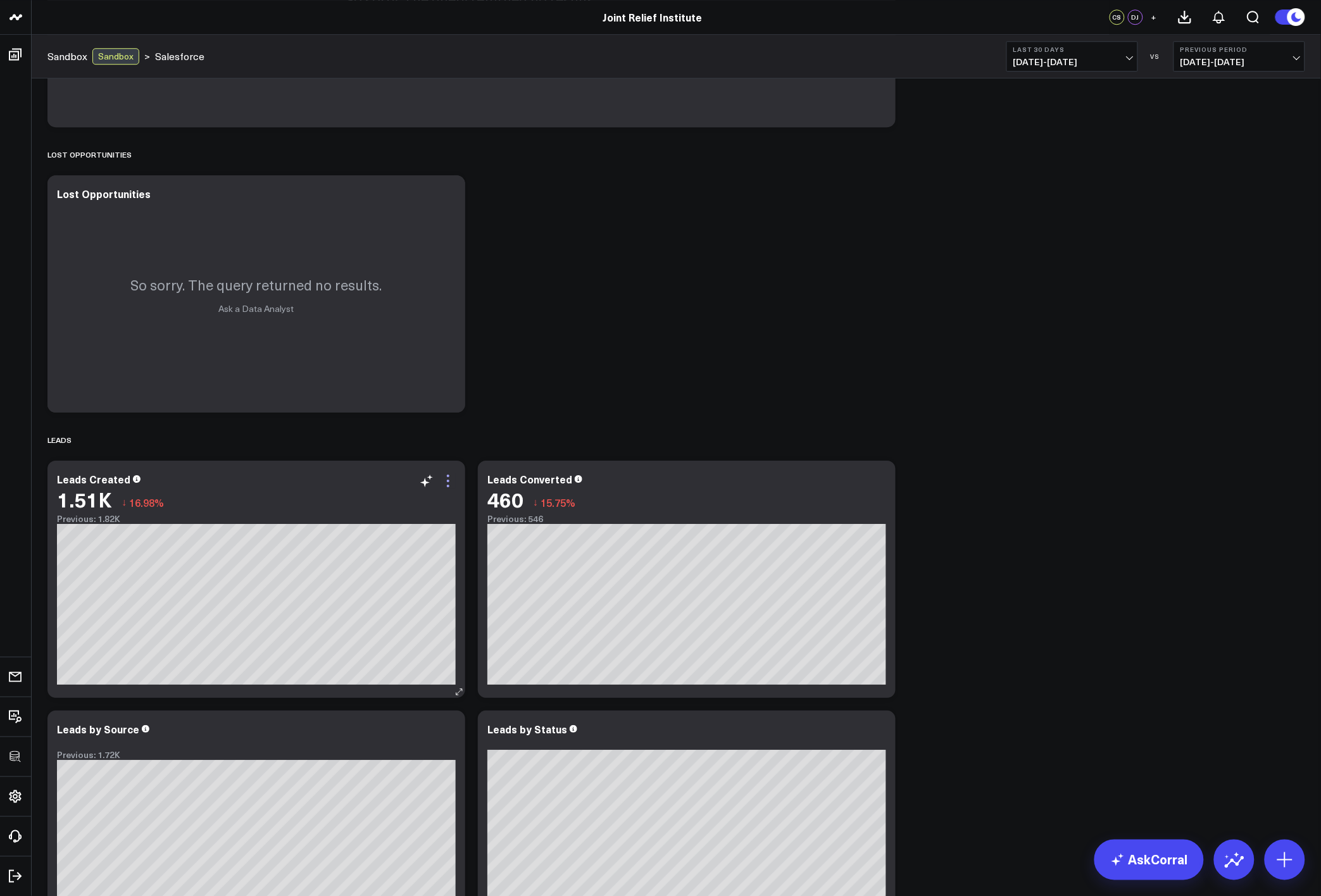
click at [449, 485] on icon at bounding box center [448, 486] width 3 height 3
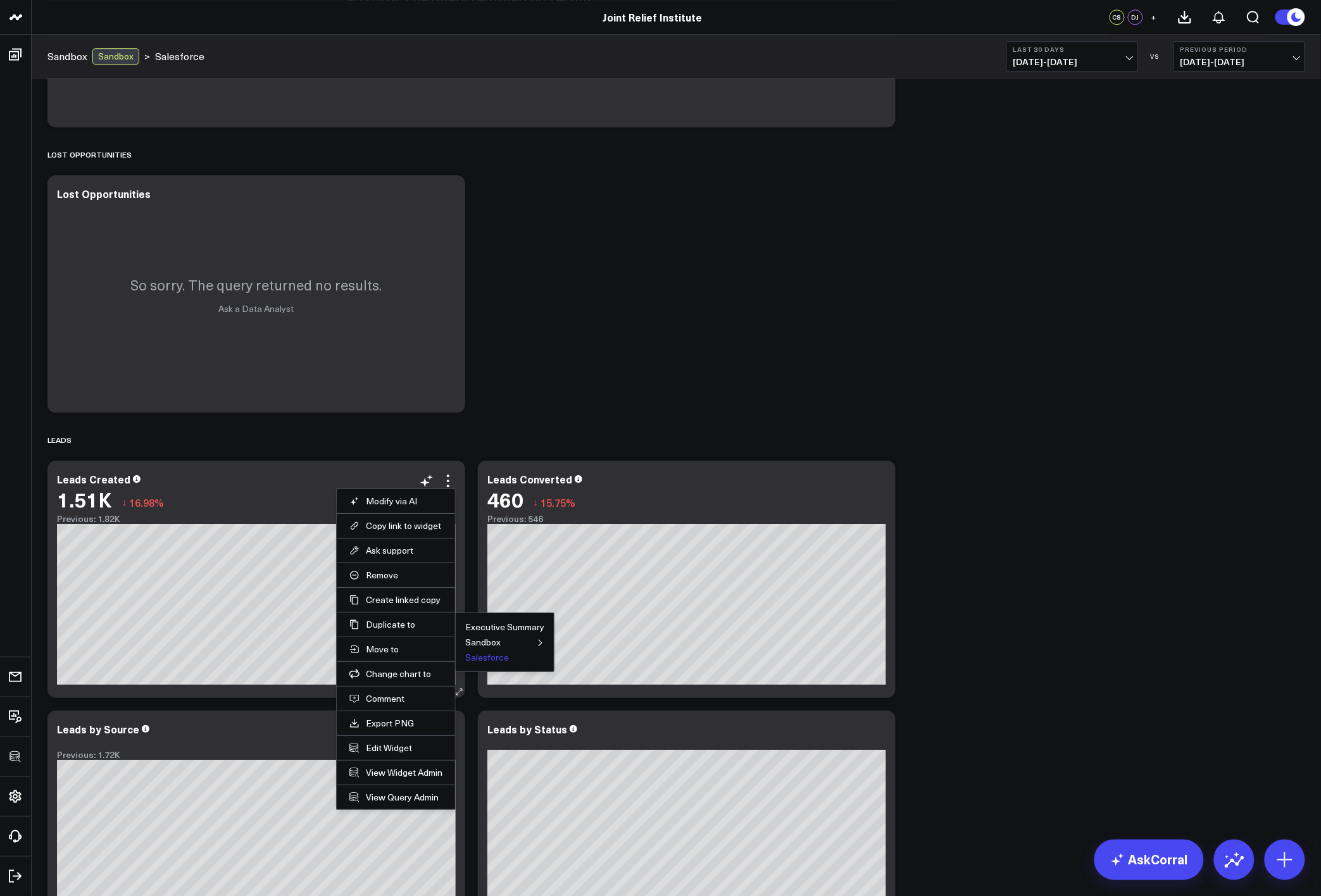
click at [483, 659] on button "Salesforce" at bounding box center [487, 658] width 44 height 9
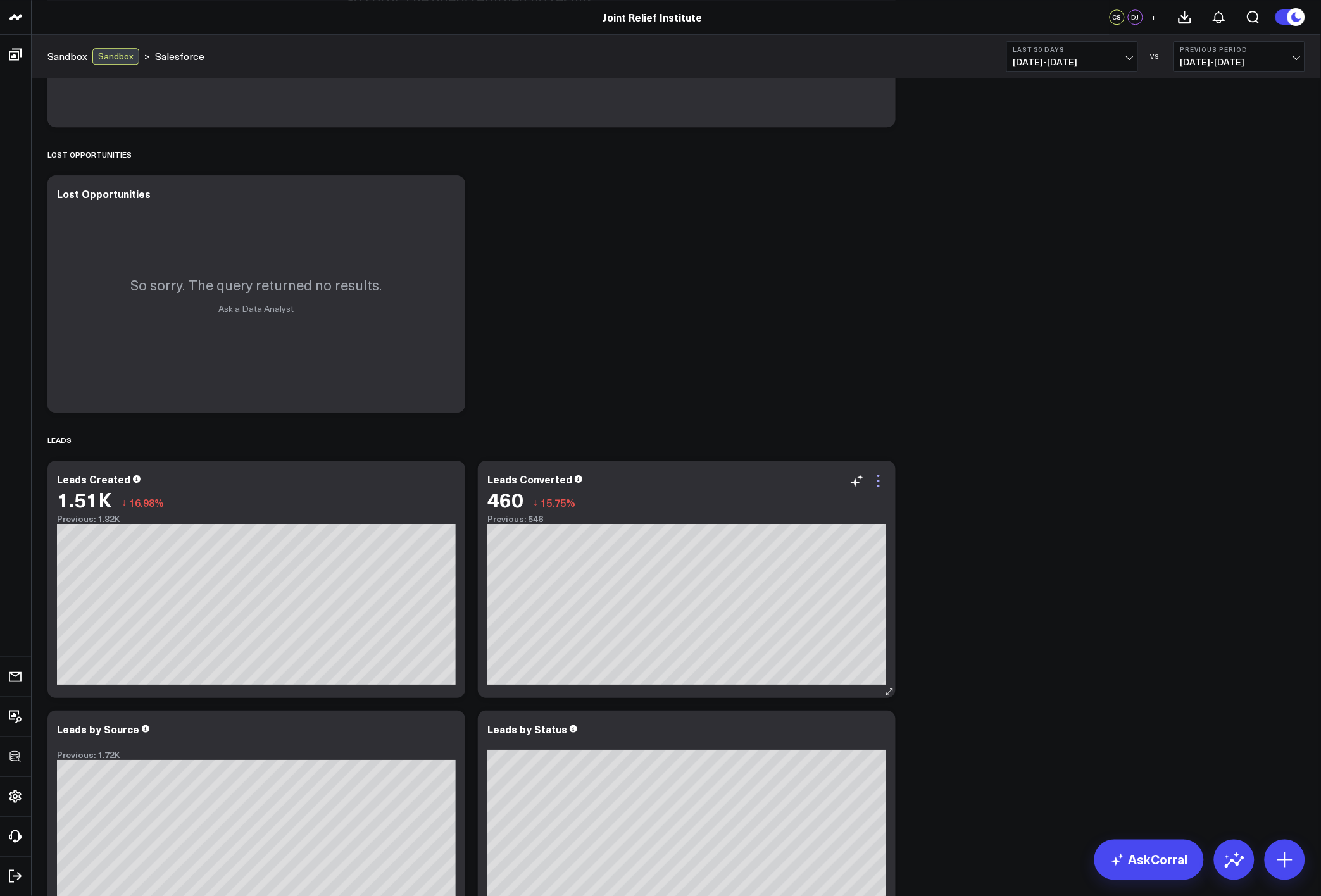
click at [882, 482] on icon at bounding box center [878, 481] width 15 height 15
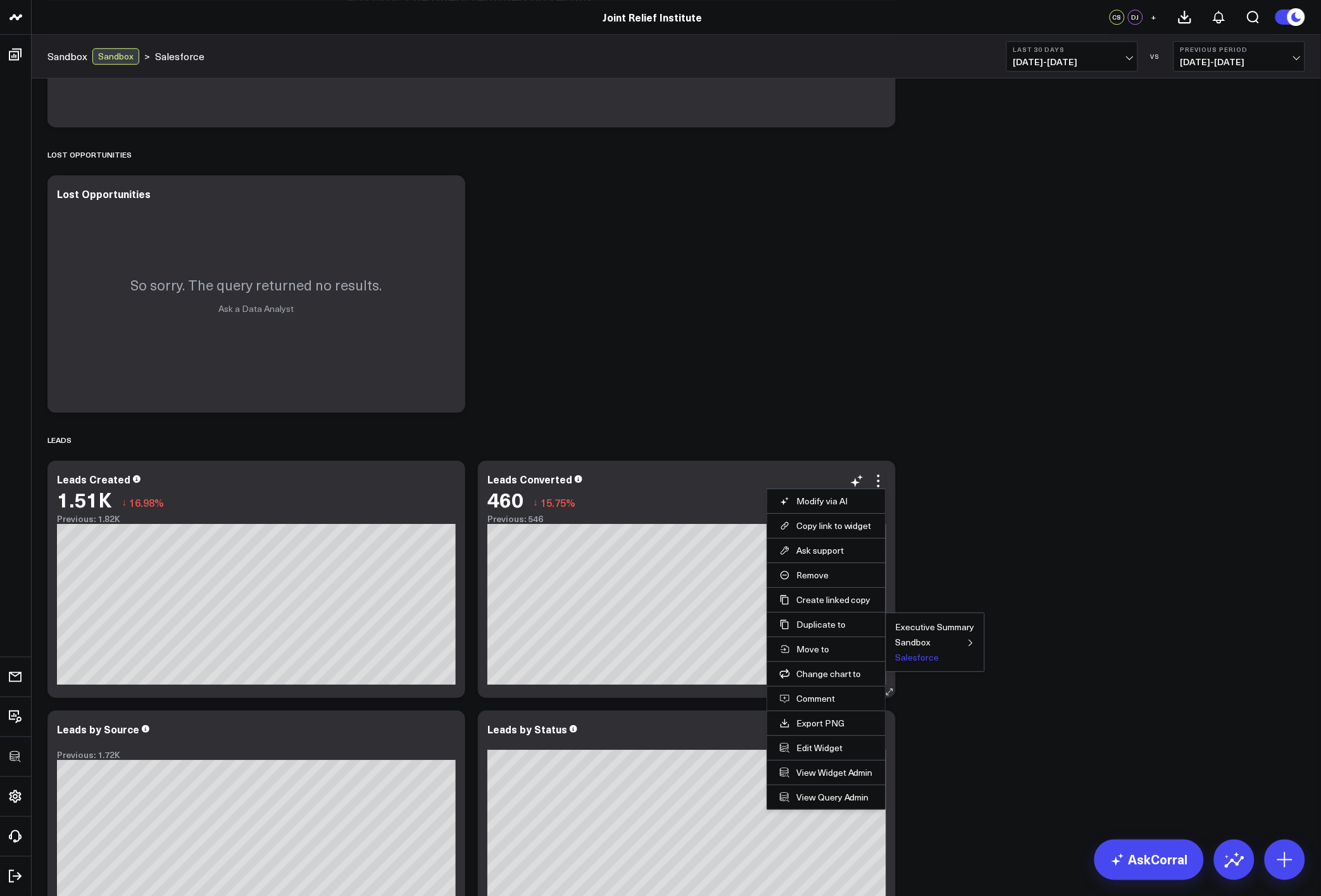
click at [908, 659] on button "Salesforce" at bounding box center [917, 658] width 44 height 9
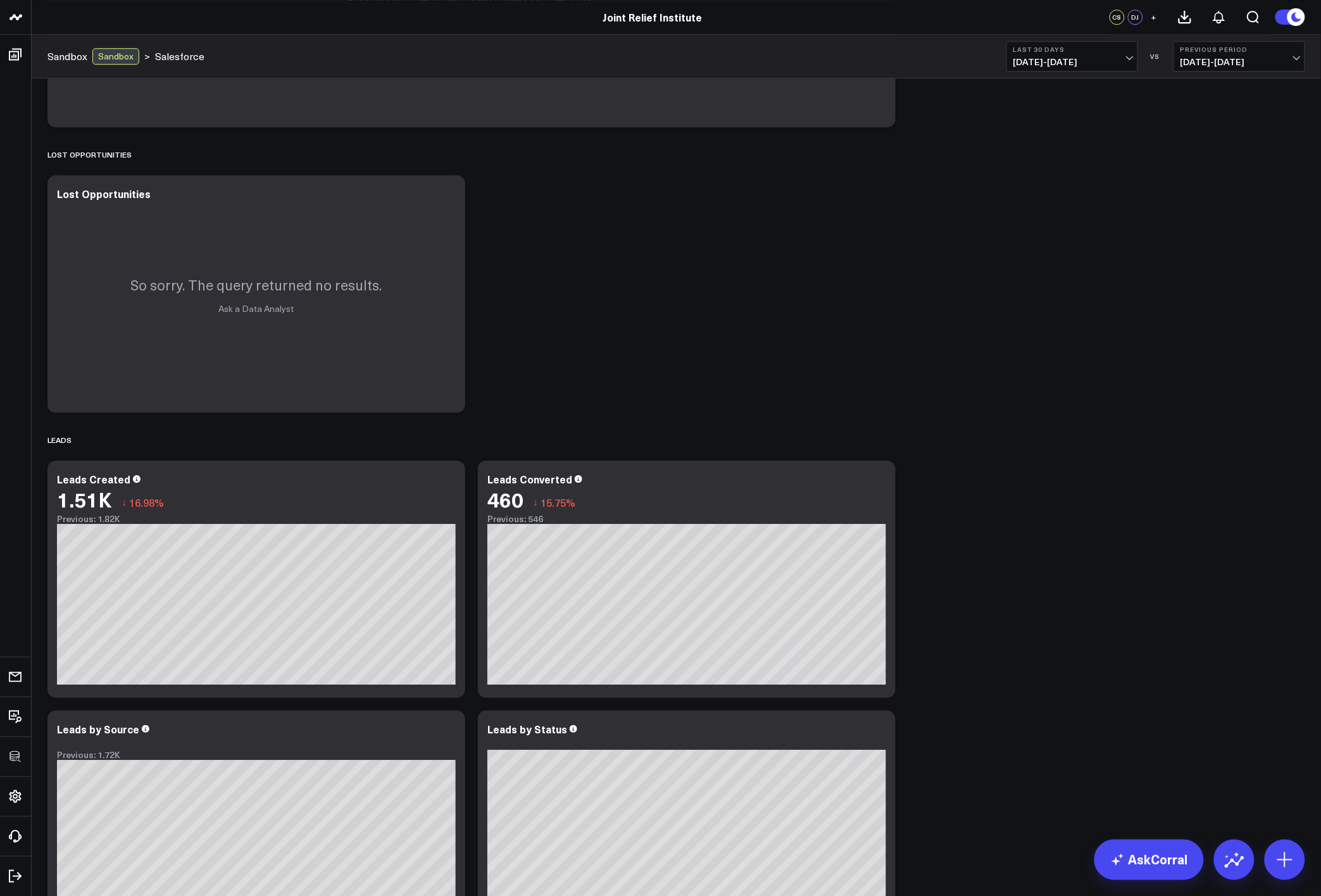
scroll to position [1687, 0]
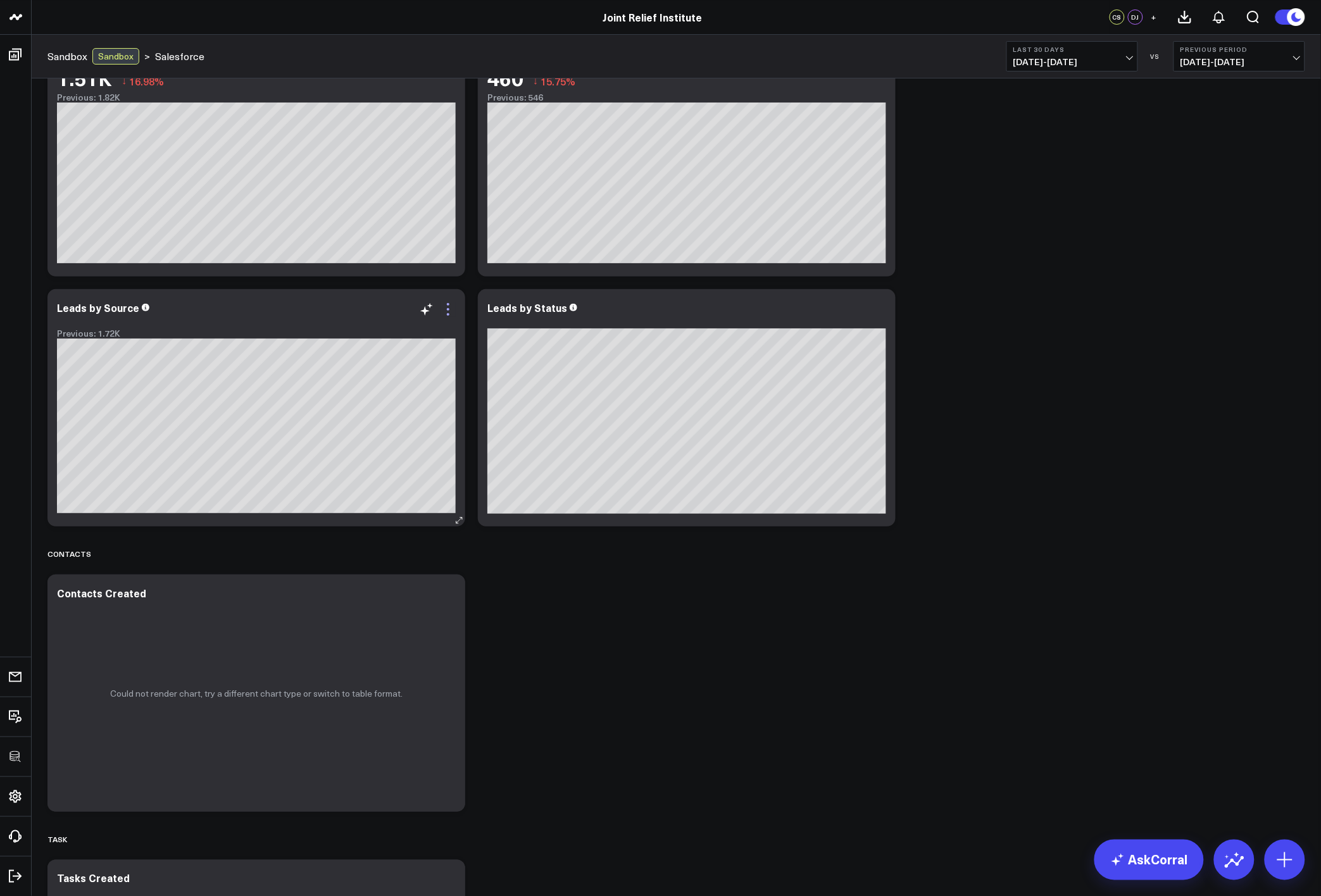
click at [447, 311] on icon at bounding box center [448, 309] width 15 height 15
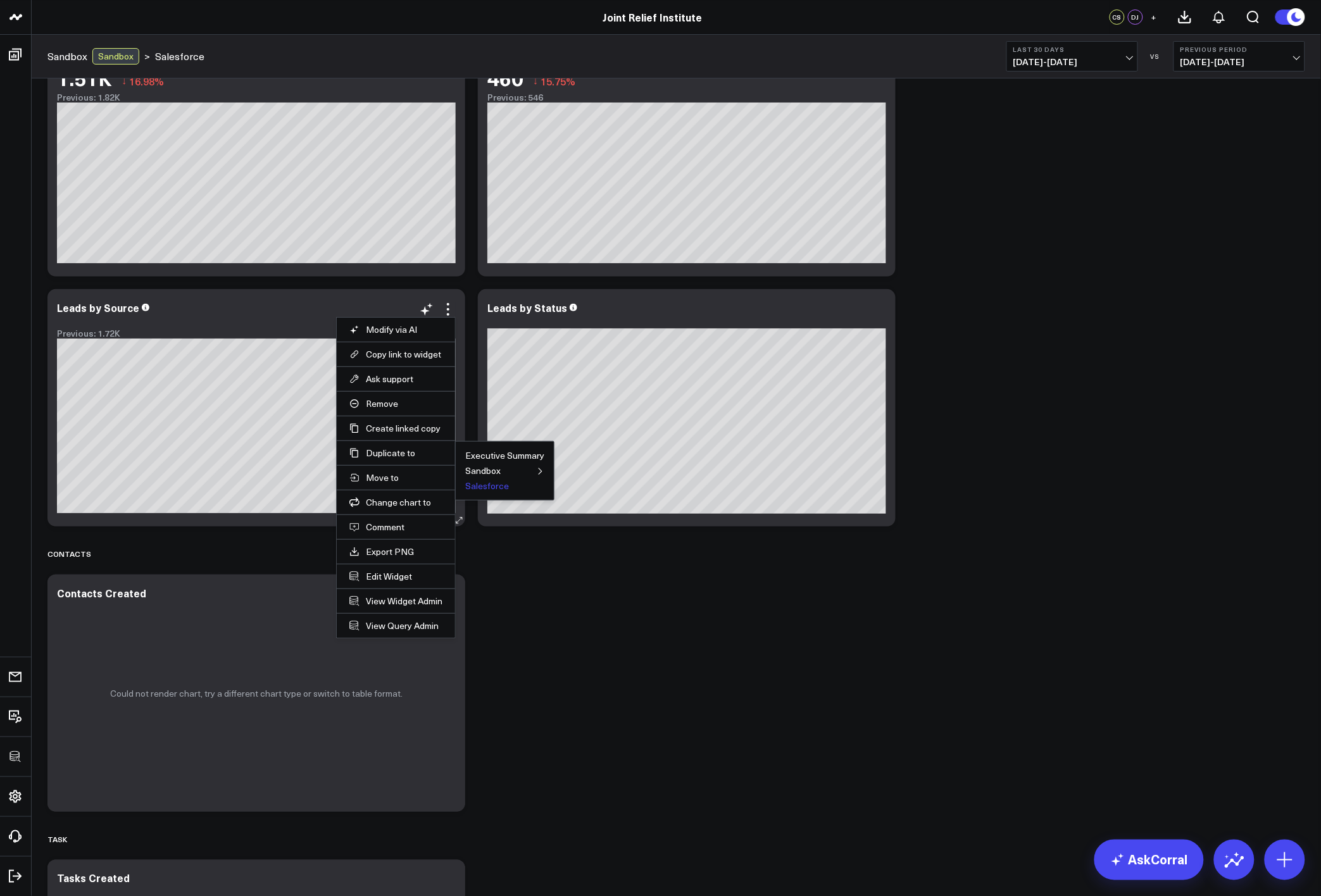
click at [476, 488] on button "Salesforce" at bounding box center [487, 486] width 44 height 9
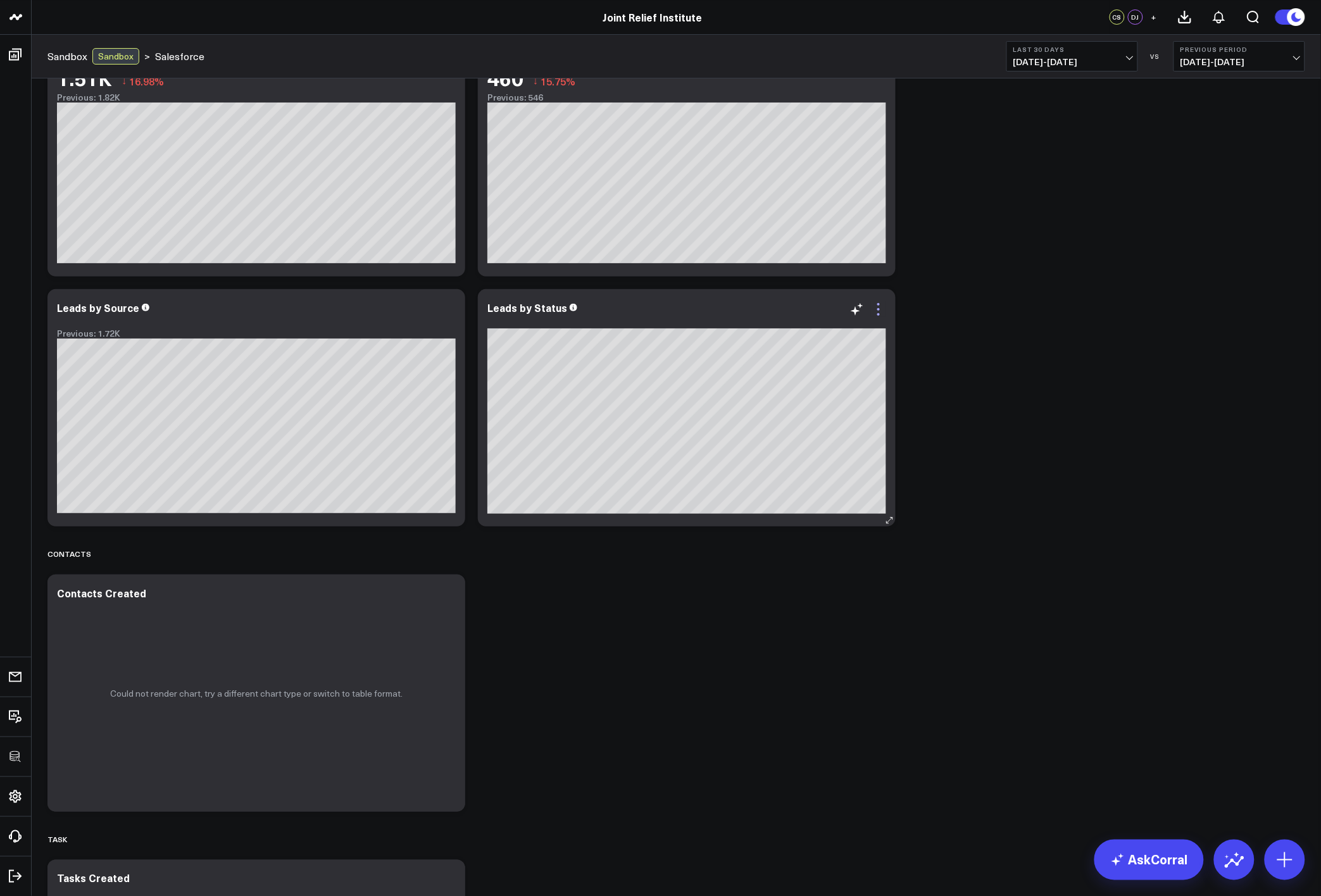
click at [879, 309] on icon at bounding box center [878, 309] width 3 height 3
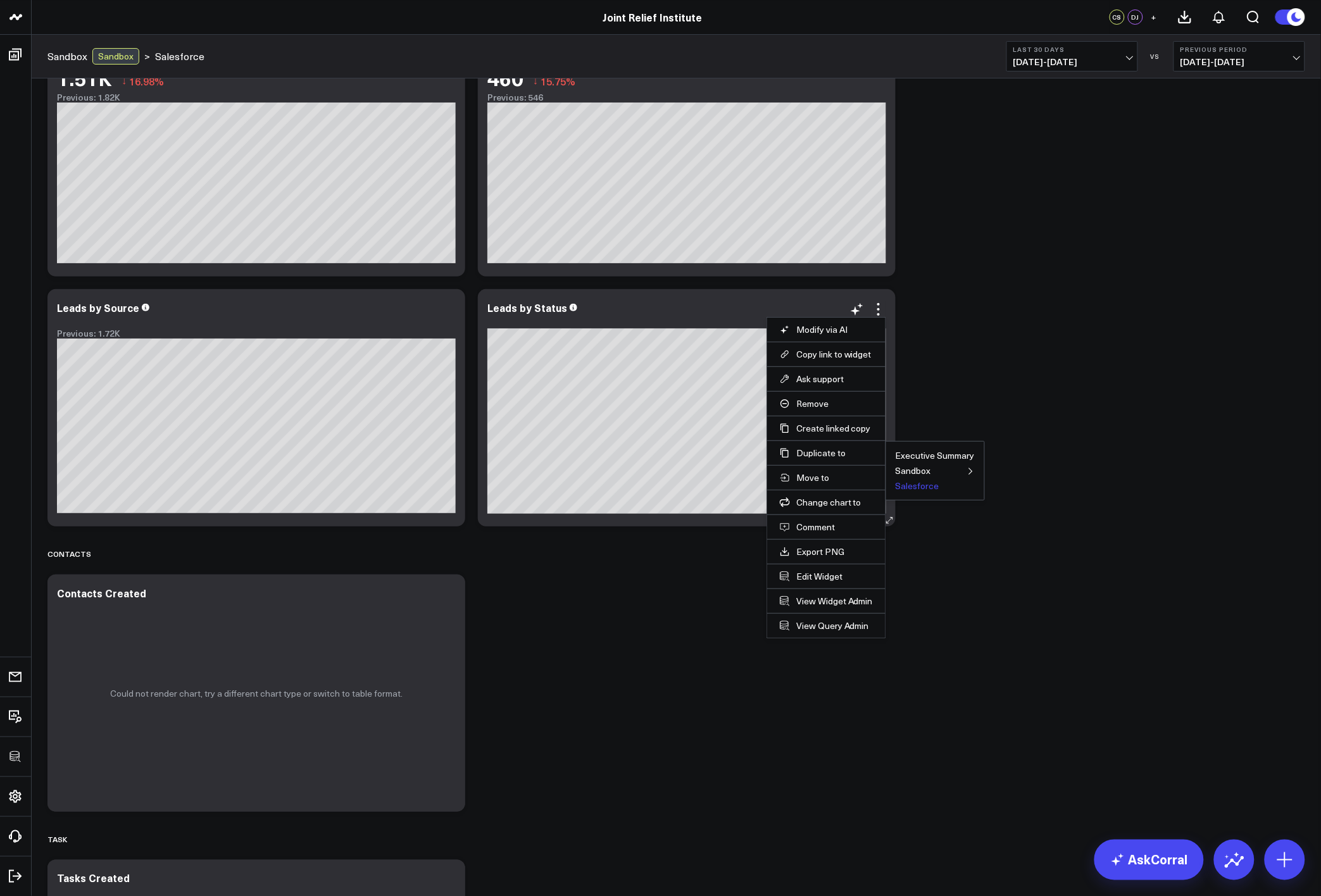
click at [904, 485] on button "Salesforce" at bounding box center [917, 486] width 44 height 9
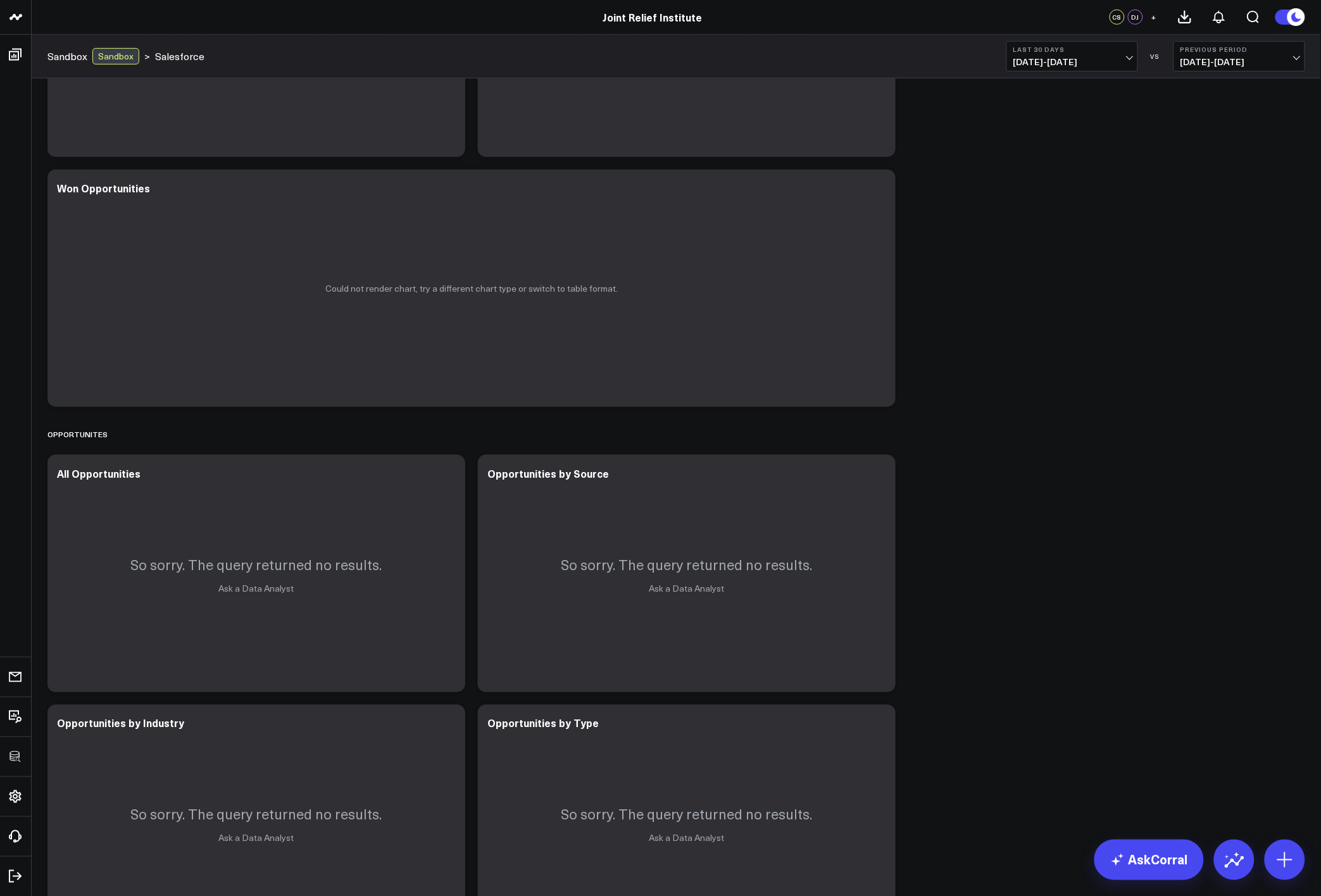
scroll to position [198, 0]
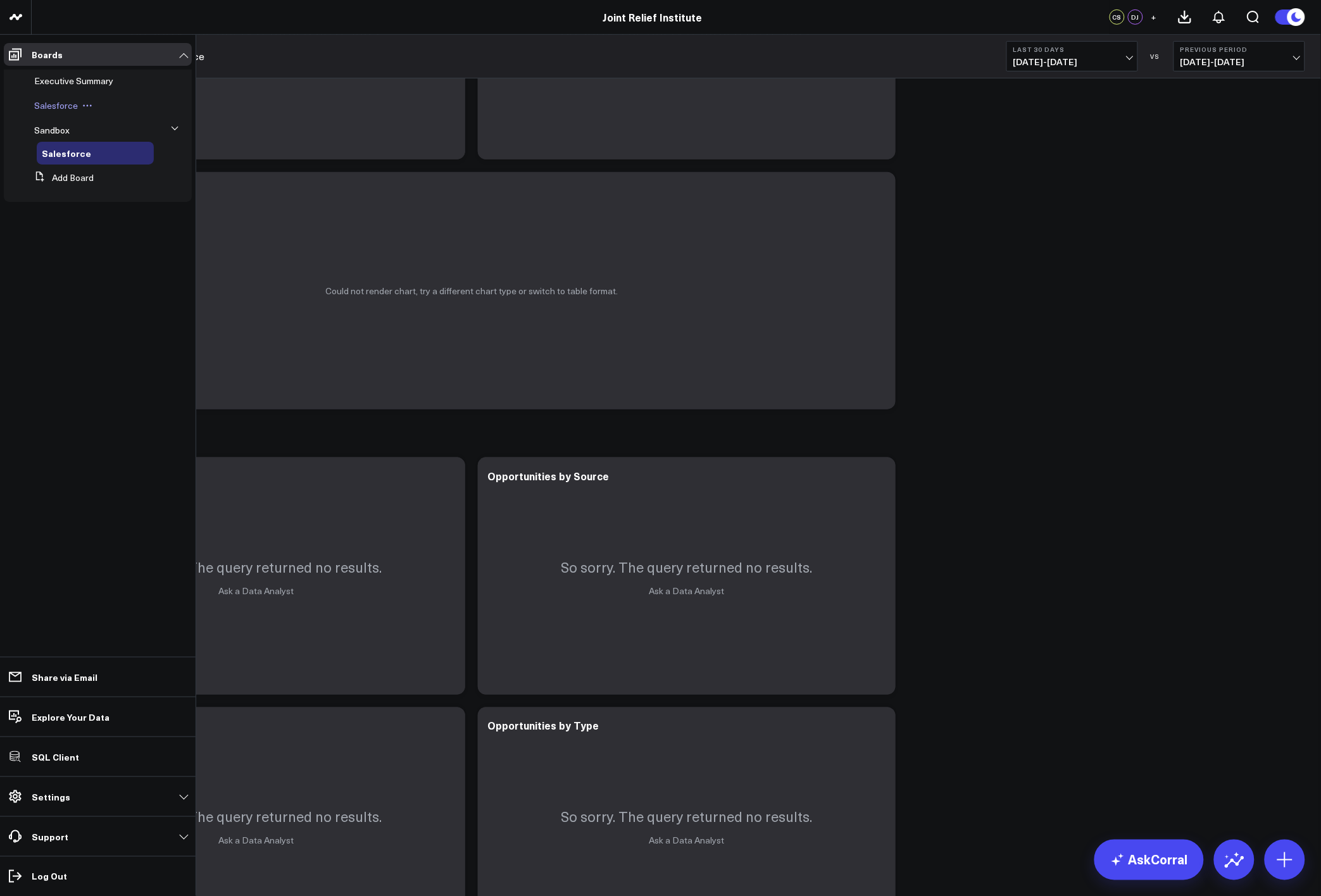
click at [51, 105] on span "Salesforce" at bounding box center [56, 105] width 44 height 12
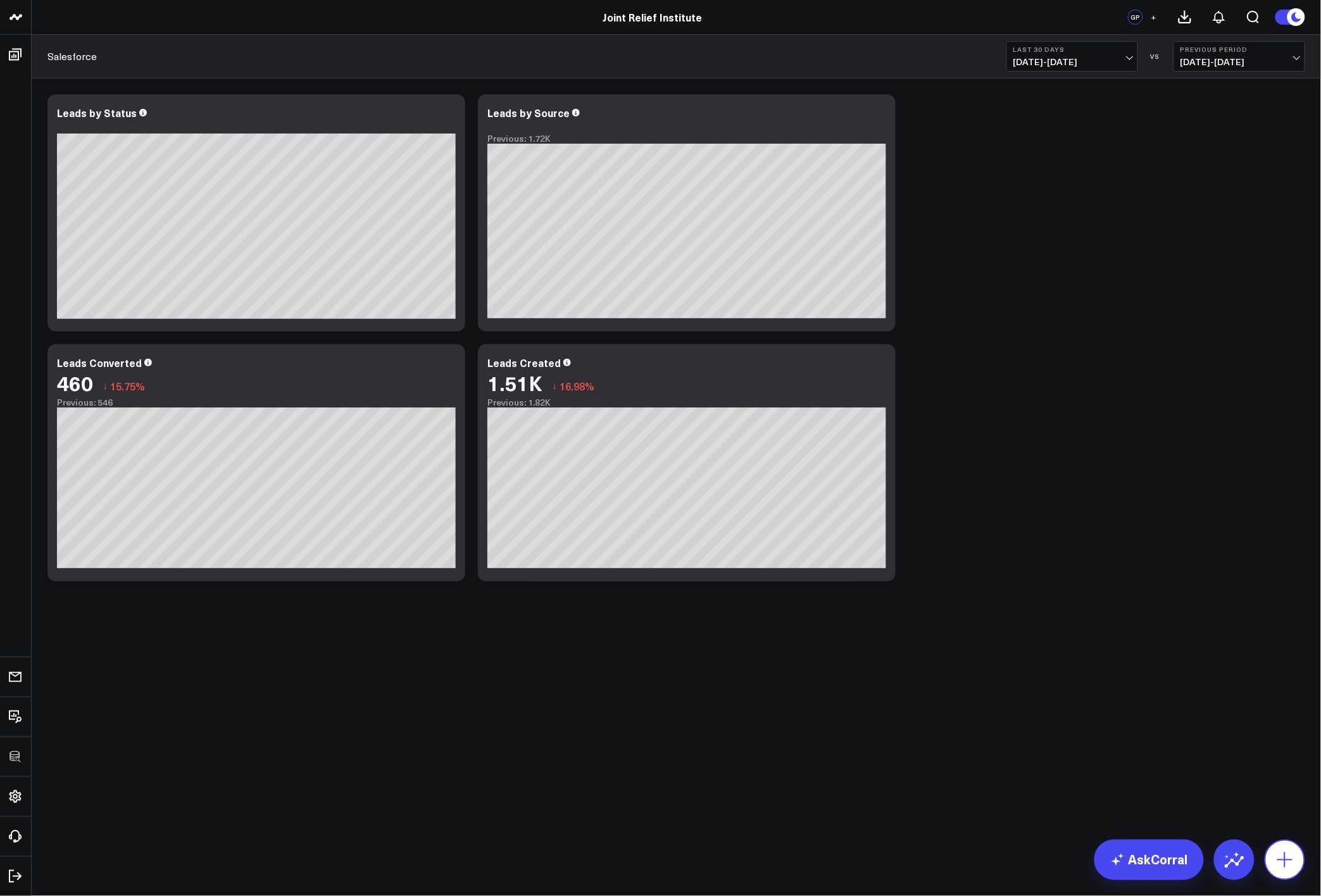
click at [1291, 841] on button at bounding box center [1285, 860] width 41 height 41
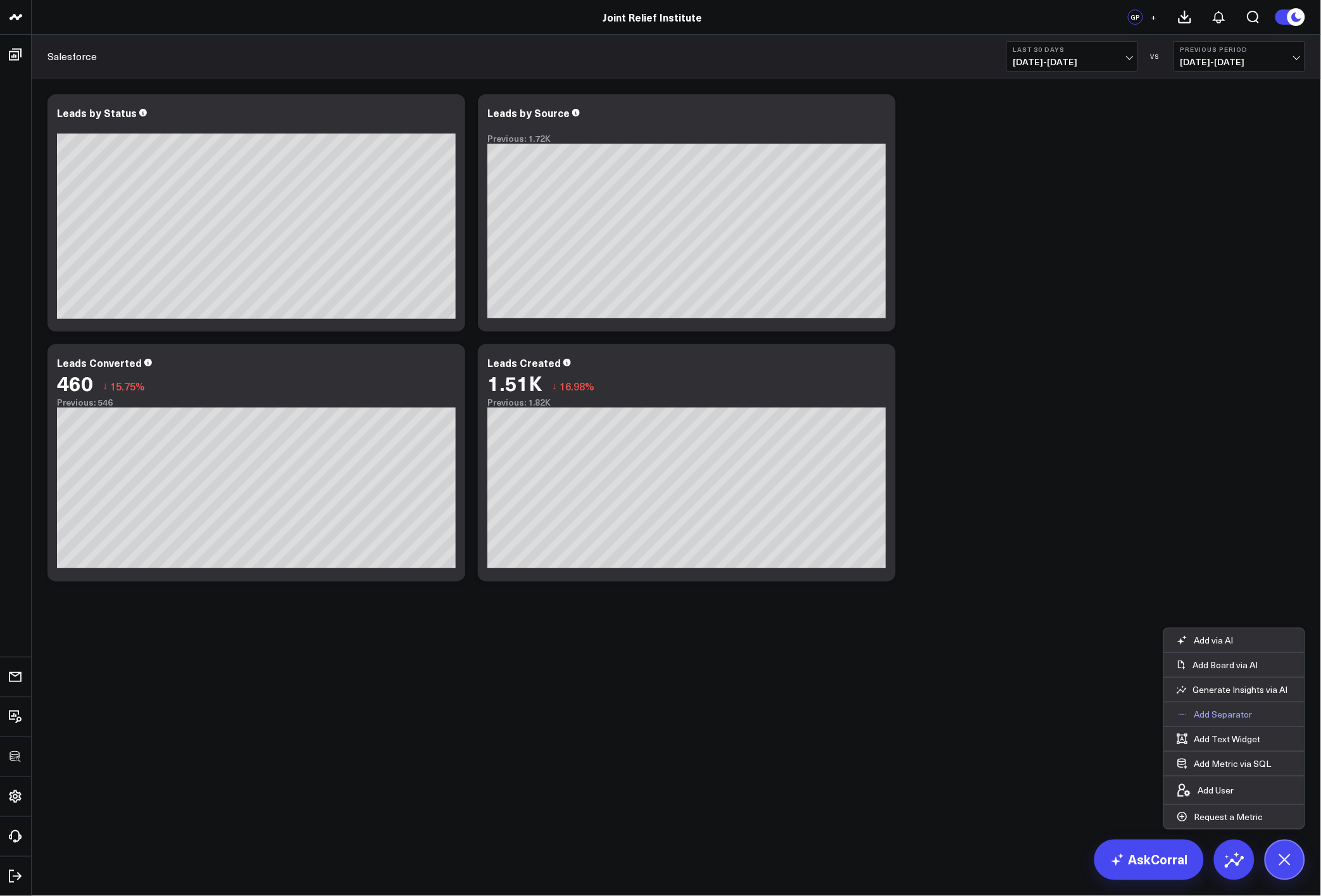
click at [1210, 709] on p "Add Separator" at bounding box center [1223, 715] width 58 height 11
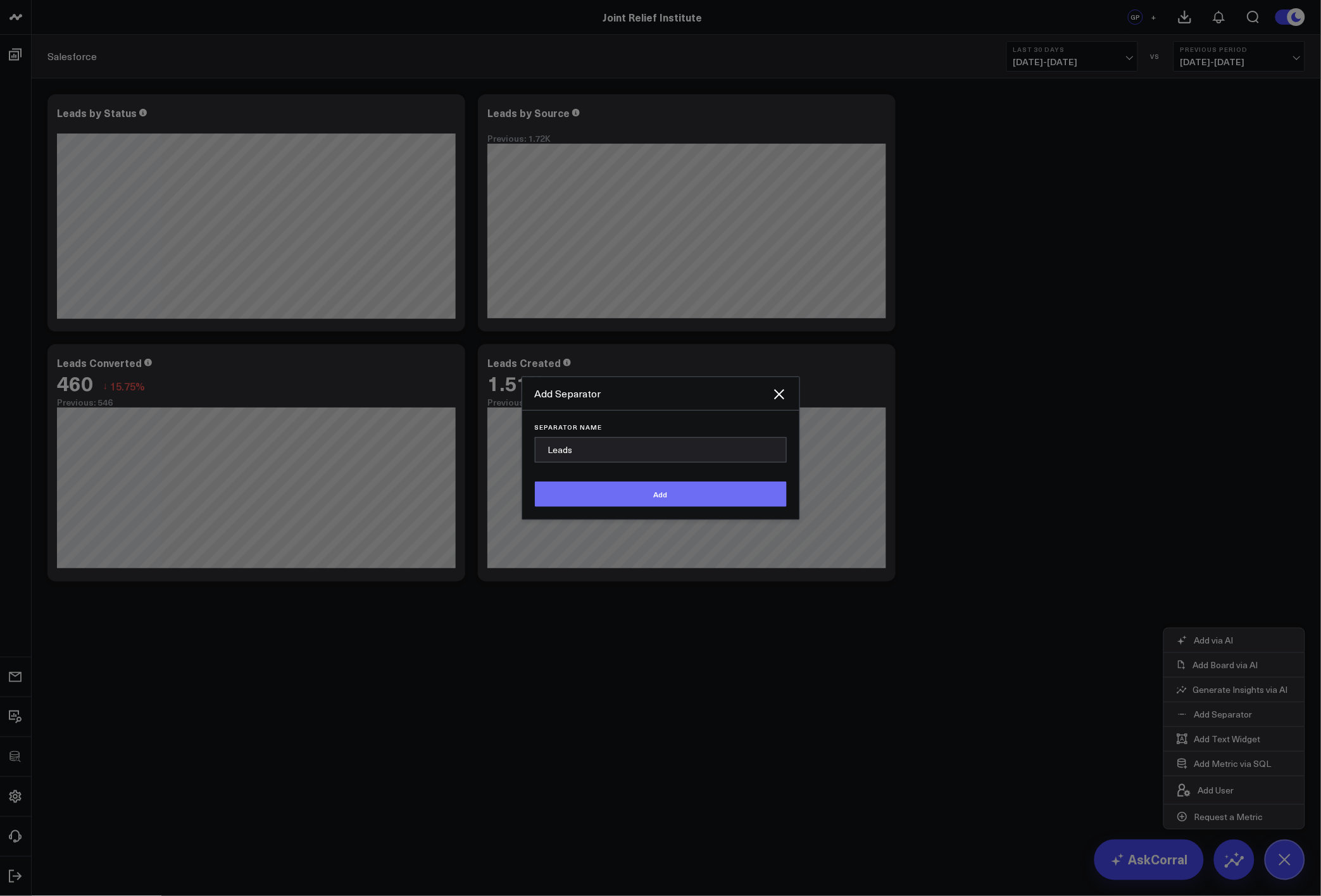
type input "Leads"
click at [677, 498] on button "Add" at bounding box center [660, 495] width 252 height 25
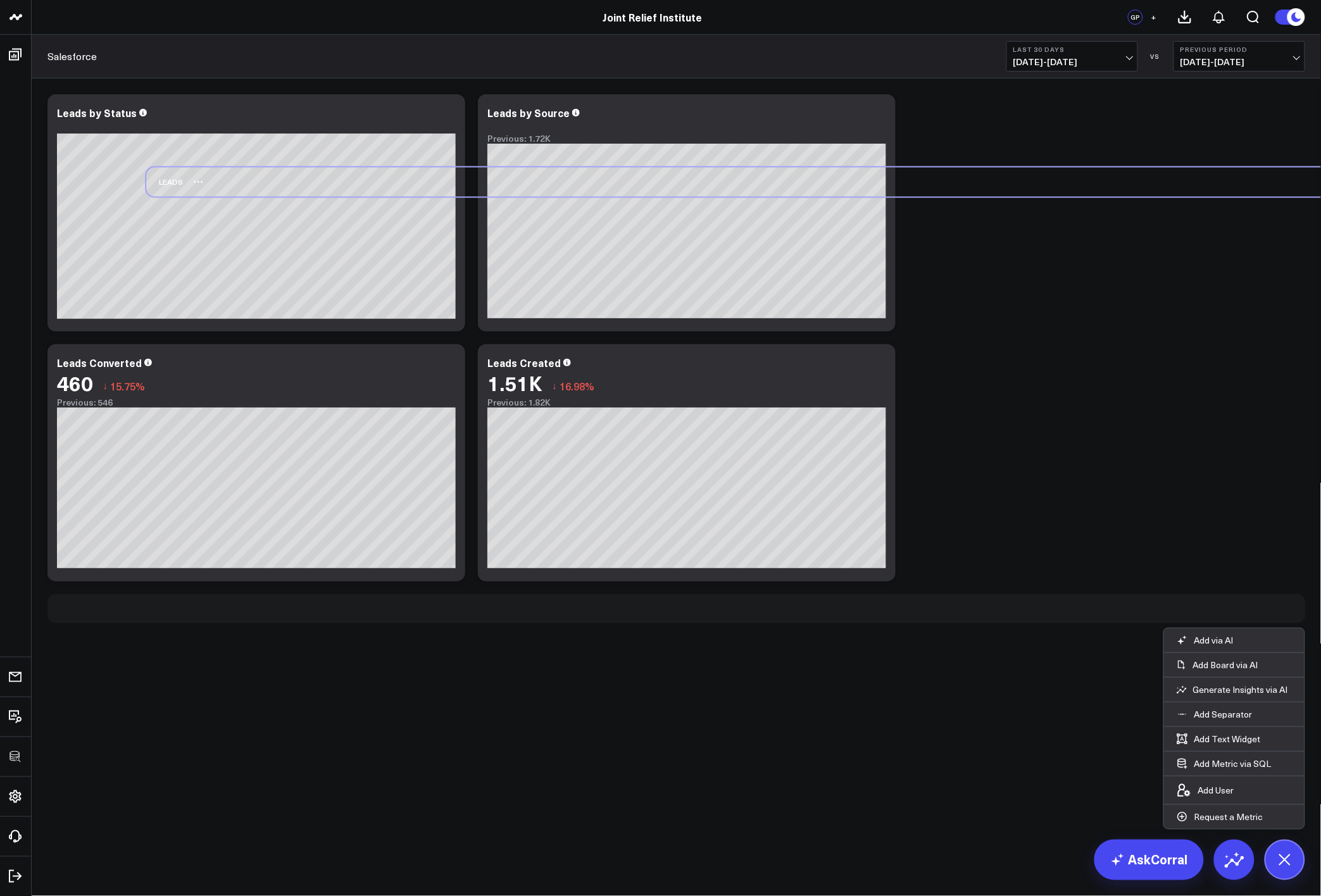
drag, startPoint x: 62, startPoint y: 612, endPoint x: 242, endPoint y: 174, distance: 473.5
click at [183, 174] on div "Leads" at bounding box center [165, 183] width 37 height 29
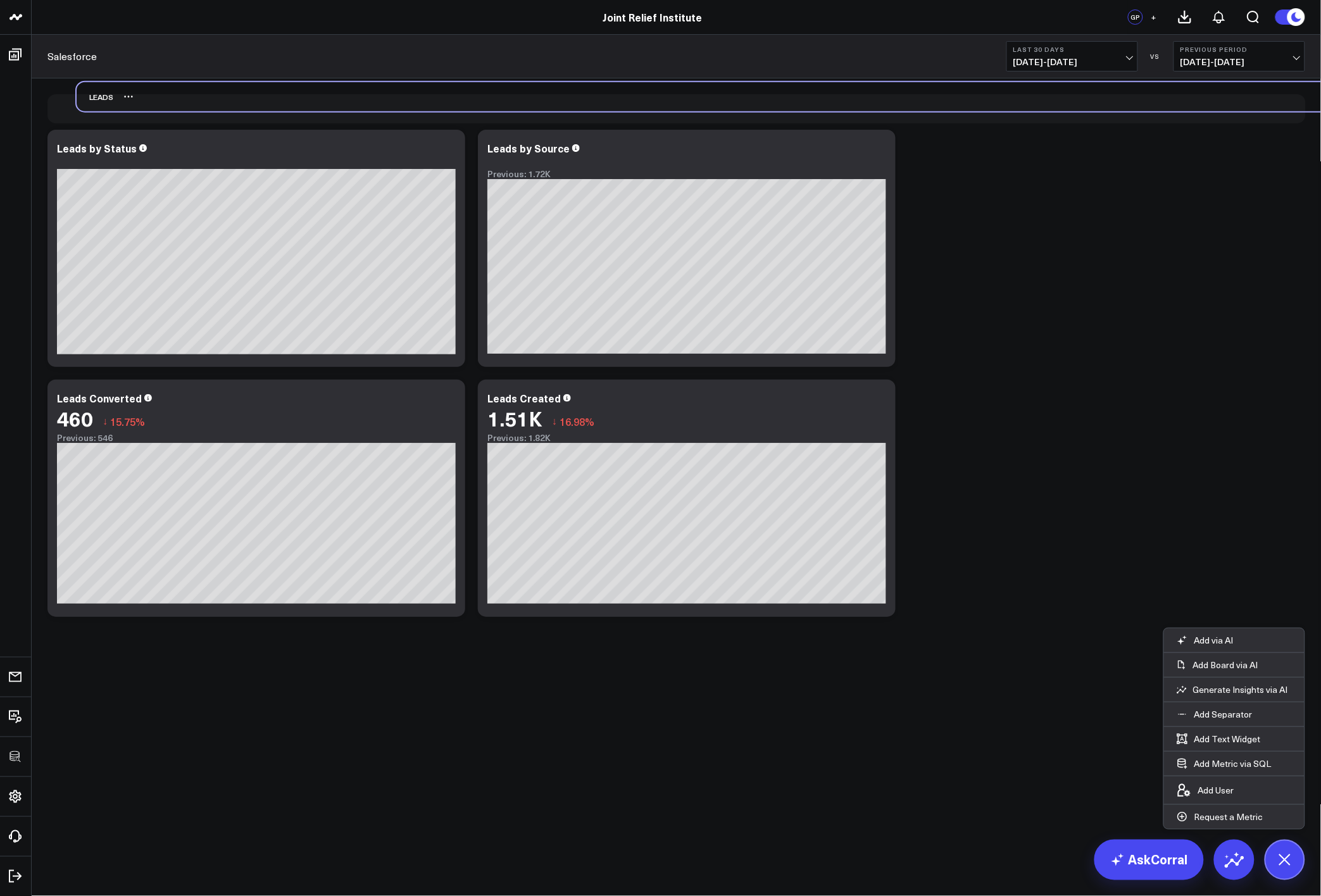
drag, startPoint x: 64, startPoint y: 363, endPoint x: 89, endPoint y: 111, distance: 253.2
click at [89, 111] on div "Leads" at bounding box center [95, 97] width 37 height 29
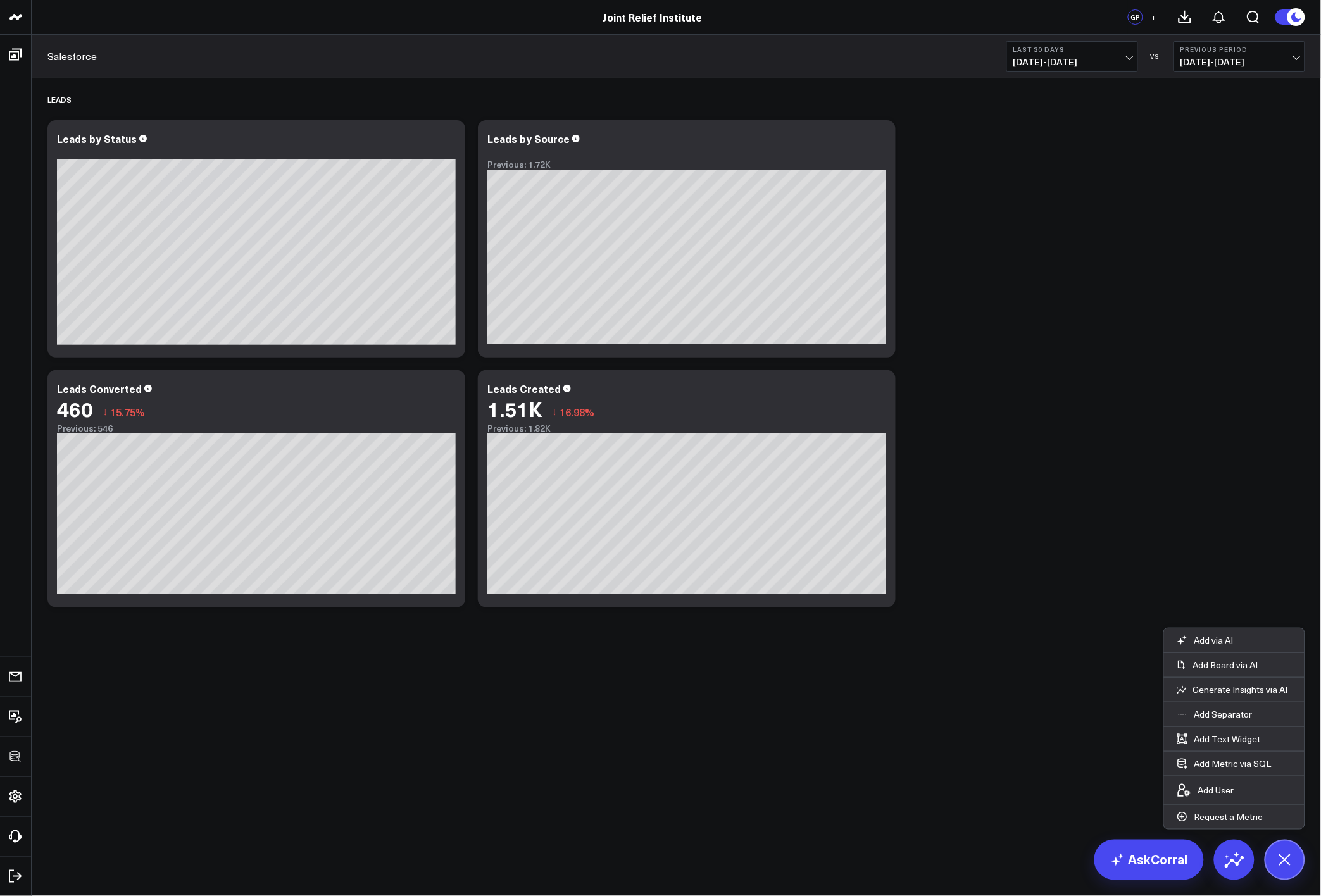
click at [1079, 340] on div "Leads Modify via AI Copy link to widget Ask support Remove Create linked copy E…" at bounding box center [676, 346] width 1270 height 535
click at [1275, 871] on button at bounding box center [1285, 860] width 41 height 41
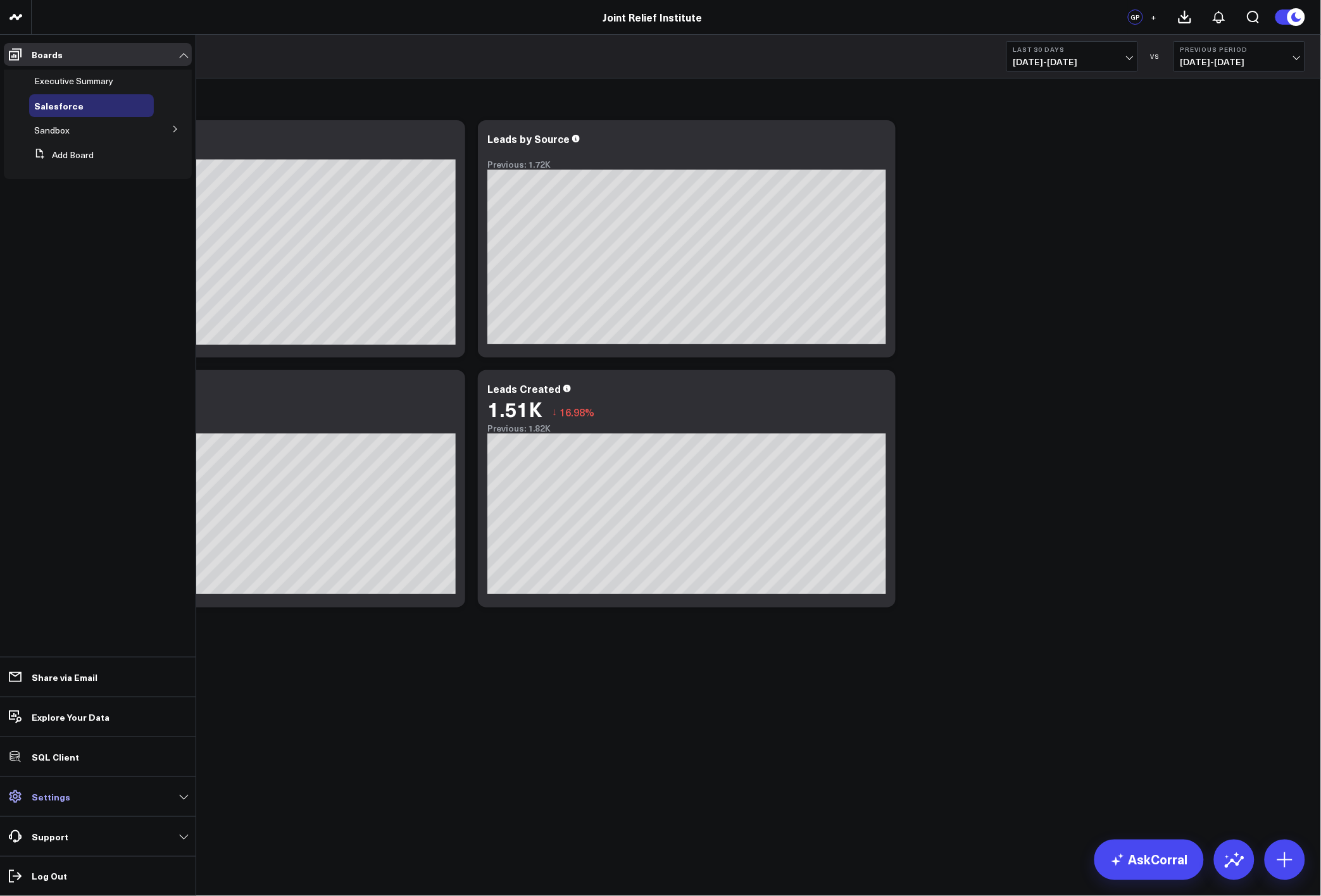
click at [56, 792] on p "Settings" at bounding box center [51, 797] width 39 height 10
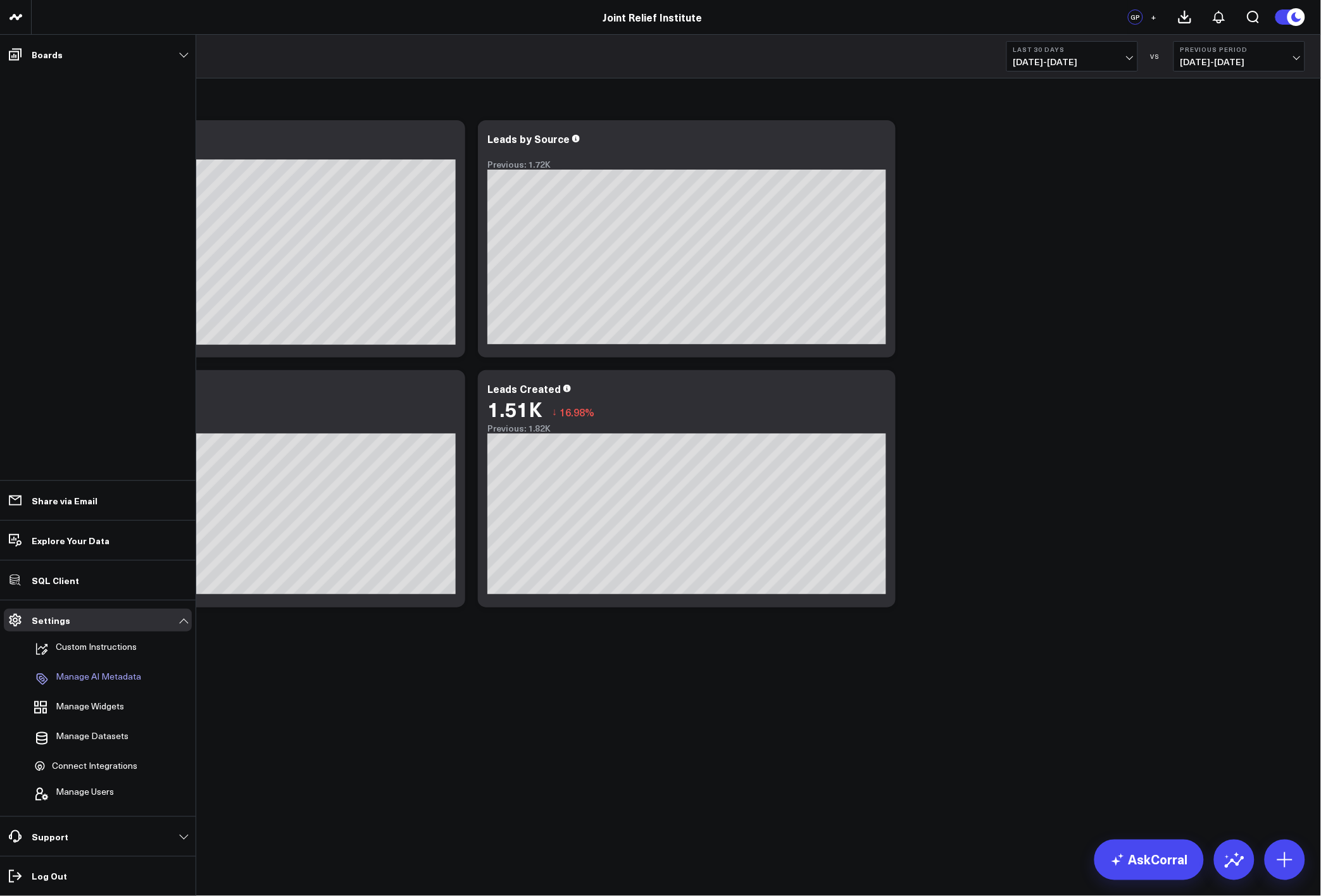
click at [73, 673] on p "Manage AI Metadata" at bounding box center [98, 679] width 86 height 15
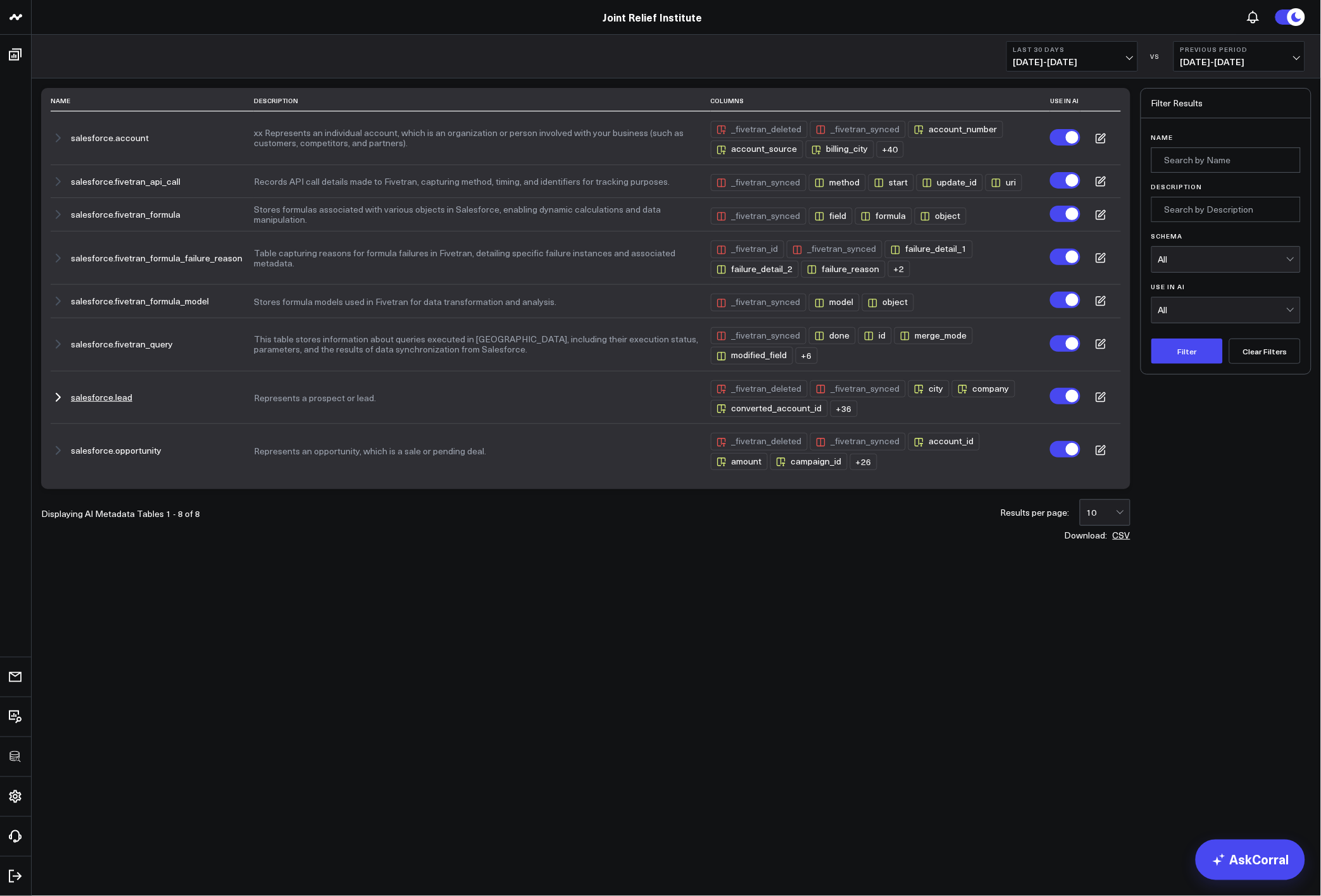
click at [62, 404] on icon "button" at bounding box center [58, 398] width 15 height 15
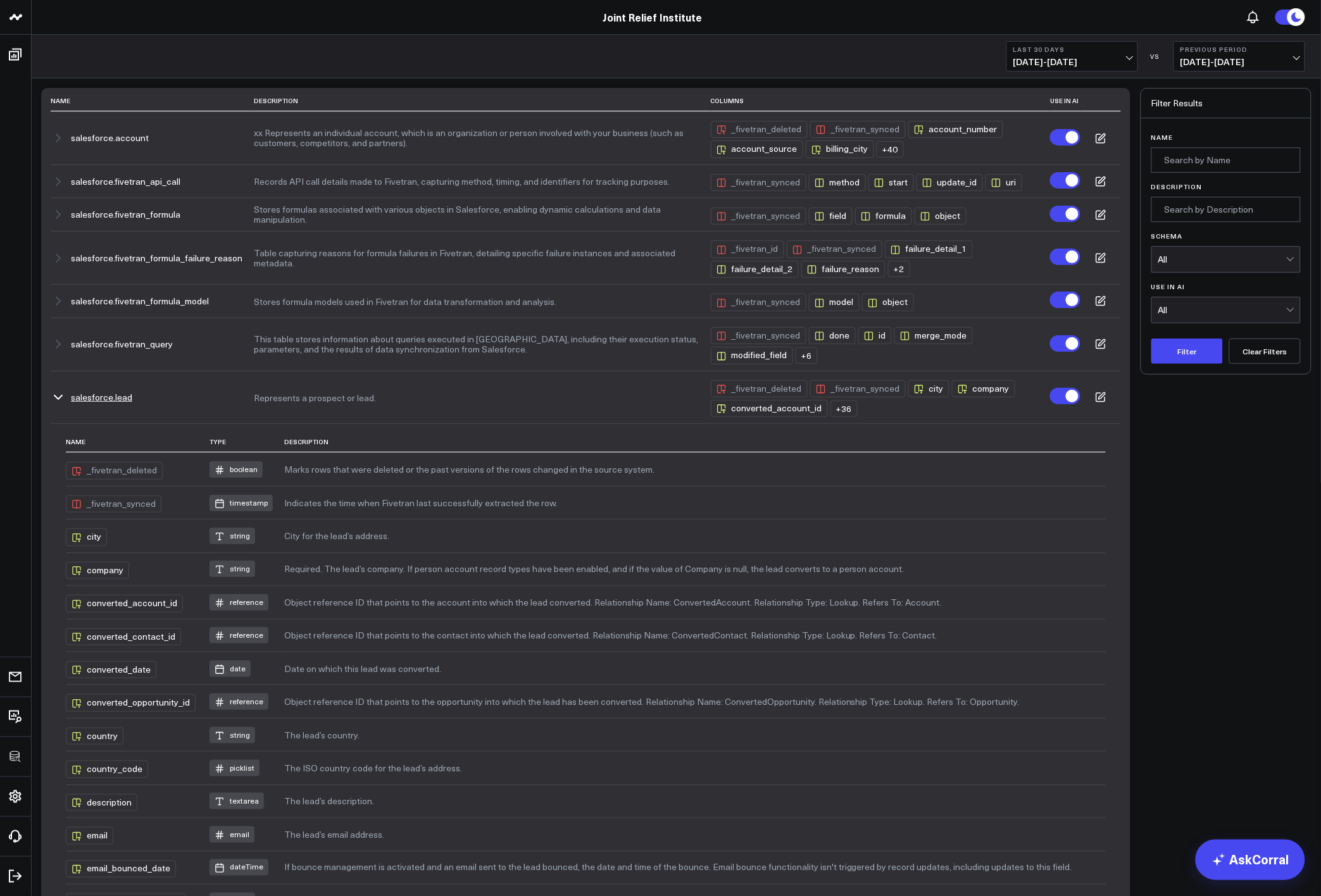
click at [62, 404] on icon "button" at bounding box center [58, 398] width 15 height 15
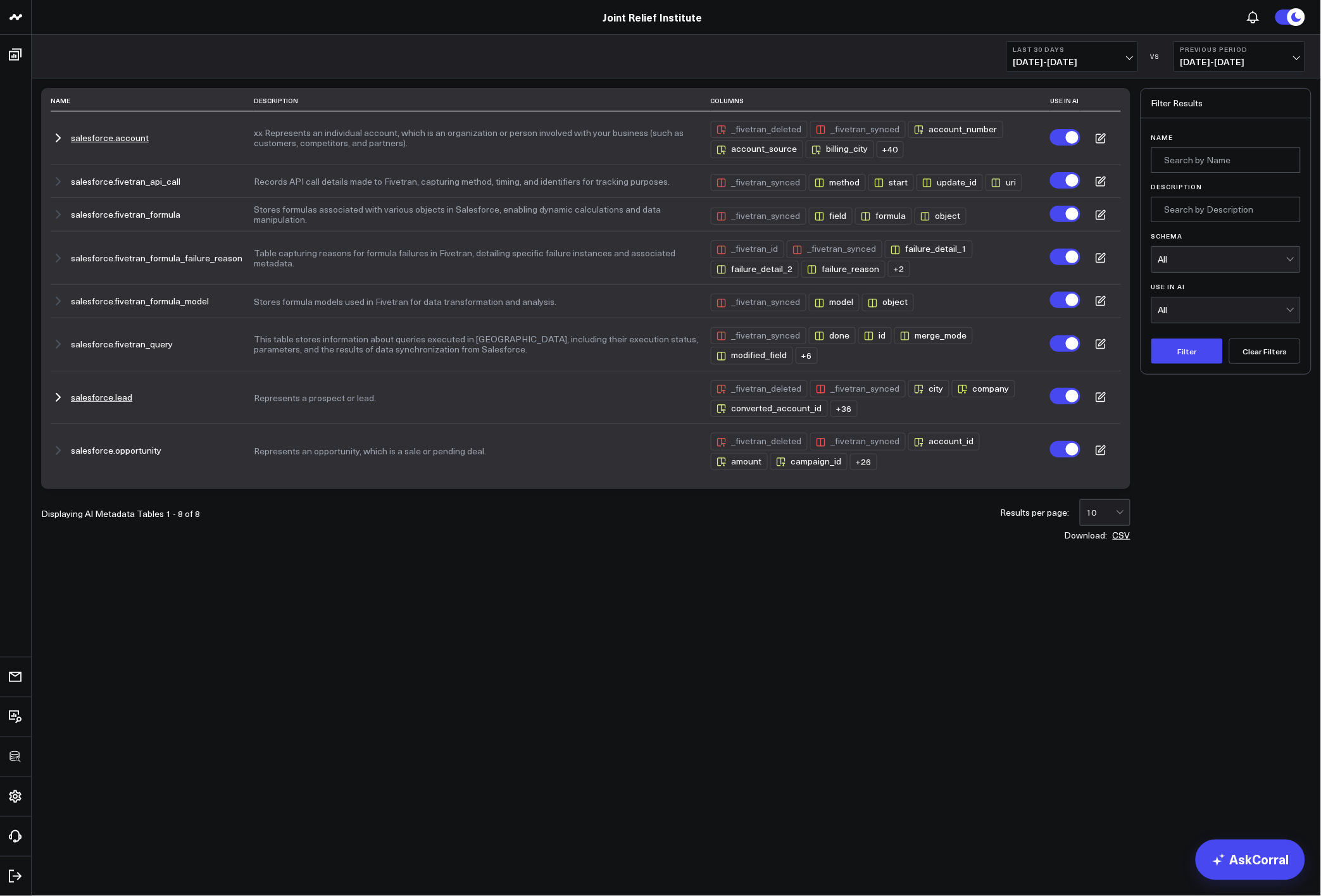
click at [58, 139] on icon "button" at bounding box center [58, 138] width 15 height 15
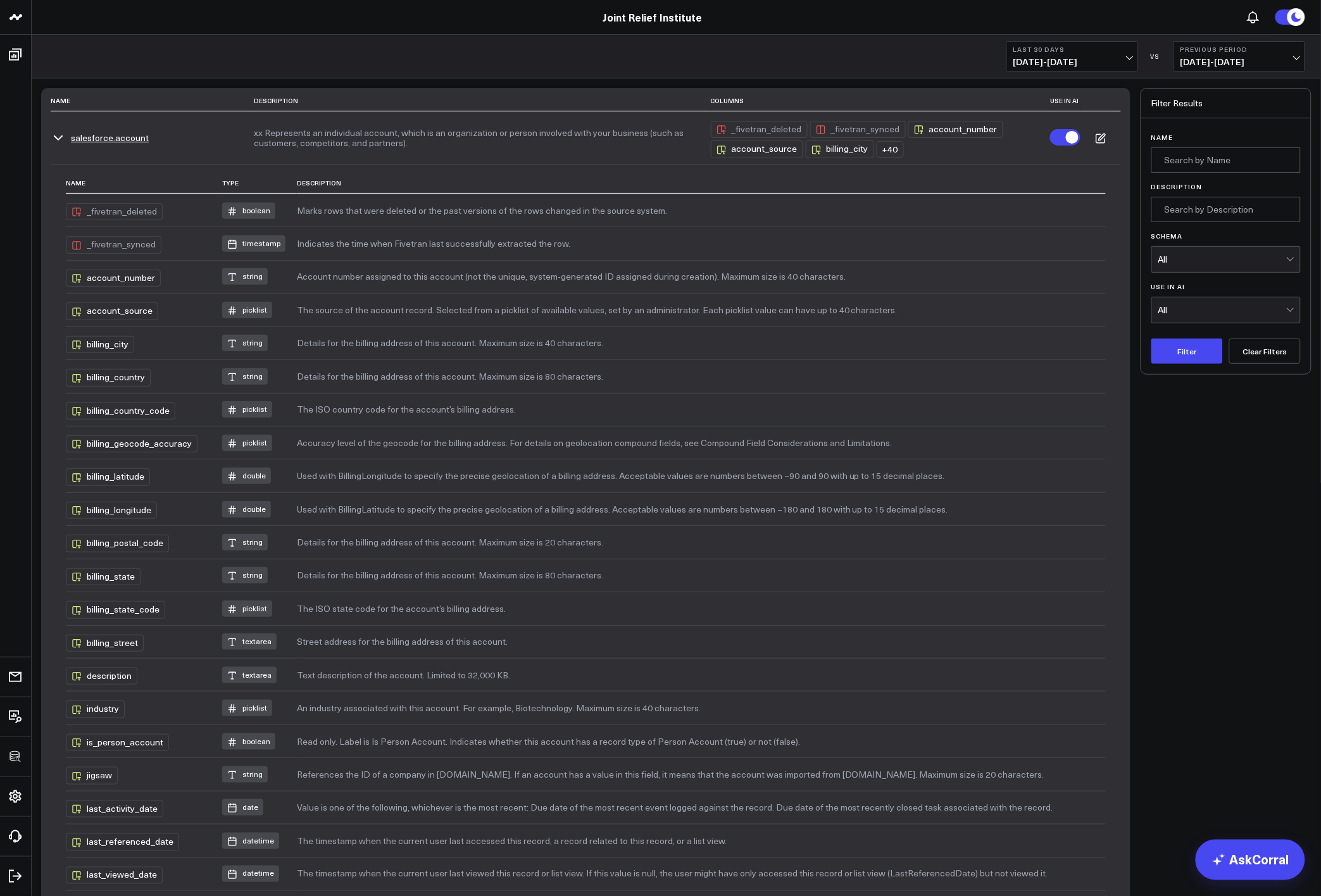
click at [58, 139] on icon "button" at bounding box center [58, 138] width 15 height 15
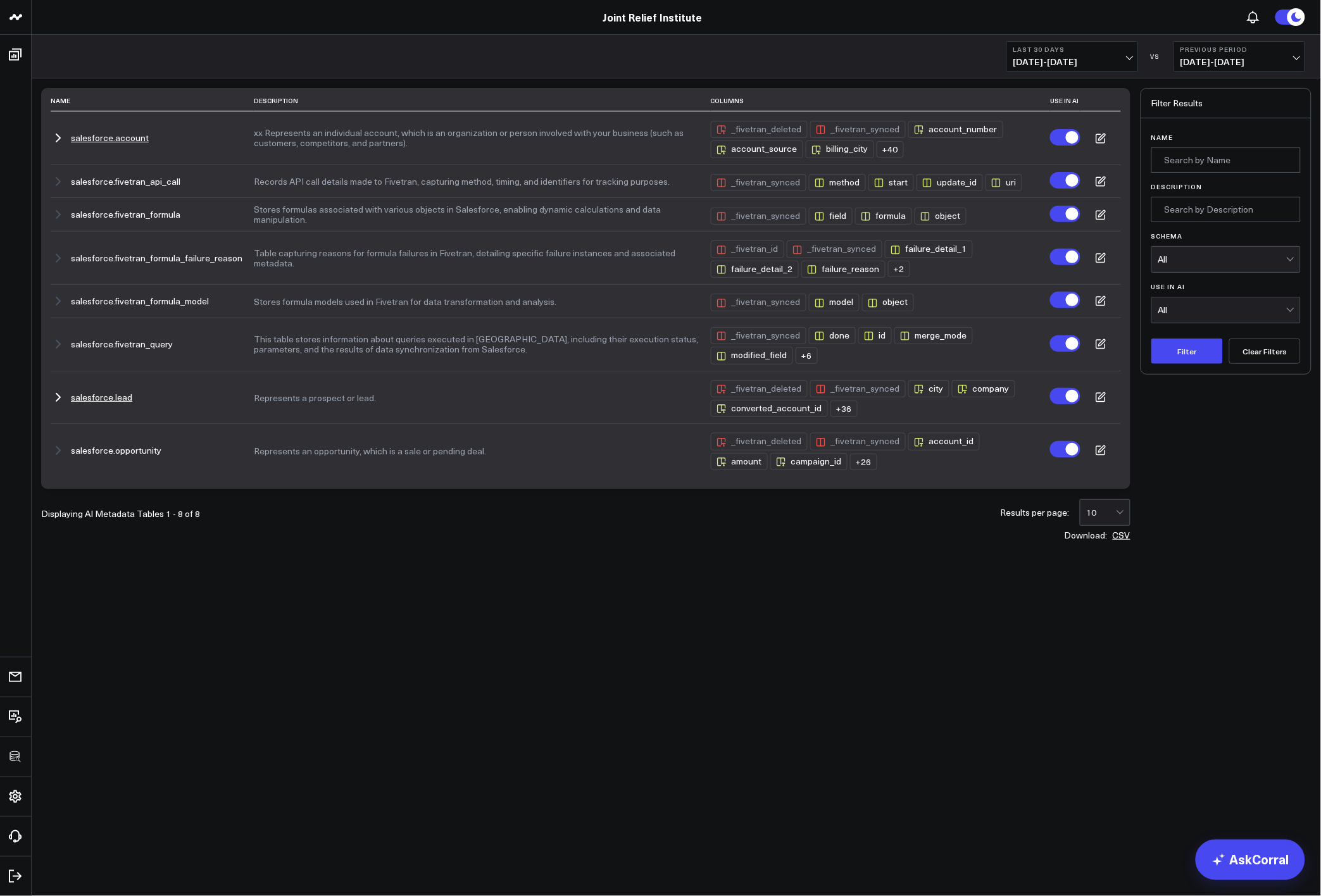
click at [1106, 141] on icon at bounding box center [1101, 139] width 11 height 11
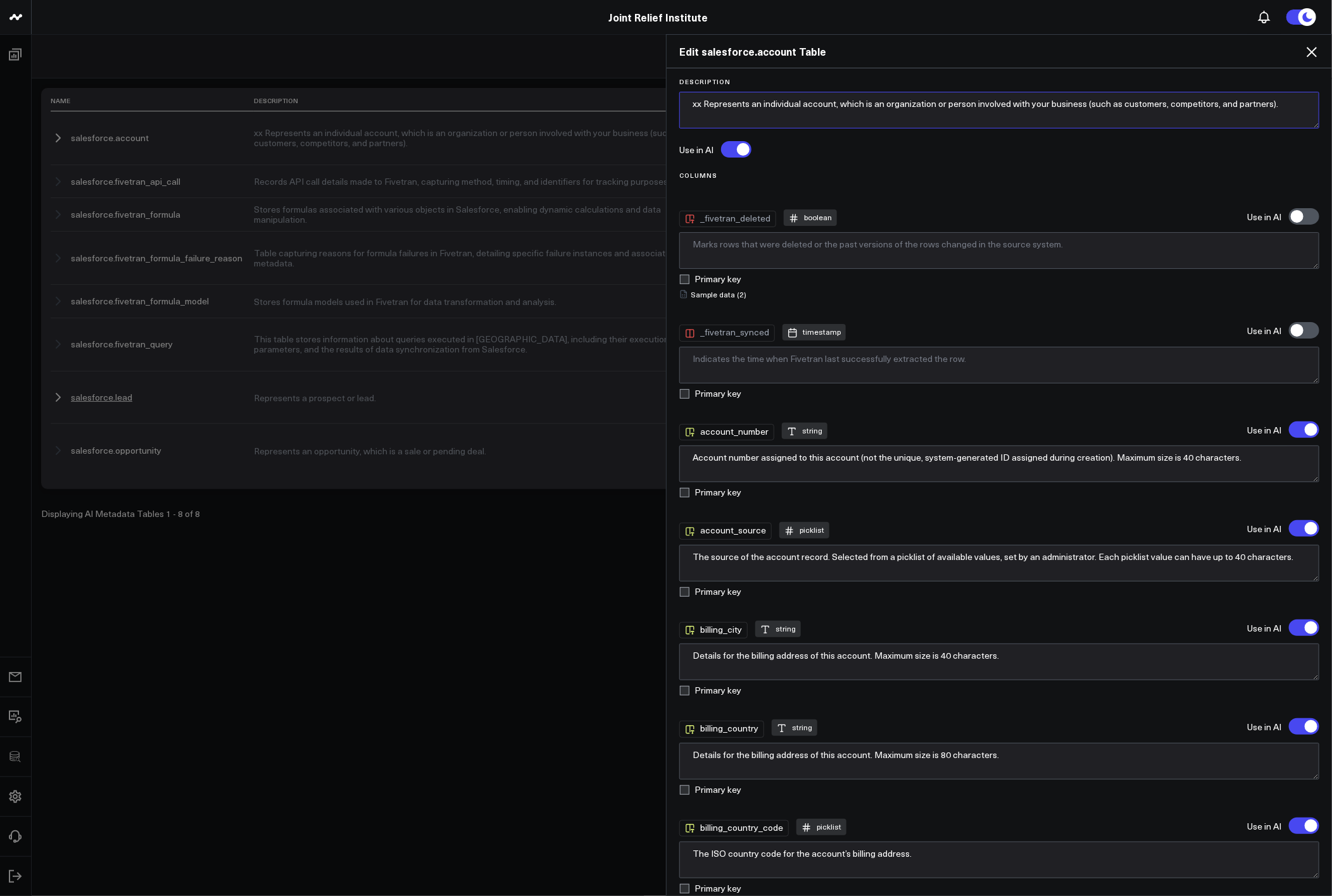
drag, startPoint x: 701, startPoint y: 101, endPoint x: 752, endPoint y: 114, distance: 52.6
click at [702, 101] on textarea "xx Represents an individual account, which is an organization or person involve…" at bounding box center [999, 110] width 640 height 37
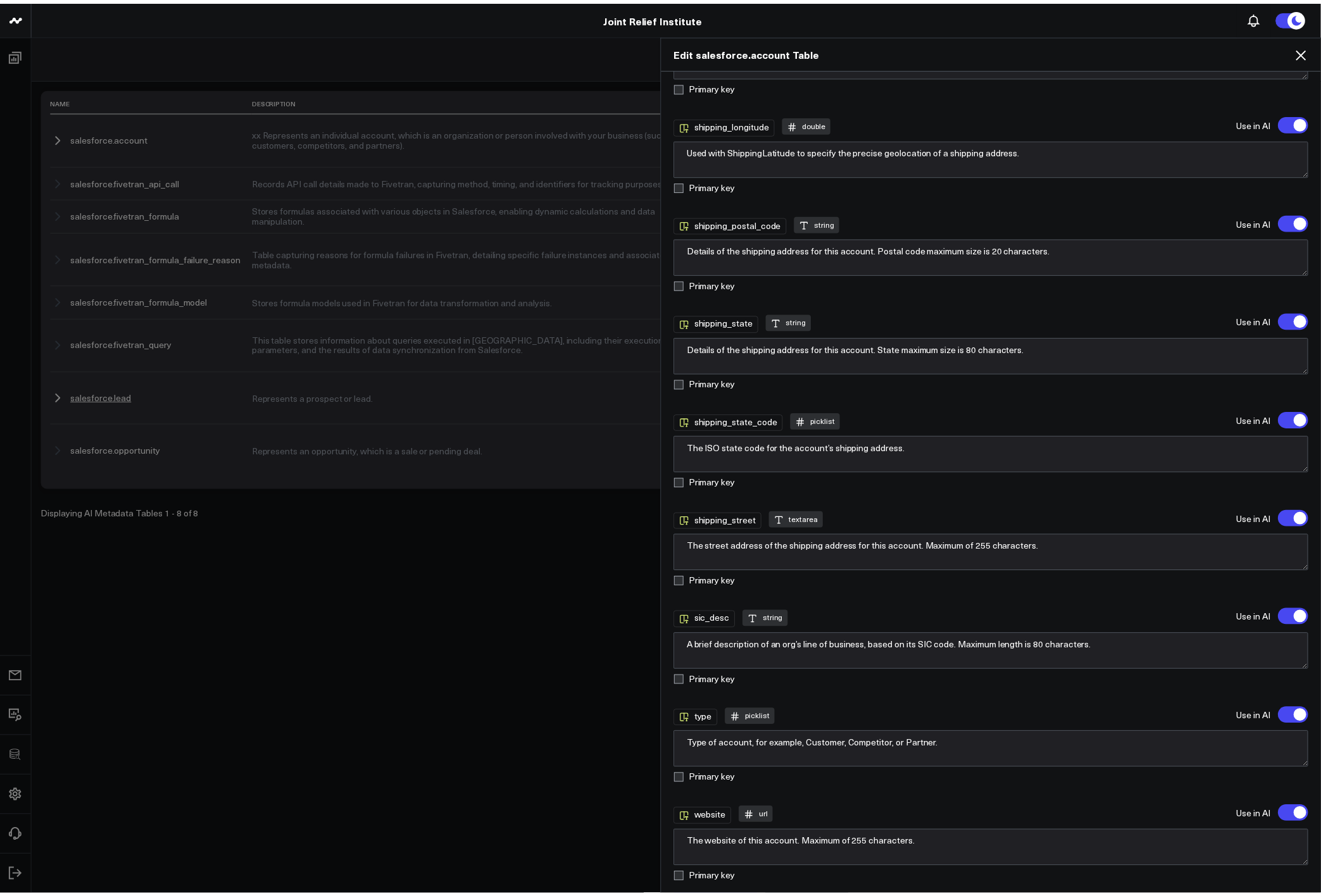
scroll to position [3823, 0]
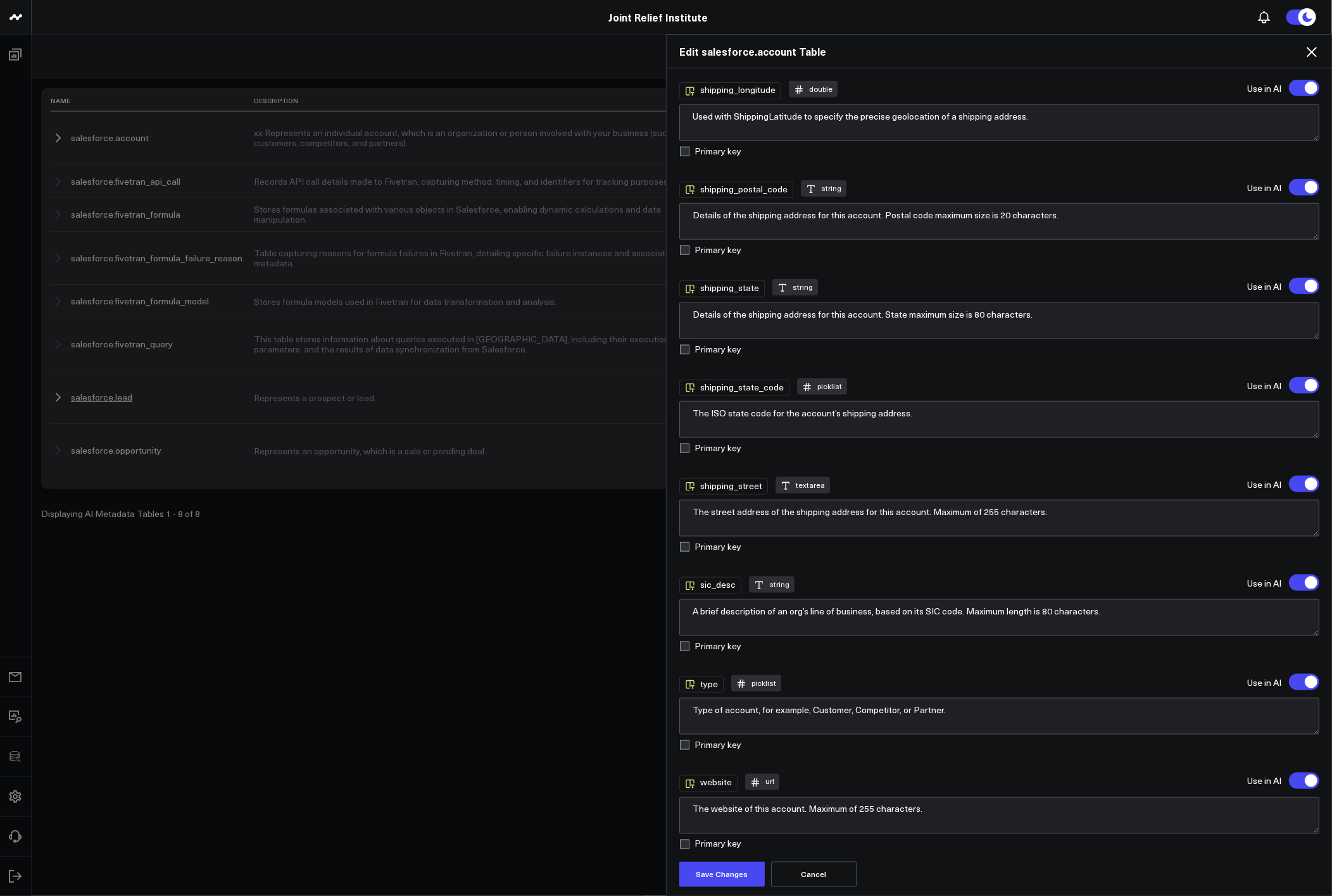
type textarea "Represents an individual account, which is an organization or person involved w…"
click at [725, 874] on button "Save Changes" at bounding box center [722, 874] width 86 height 25
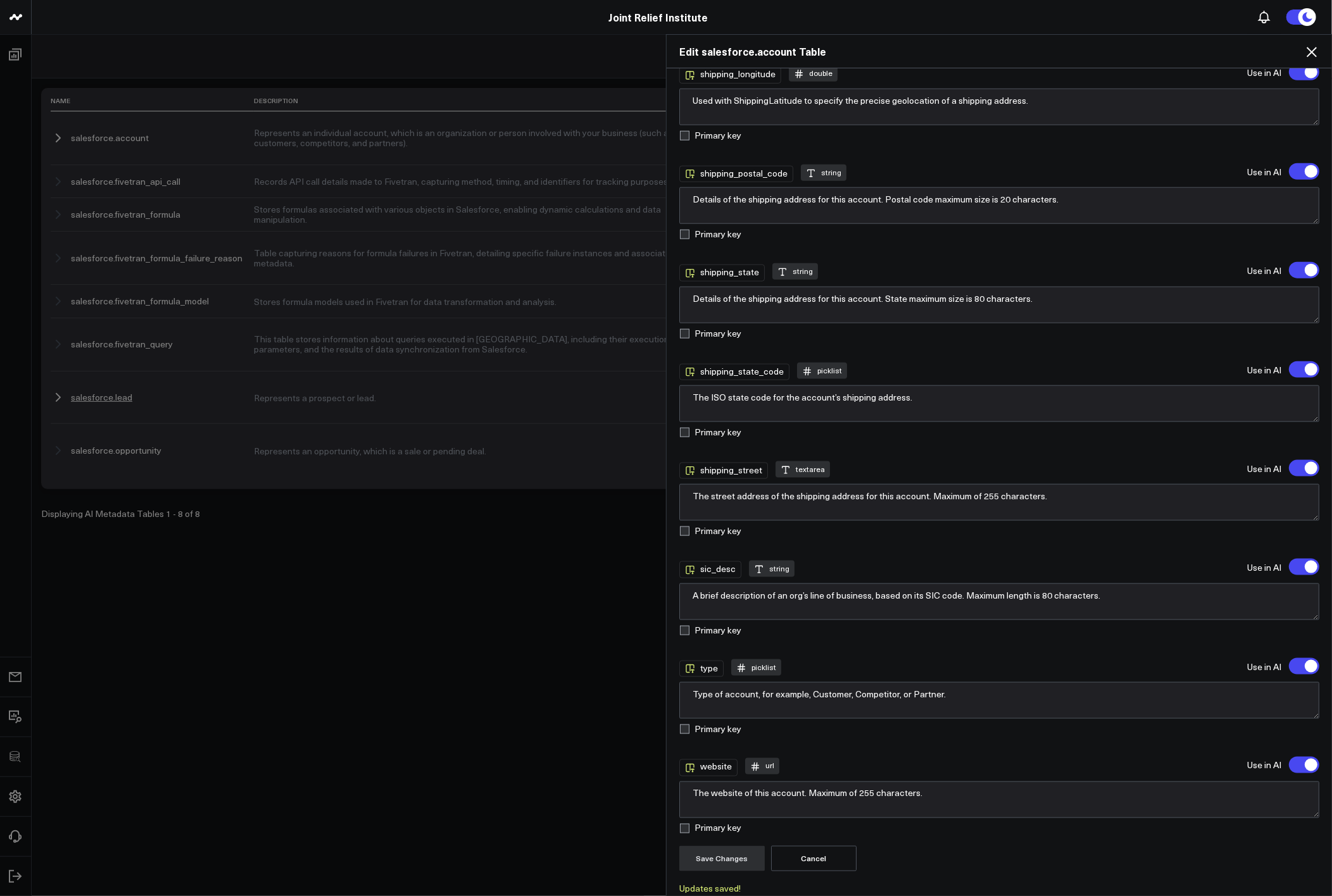
click at [1315, 53] on icon at bounding box center [1312, 52] width 15 height 15
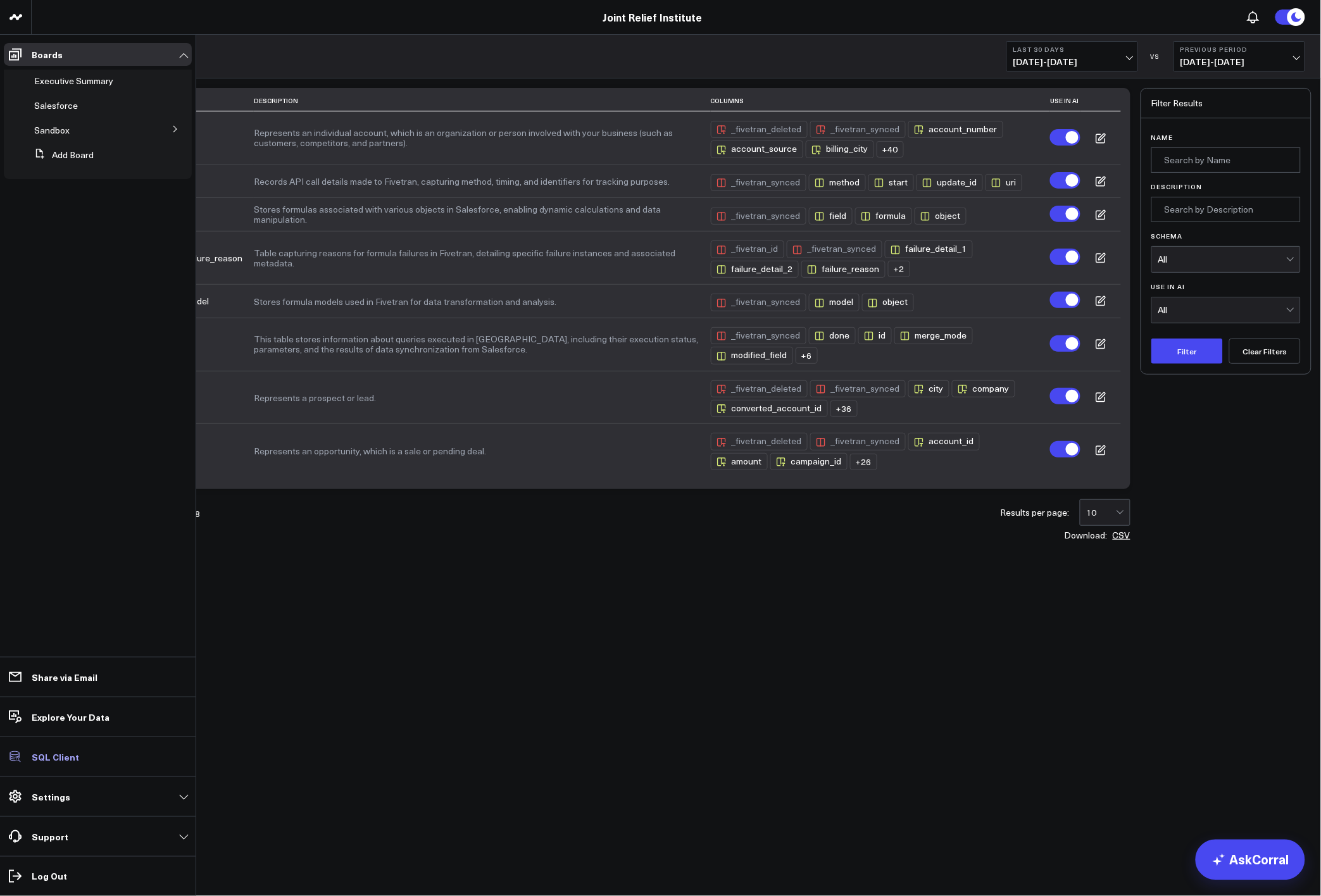
click at [71, 759] on p "SQL Client" at bounding box center [55, 757] width 48 height 10
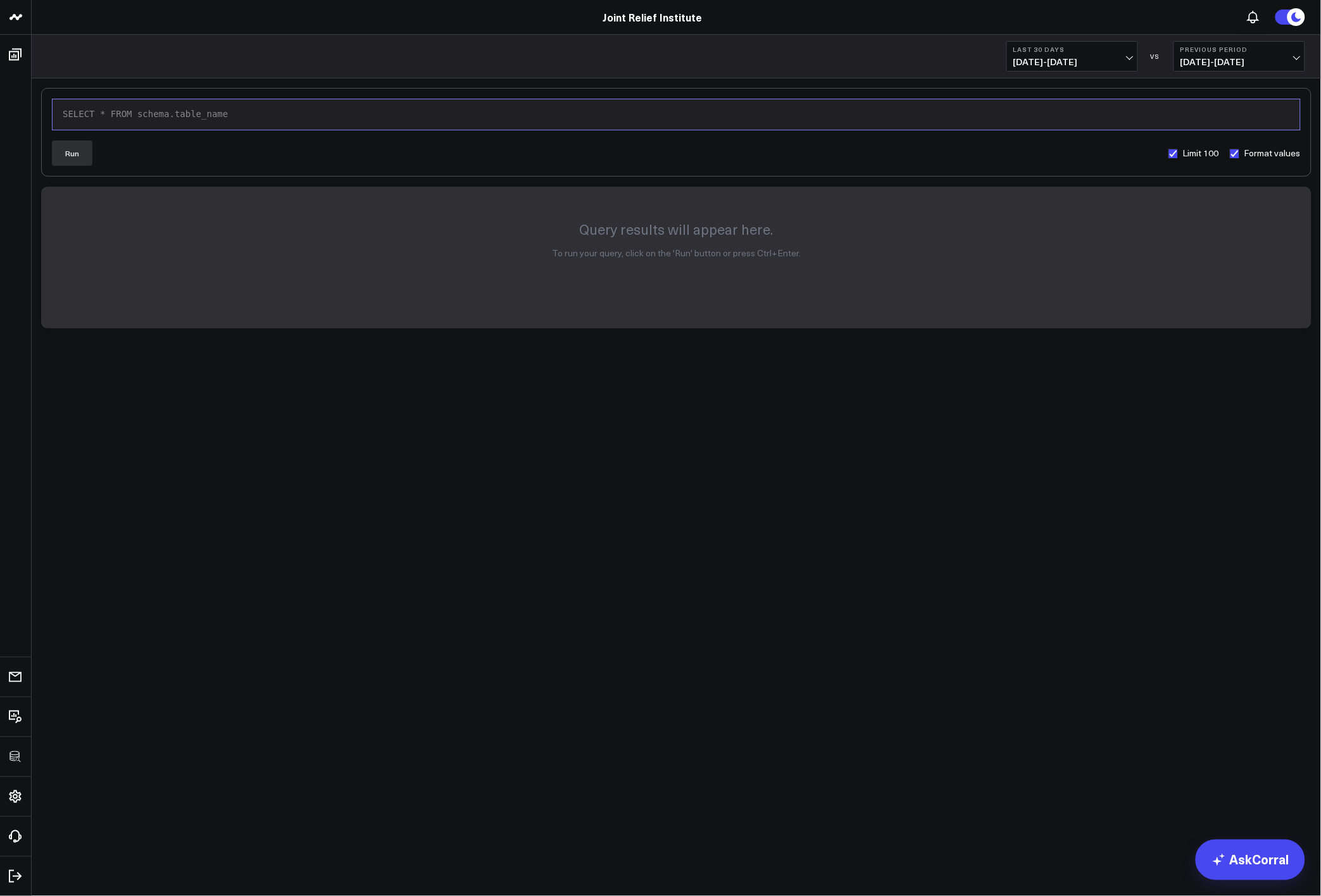
click at [325, 110] on div "SELECT * FROM schema.table_name" at bounding box center [676, 115] width 1235 height 18
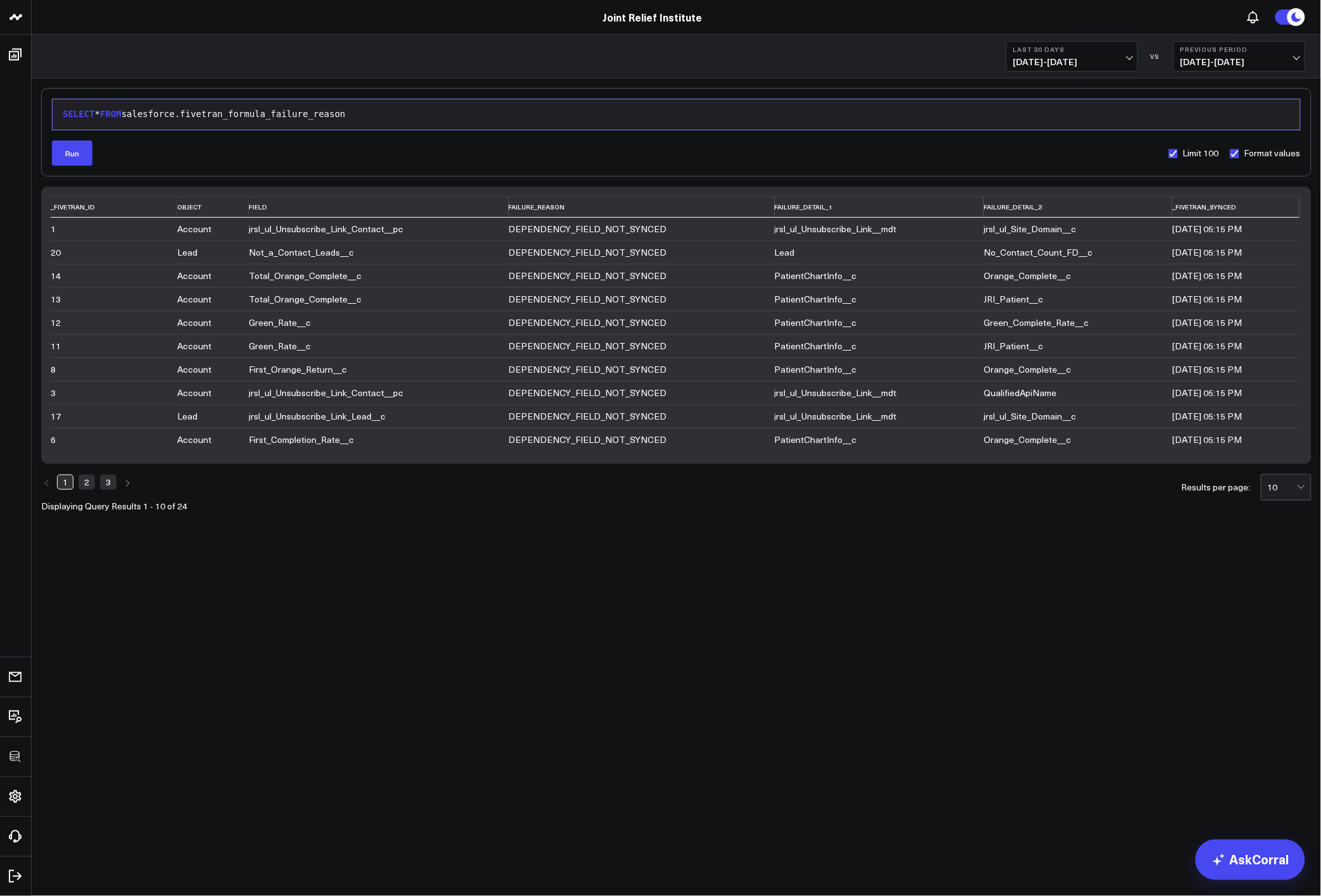
click at [499, 649] on body "3725 Test 829 Studios Accenture Acme Industrial Activant Capital ADVENT Agricul…" at bounding box center [660, 448] width 1321 height 896
click at [372, 602] on body "3725 Test 829 Studios Accenture Acme Industrial Activant Capital ADVENT Agricul…" at bounding box center [660, 448] width 1321 height 896
drag, startPoint x: 278, startPoint y: 110, endPoint x: 458, endPoint y: 114, distance: 180.0
click at [458, 114] on div "SELECT * FROM s a lesforce.fivetr a n_formula_f a ilure_re a son" at bounding box center [676, 115] width 1235 height 13
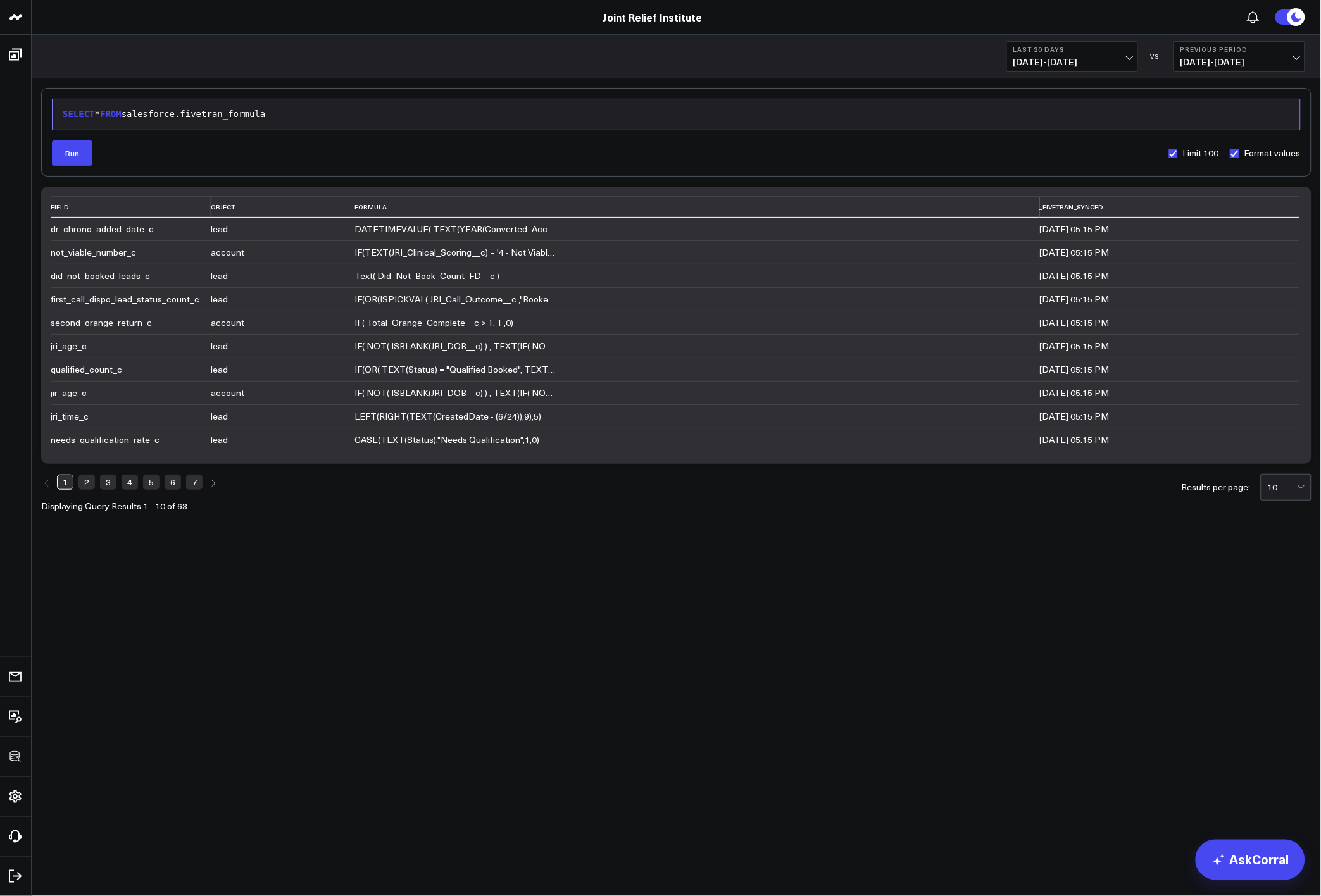
click at [439, 651] on body "3725 Test 829 Studios Accenture Acme Industrial Activant Capital ADVENT Agricul…" at bounding box center [660, 448] width 1321 height 896
click at [631, 634] on body "3725 Test 829 Studios Accenture Acme Industrial Activant Capital ADVENT Agricul…" at bounding box center [660, 448] width 1321 height 896
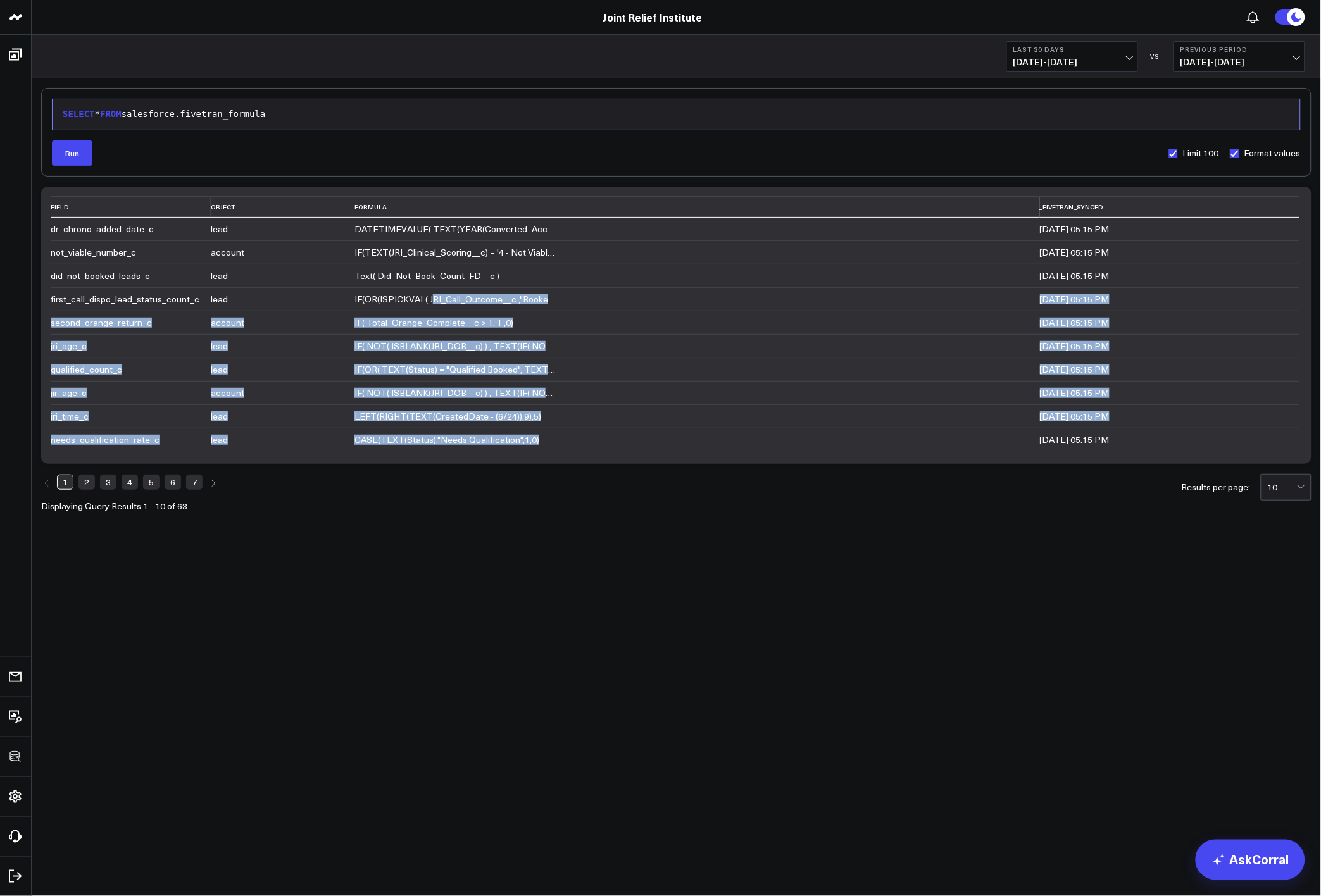
drag, startPoint x: 418, startPoint y: 295, endPoint x: 573, endPoint y: 445, distance: 215.7
click at [573, 445] on tbody "dr_chrono_added_date_c lead DATETIMEVALUE( TEXT(YEAR(Converted_Account__[DOMAIN…" at bounding box center [675, 334] width 1249 height 233
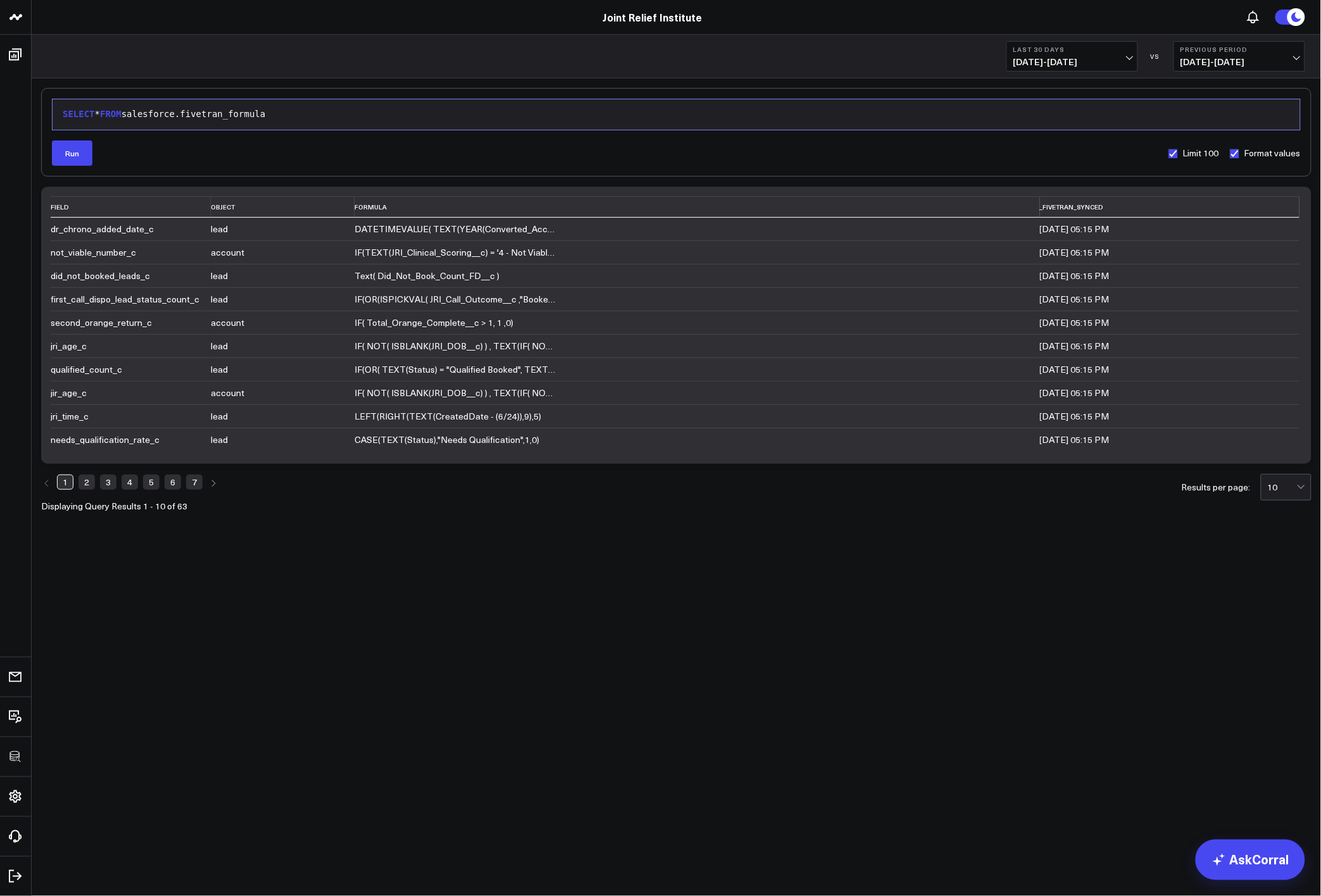
click at [523, 654] on body "3725 Test 829 Studios Accenture Acme Industrial Activant Capital ADVENT Agricul…" at bounding box center [660, 448] width 1321 height 896
click at [546, 628] on body "3725 Test 829 Studios Accenture Acme Industrial Activant Capital ADVENT Agricul…" at bounding box center [660, 448] width 1321 height 896
click at [413, 710] on body "3725 Test 829 Studios Accenture Acme Industrial Activant Capital ADVENT Agricul…" at bounding box center [660, 448] width 1321 height 896
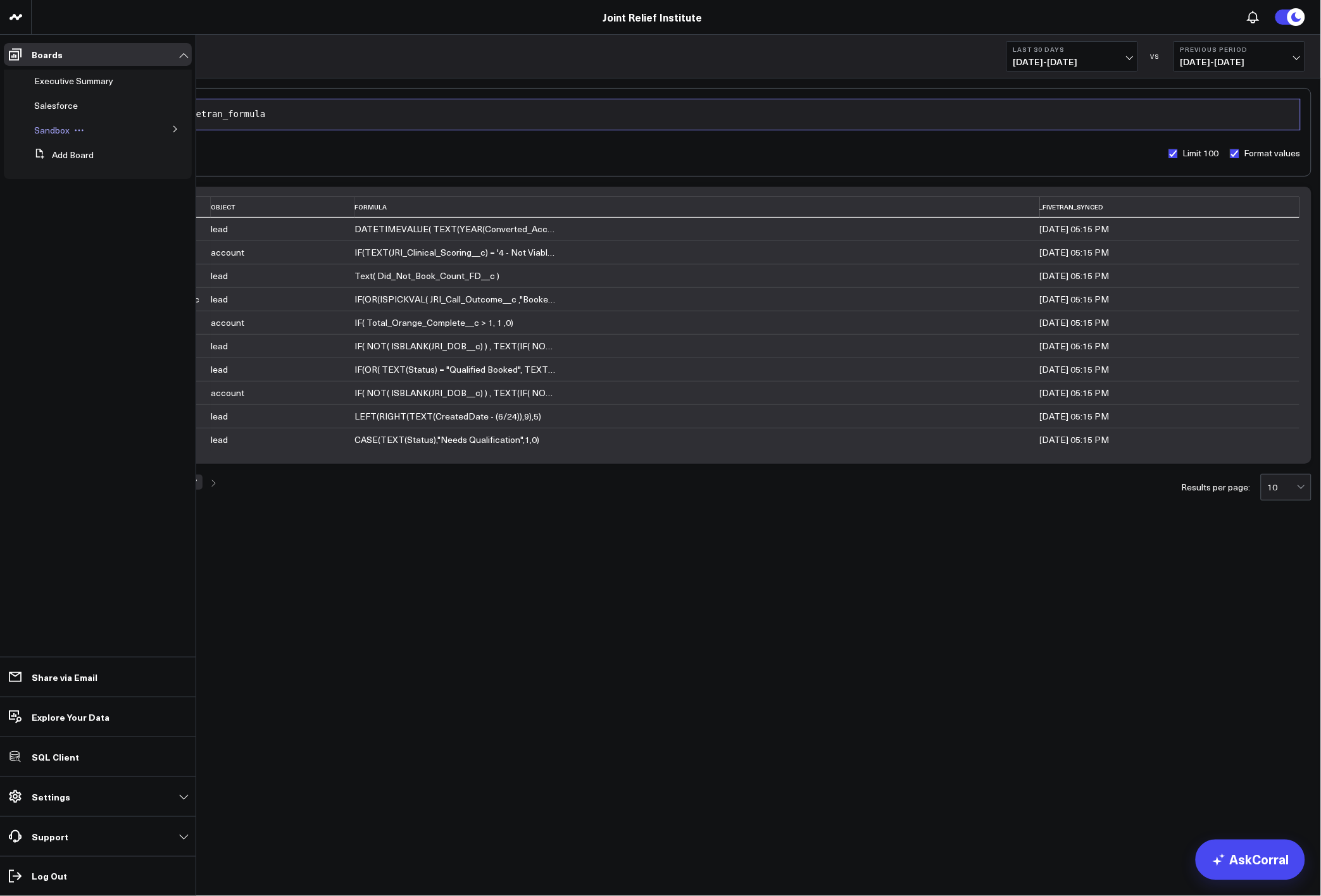
click at [63, 134] on span "Sandbox" at bounding box center [52, 130] width 36 height 12
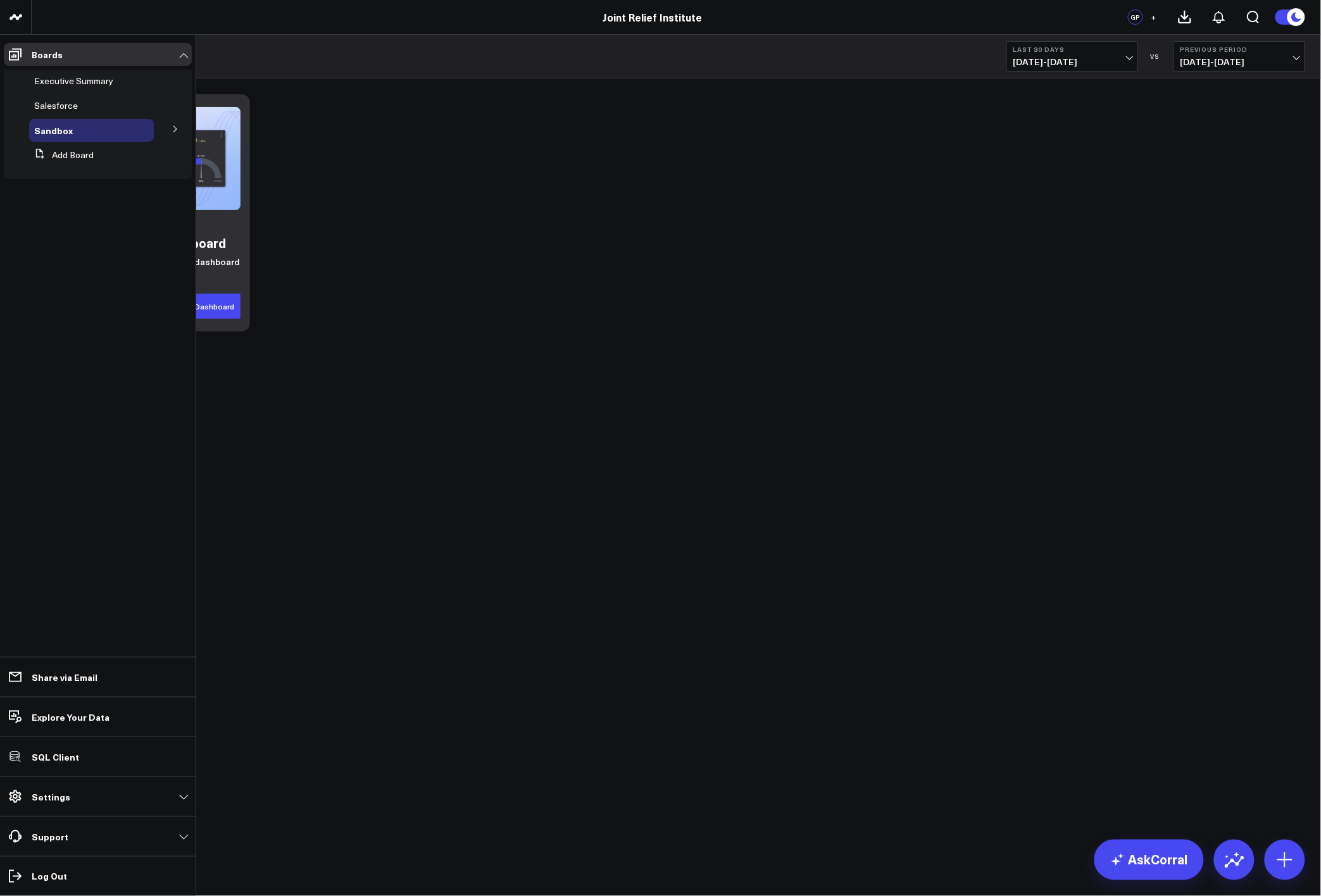
click at [174, 131] on icon at bounding box center [175, 129] width 8 height 8
click at [64, 155] on span "Salesforce" at bounding box center [63, 153] width 44 height 12
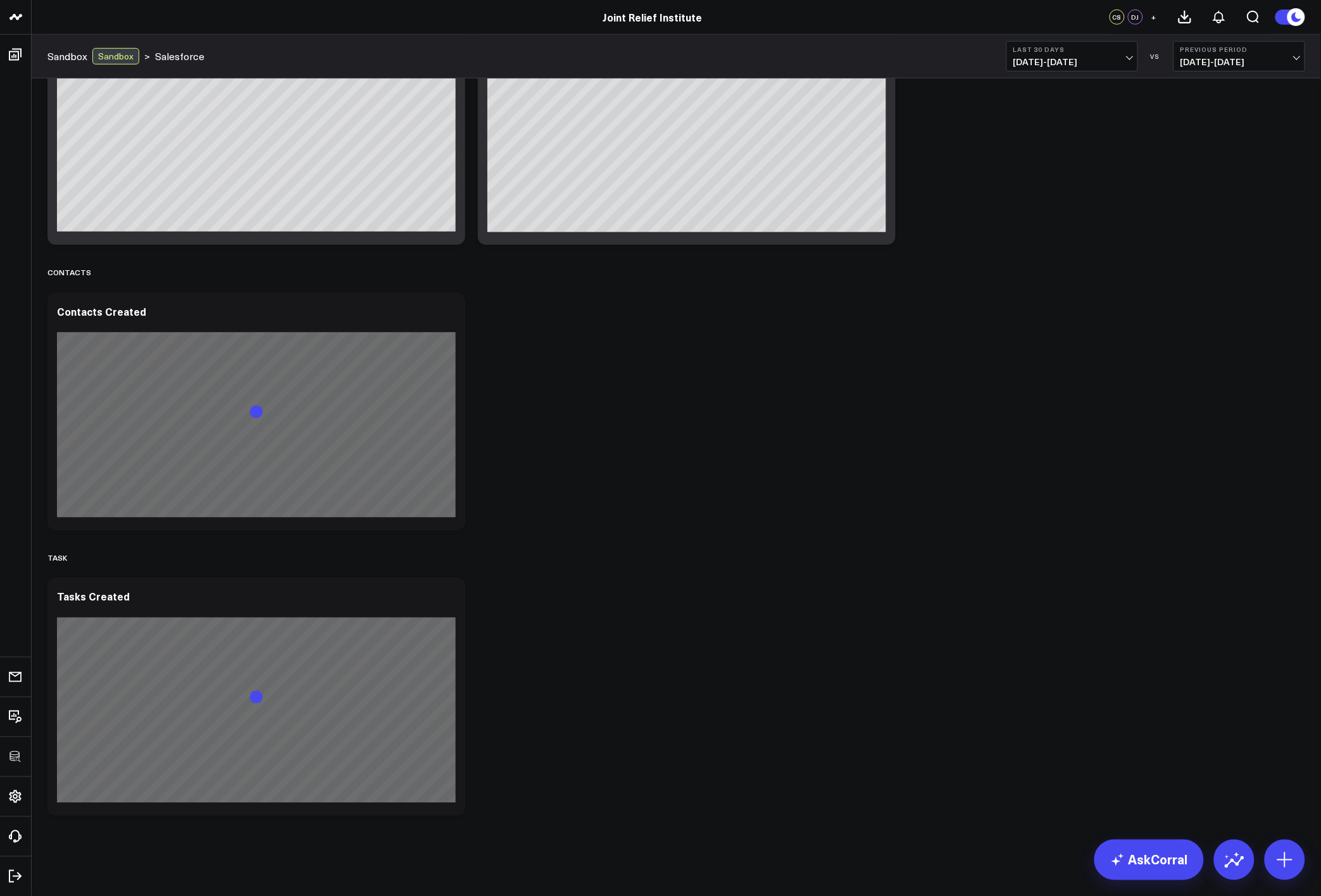
scroll to position [1970, 0]
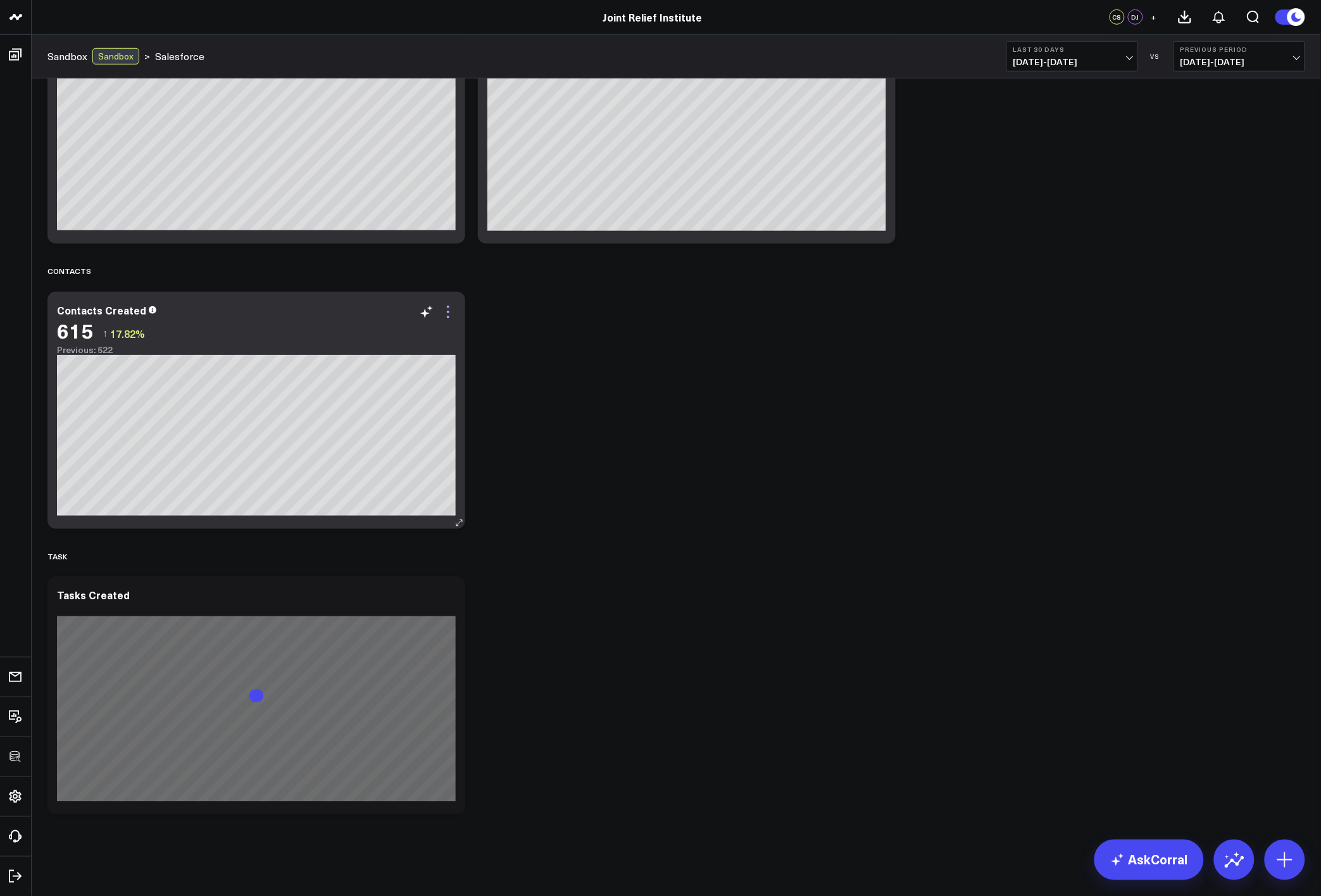
click at [454, 308] on icon at bounding box center [448, 312] width 15 height 15
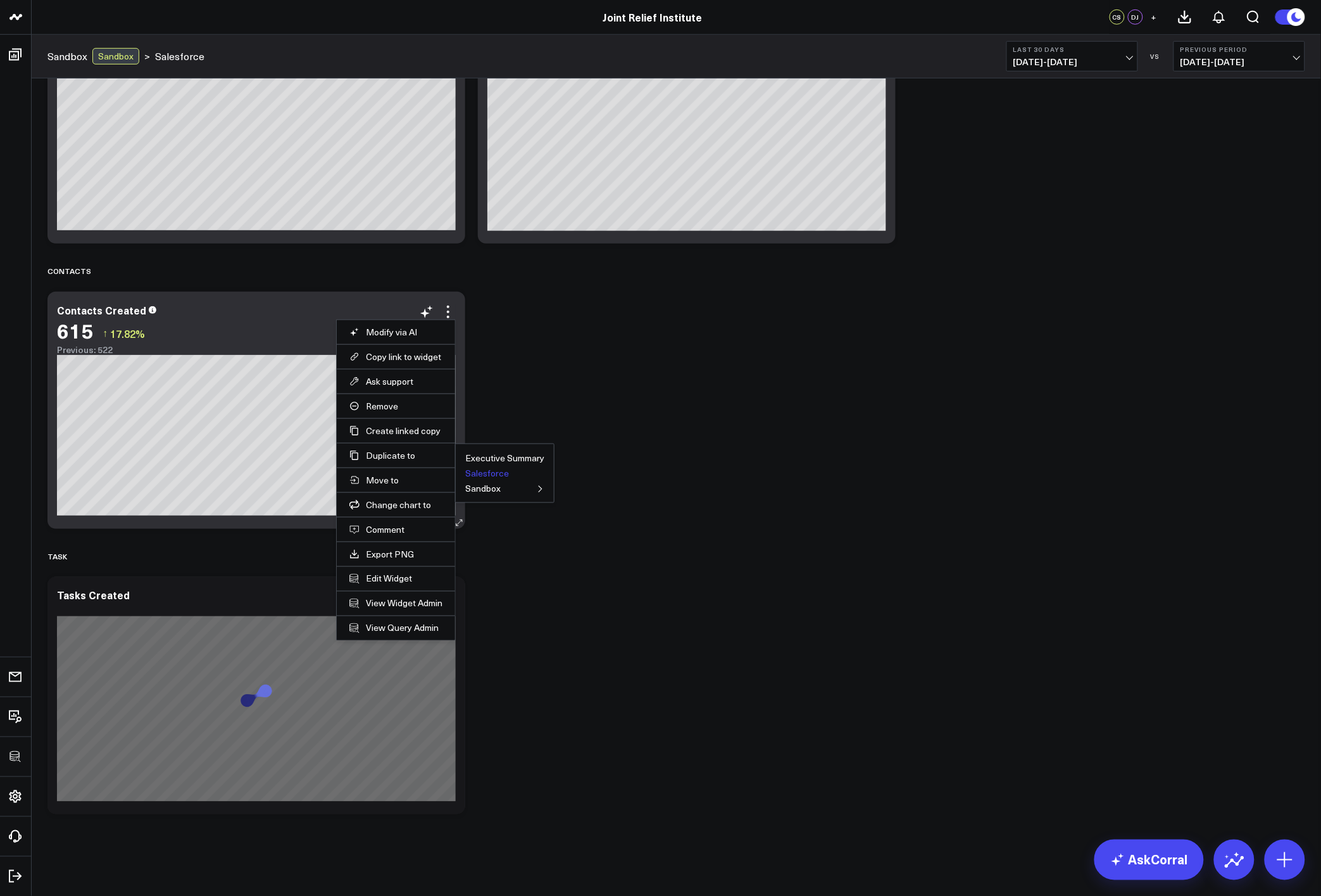
click at [485, 470] on button "Salesforce" at bounding box center [487, 474] width 44 height 9
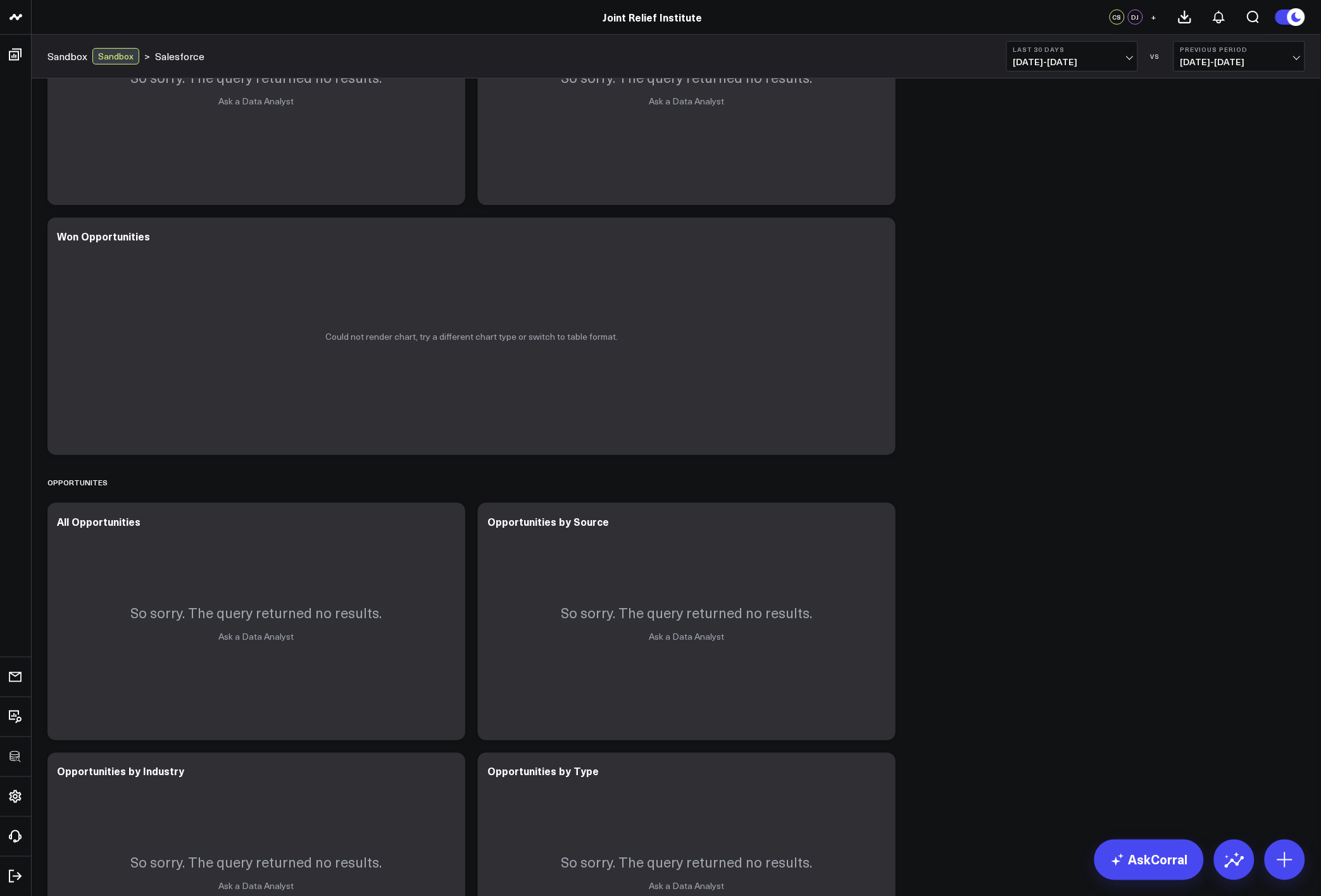
scroll to position [0, 0]
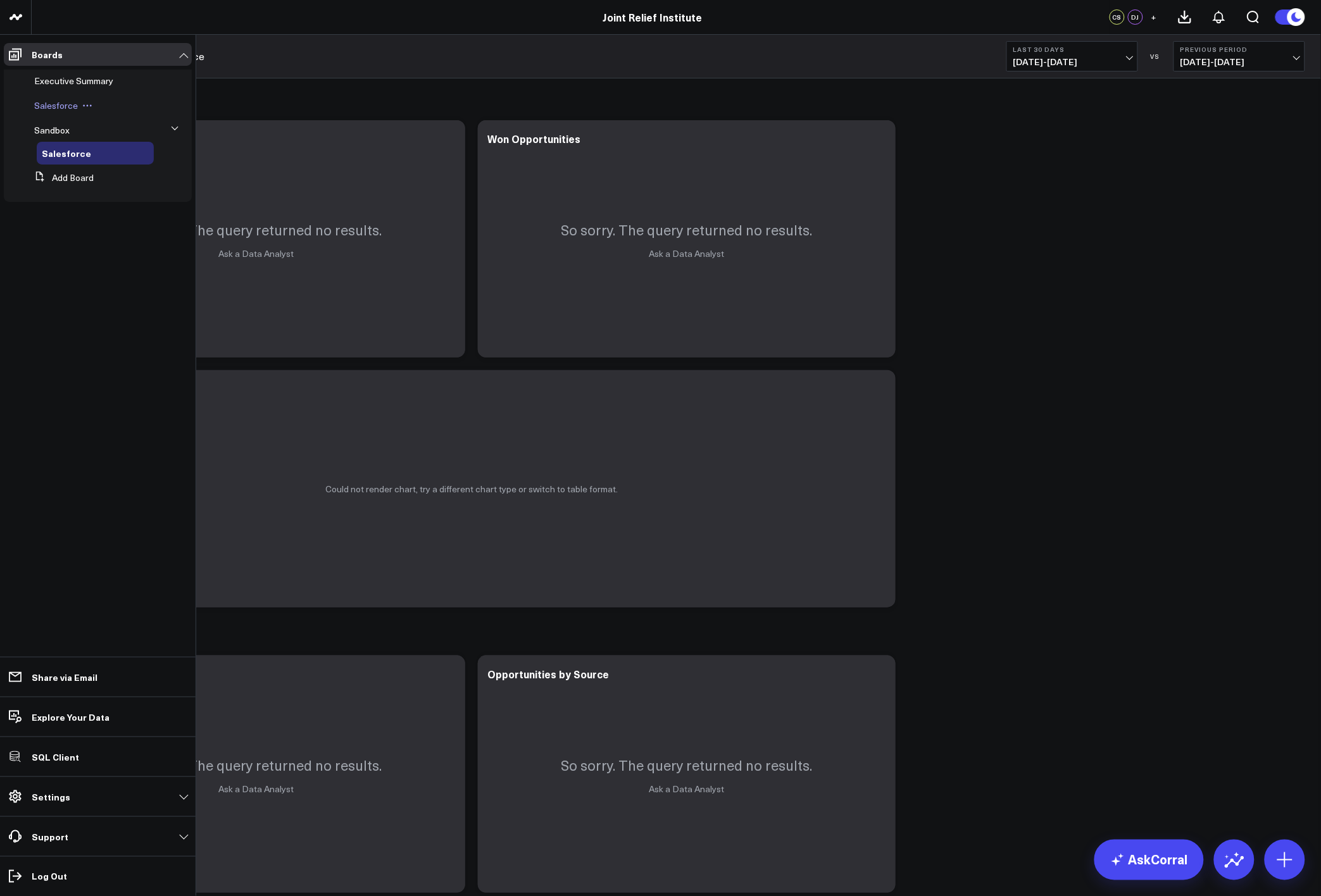
click at [36, 109] on span "Salesforce" at bounding box center [56, 105] width 44 height 12
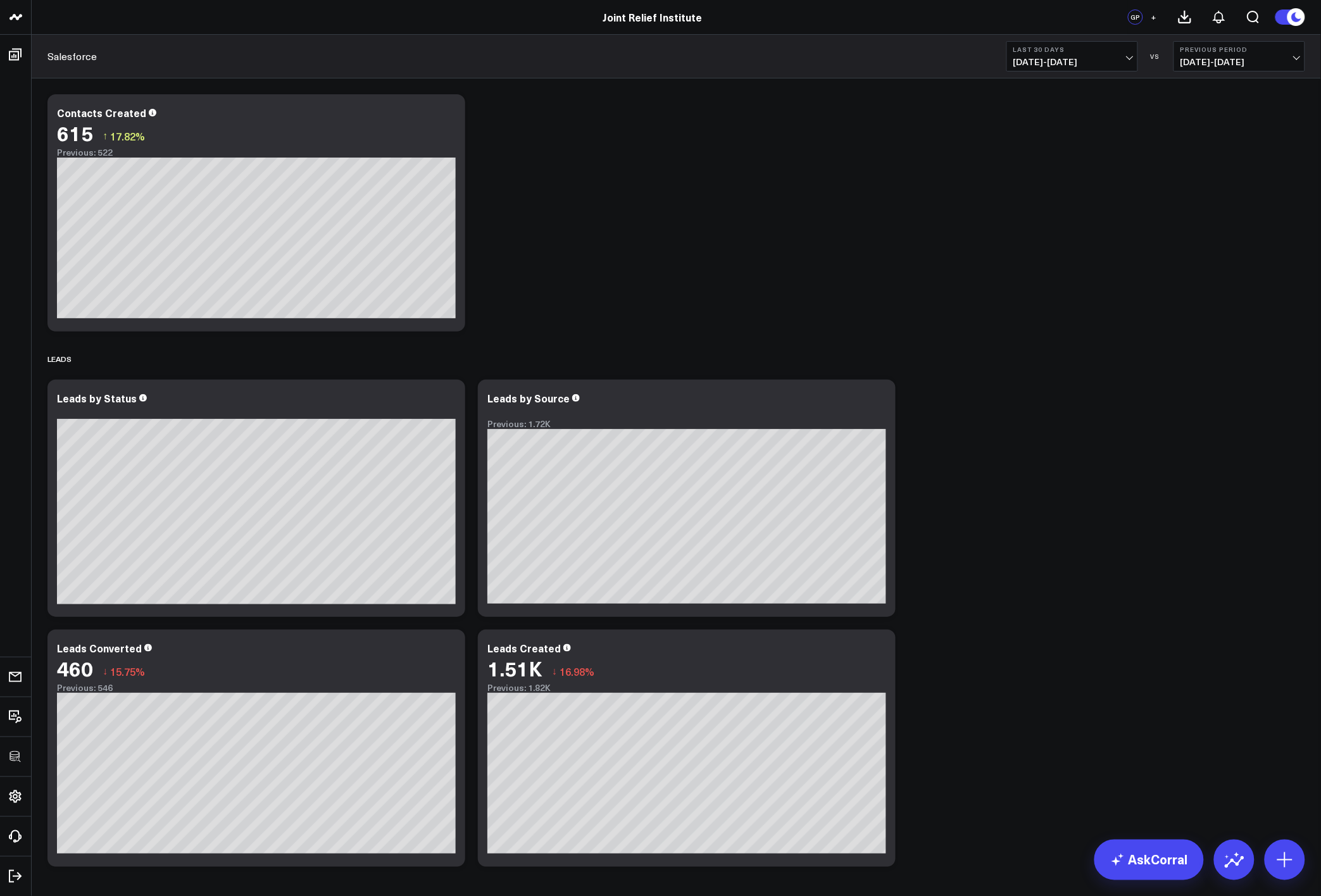
scroll to position [53, 0]
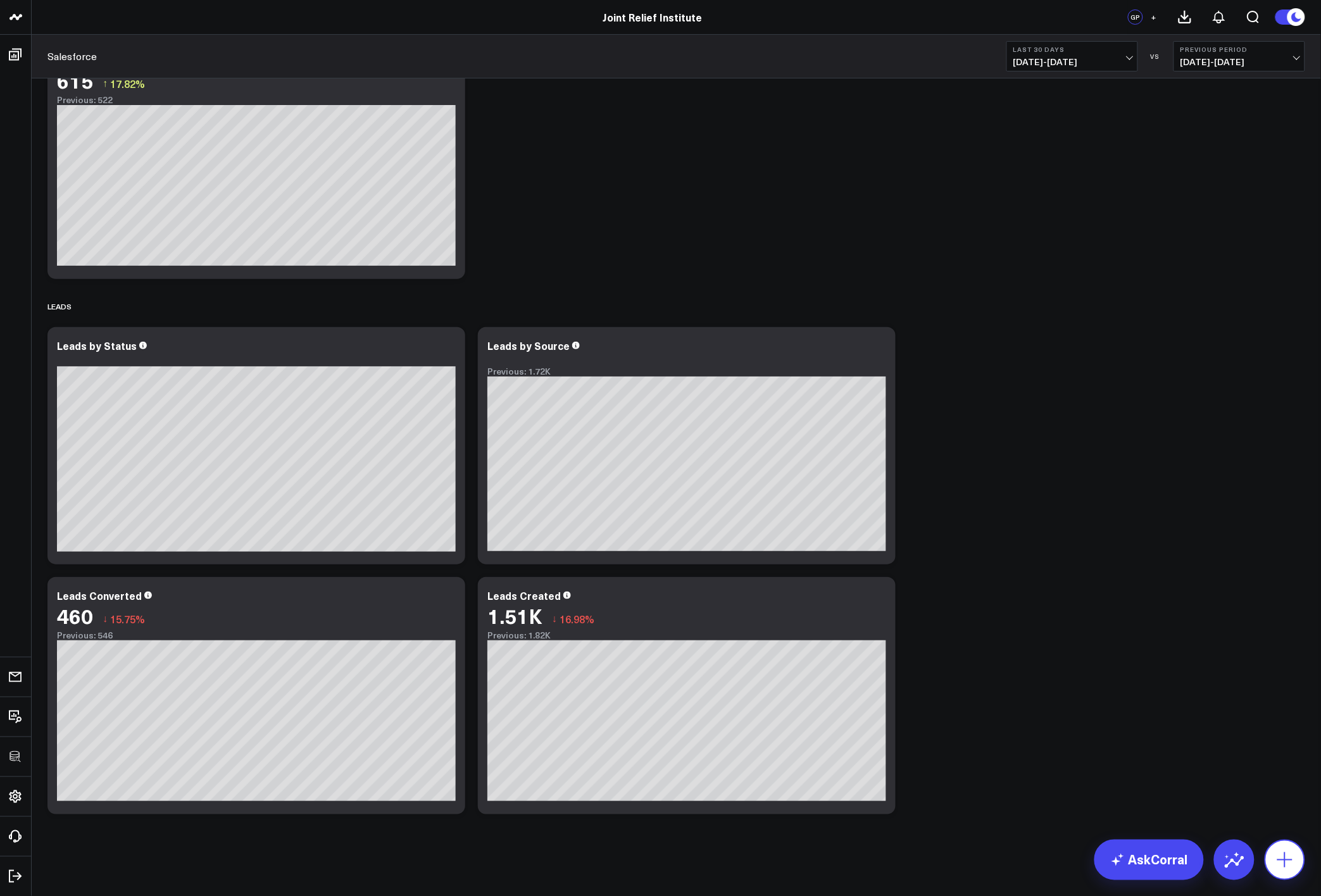
click at [1278, 851] on icon at bounding box center [1285, 860] width 20 height 20
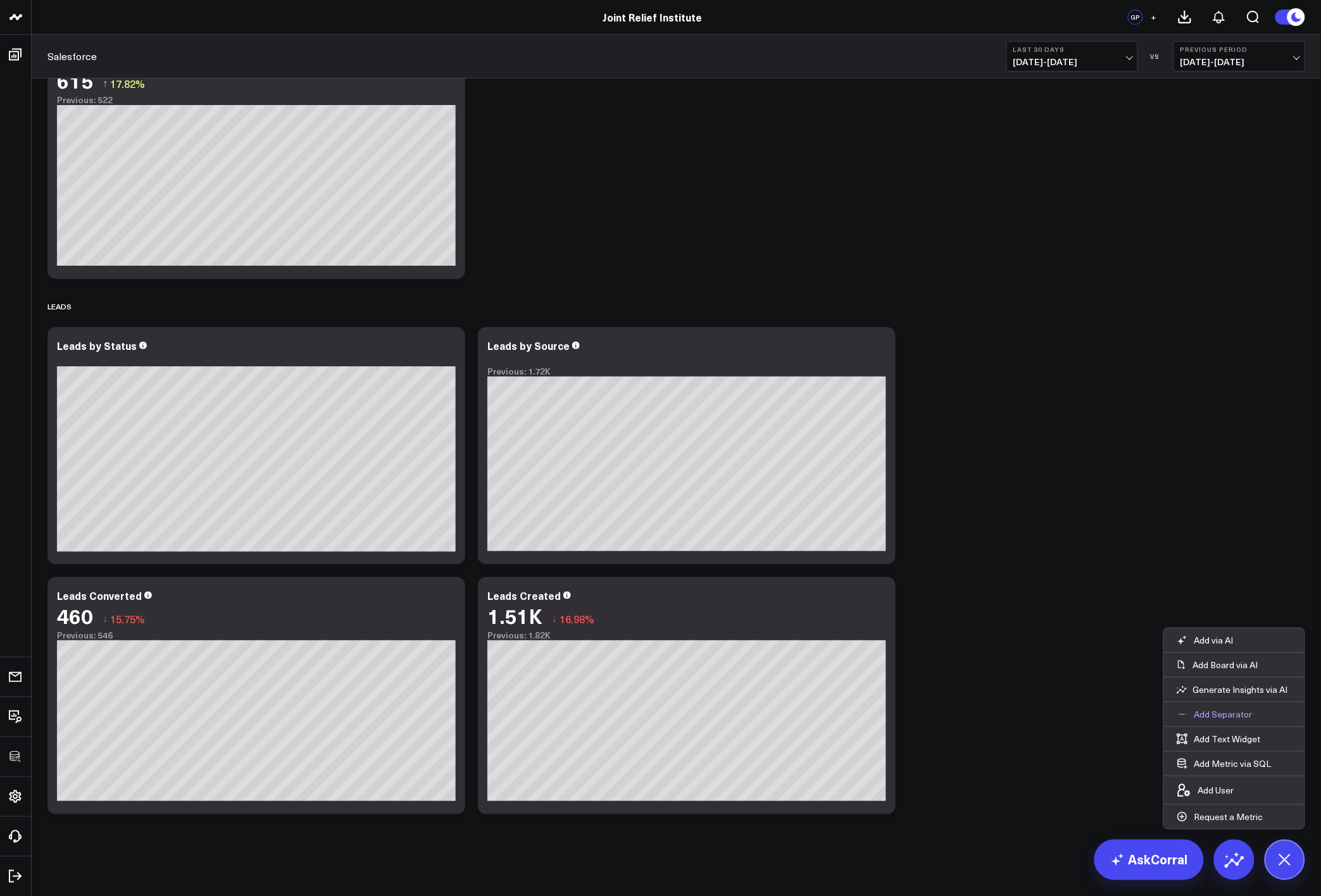
click at [1216, 720] on p "Add Separator" at bounding box center [1223, 715] width 58 height 11
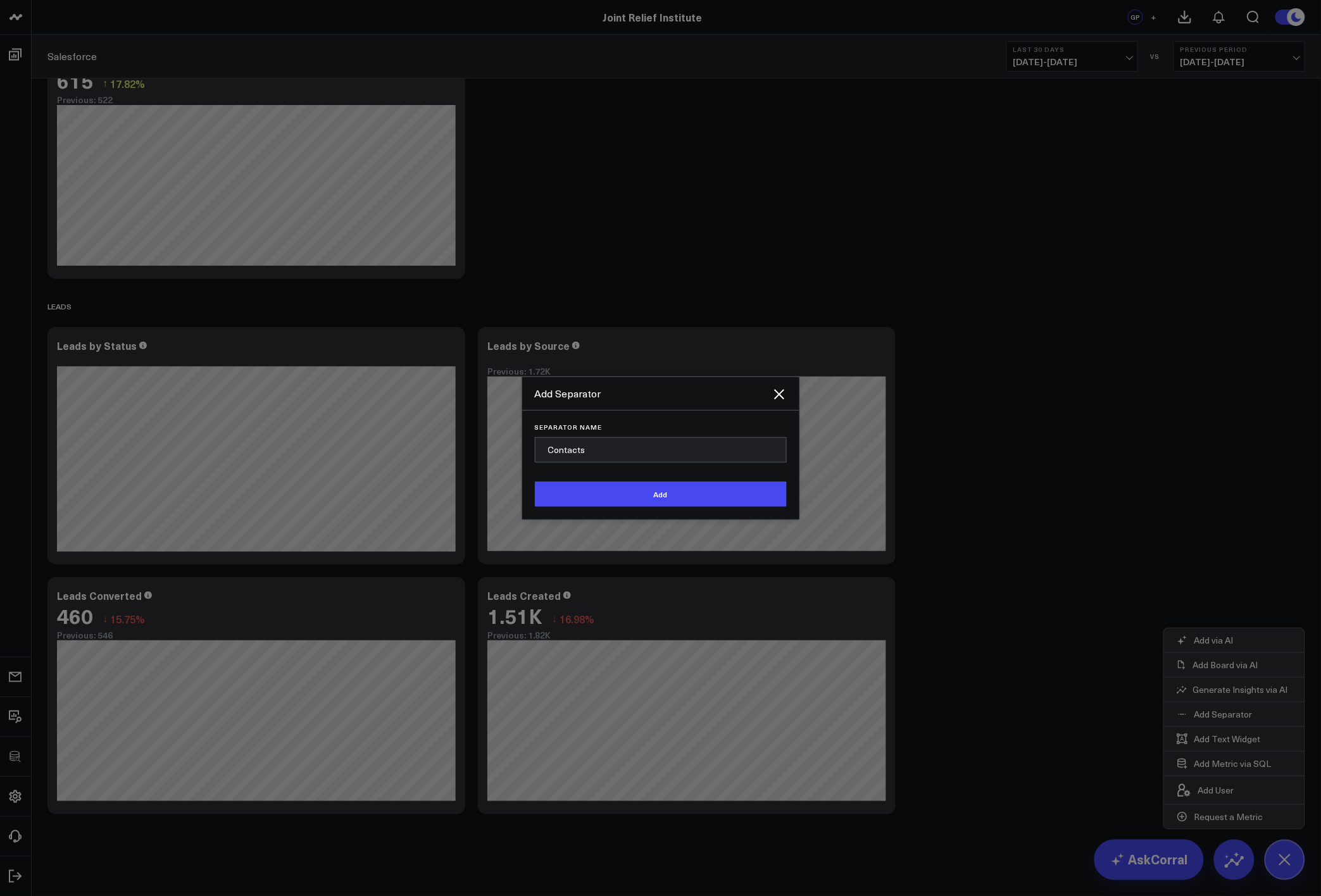
type input "Contacts"
click at [535, 482] on button "Add" at bounding box center [660, 495] width 252 height 25
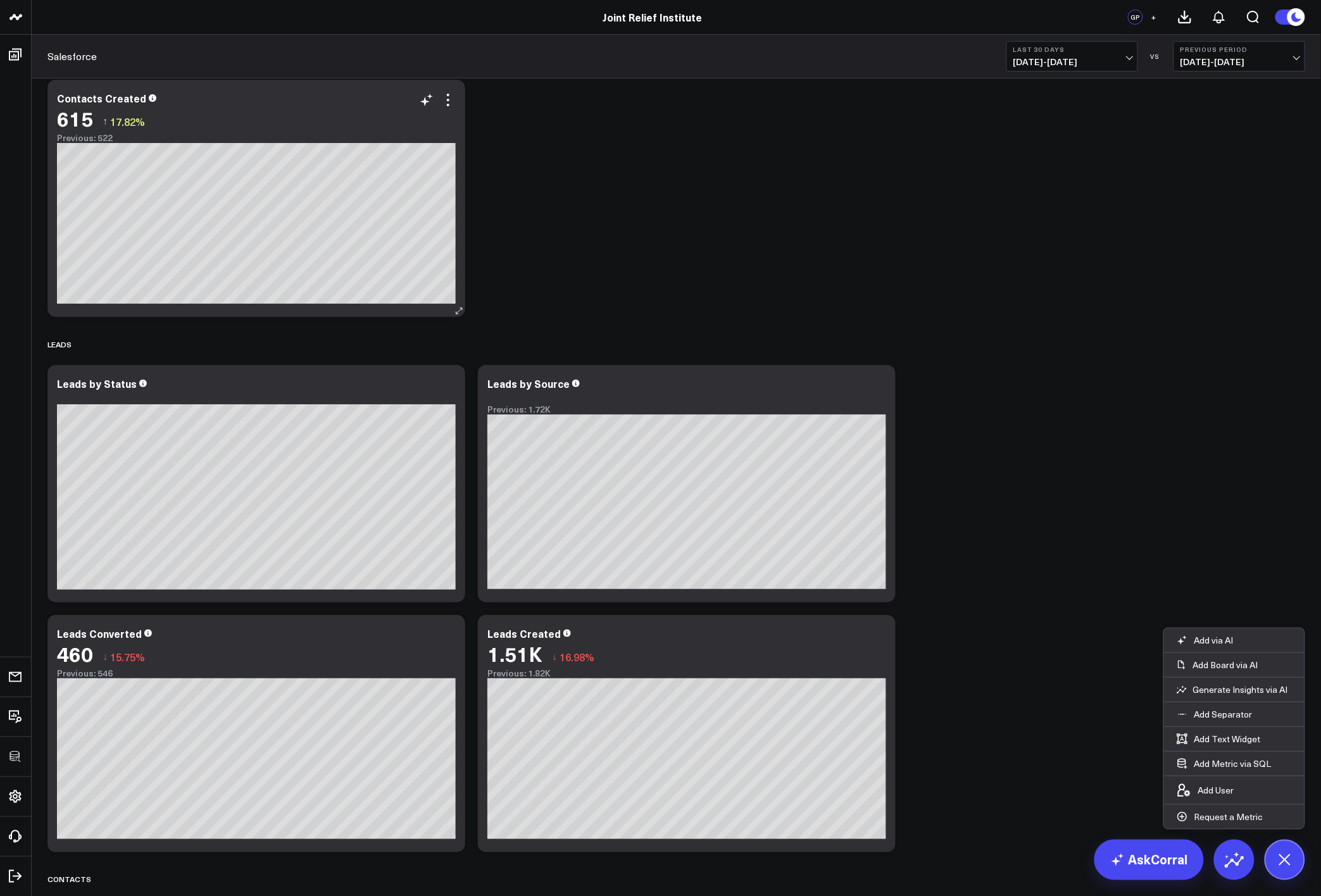
scroll to position [0, 0]
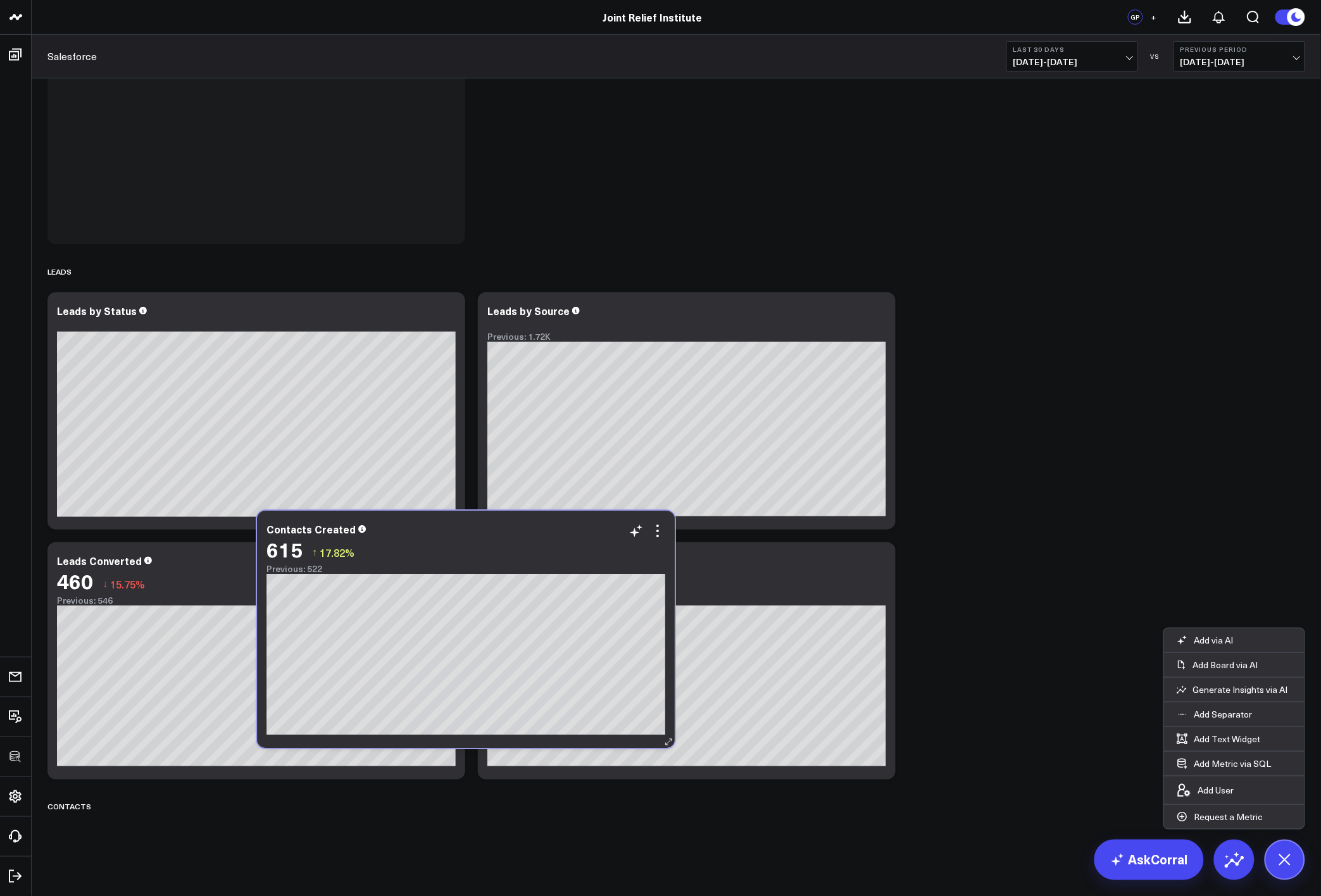
drag, startPoint x: 243, startPoint y: 105, endPoint x: 306, endPoint y: 568, distance: 467.3
click at [351, 554] on div "Contacts Created 615 ↑ 17.82% Previous: 522 [#fff fontSize:14px lineHeight:16px…" at bounding box center [465, 629] width 418 height 237
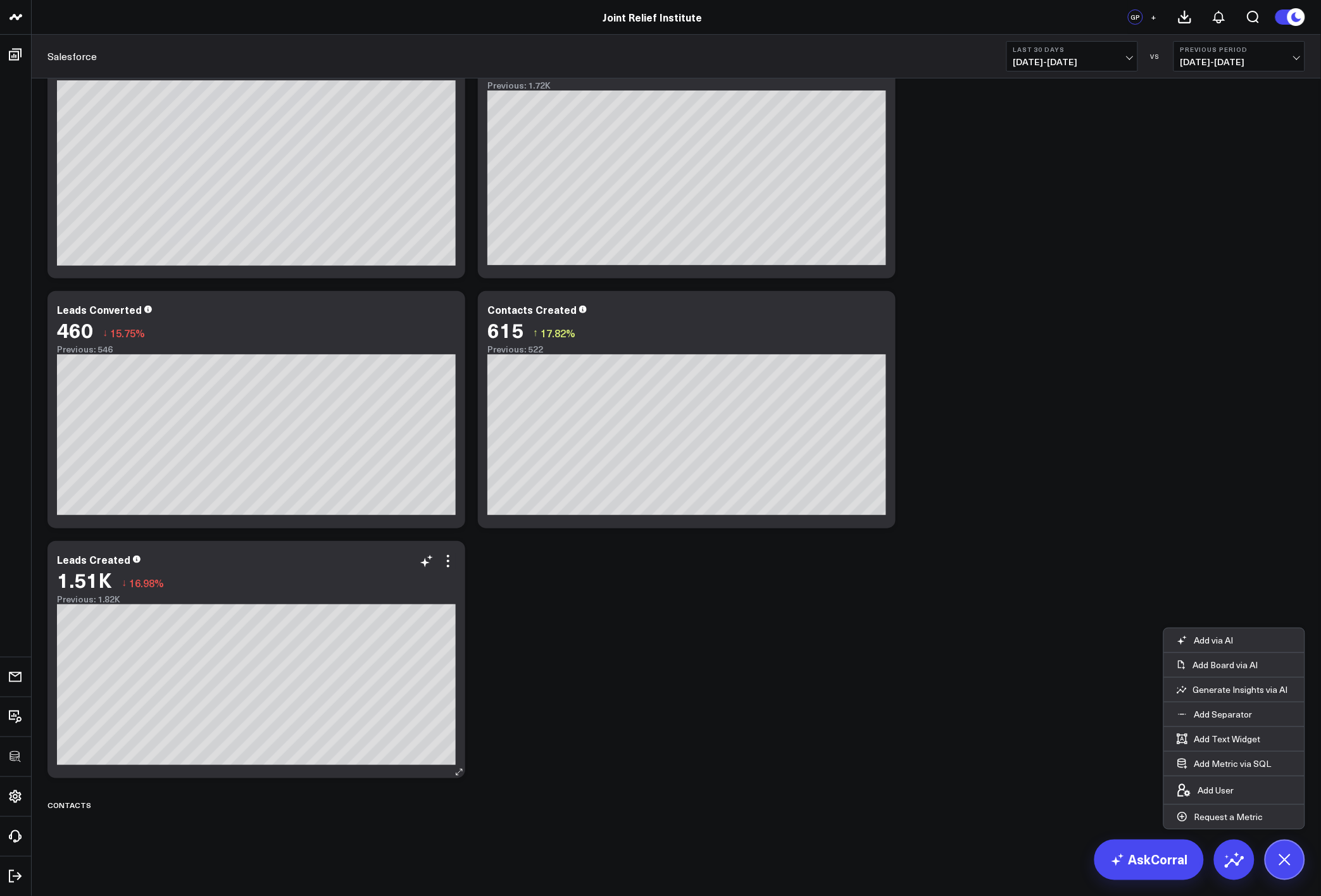
scroll to position [79, 0]
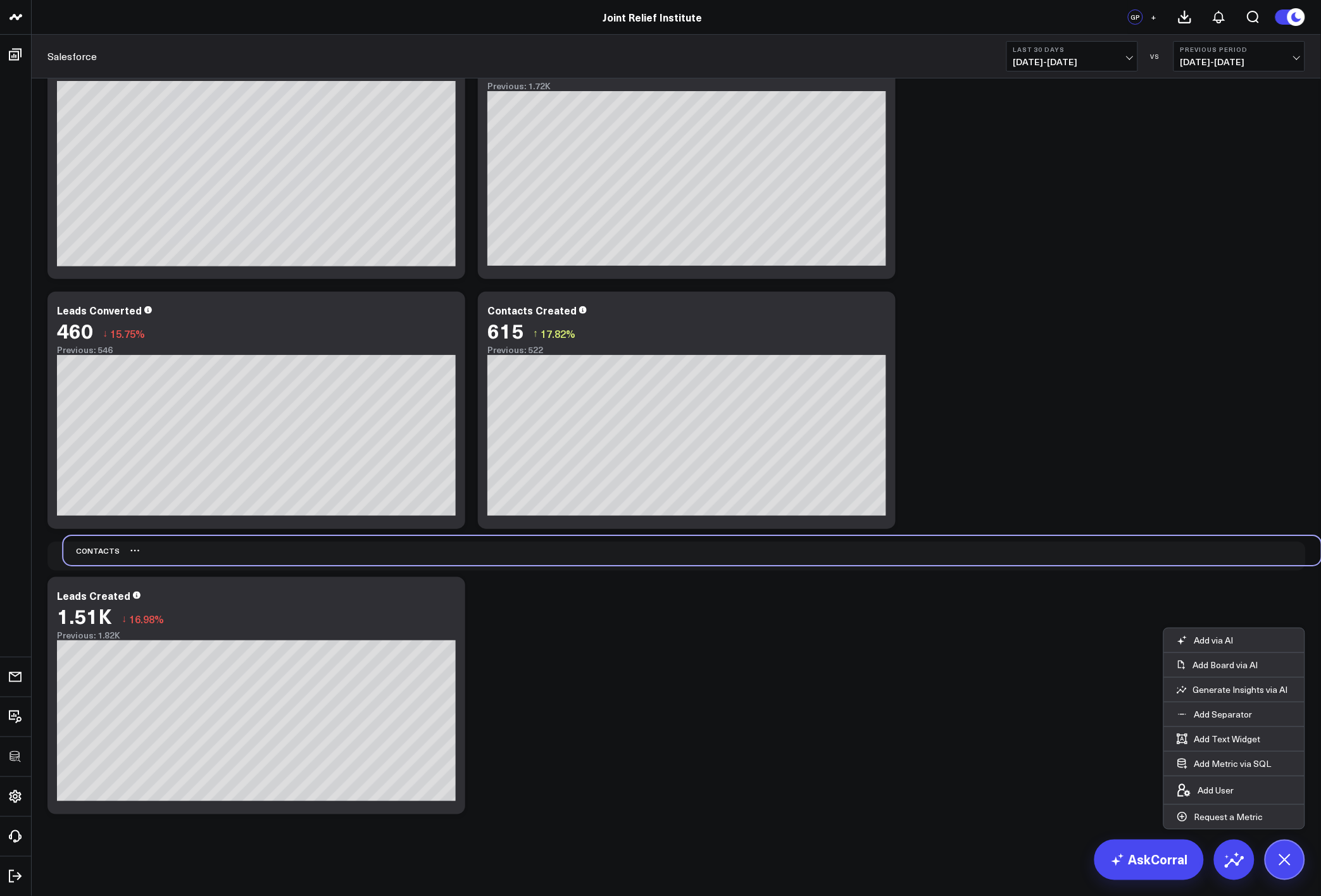
drag, startPoint x: 72, startPoint y: 813, endPoint x: 91, endPoint y: 560, distance: 253.7
click at [91, 560] on div "Contacts" at bounding box center [91, 550] width 56 height 29
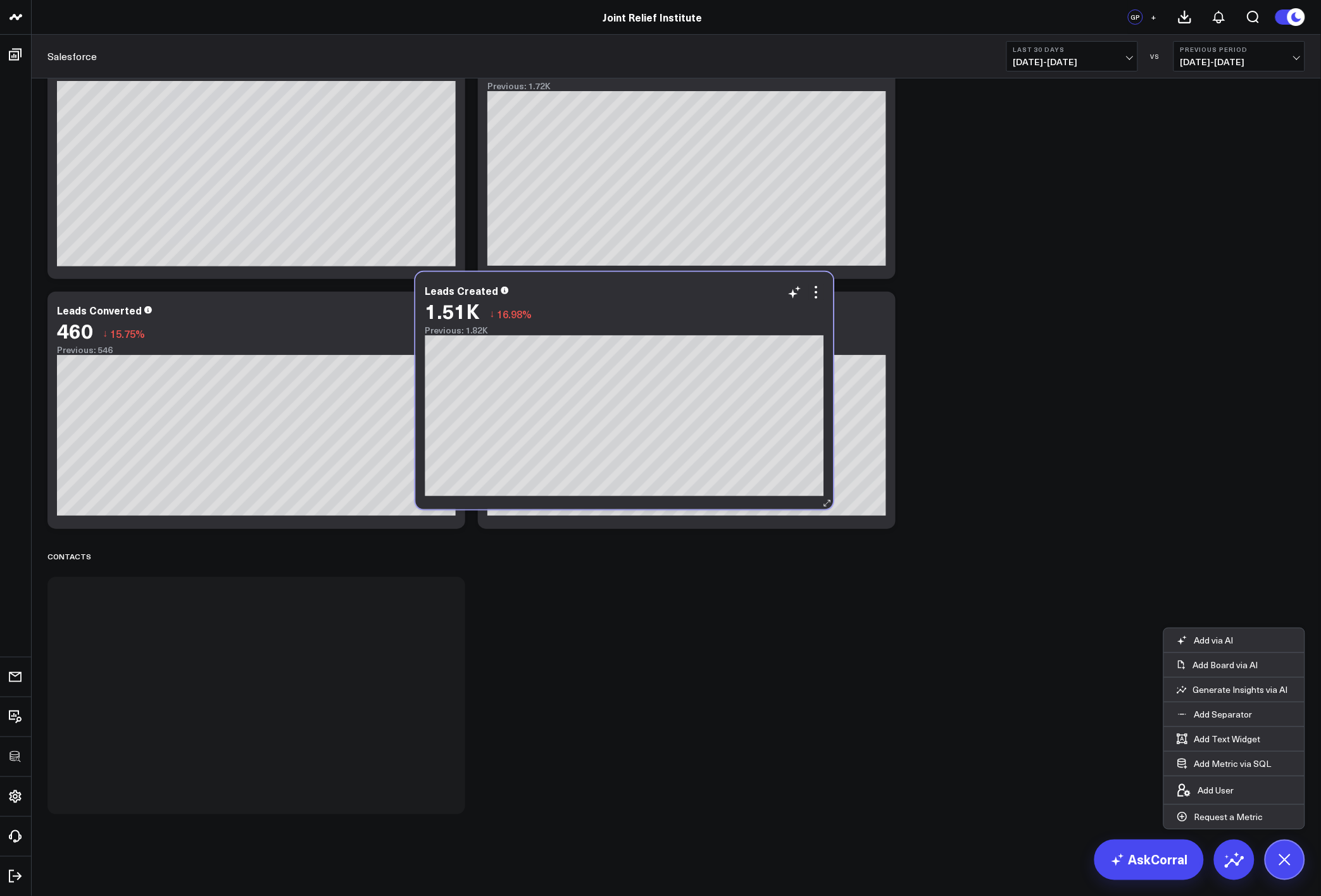
drag, startPoint x: 335, startPoint y: 588, endPoint x: 705, endPoint y: 283, distance: 479.5
click at [705, 285] on div "Leads Created" at bounding box center [625, 290] width 399 height 11
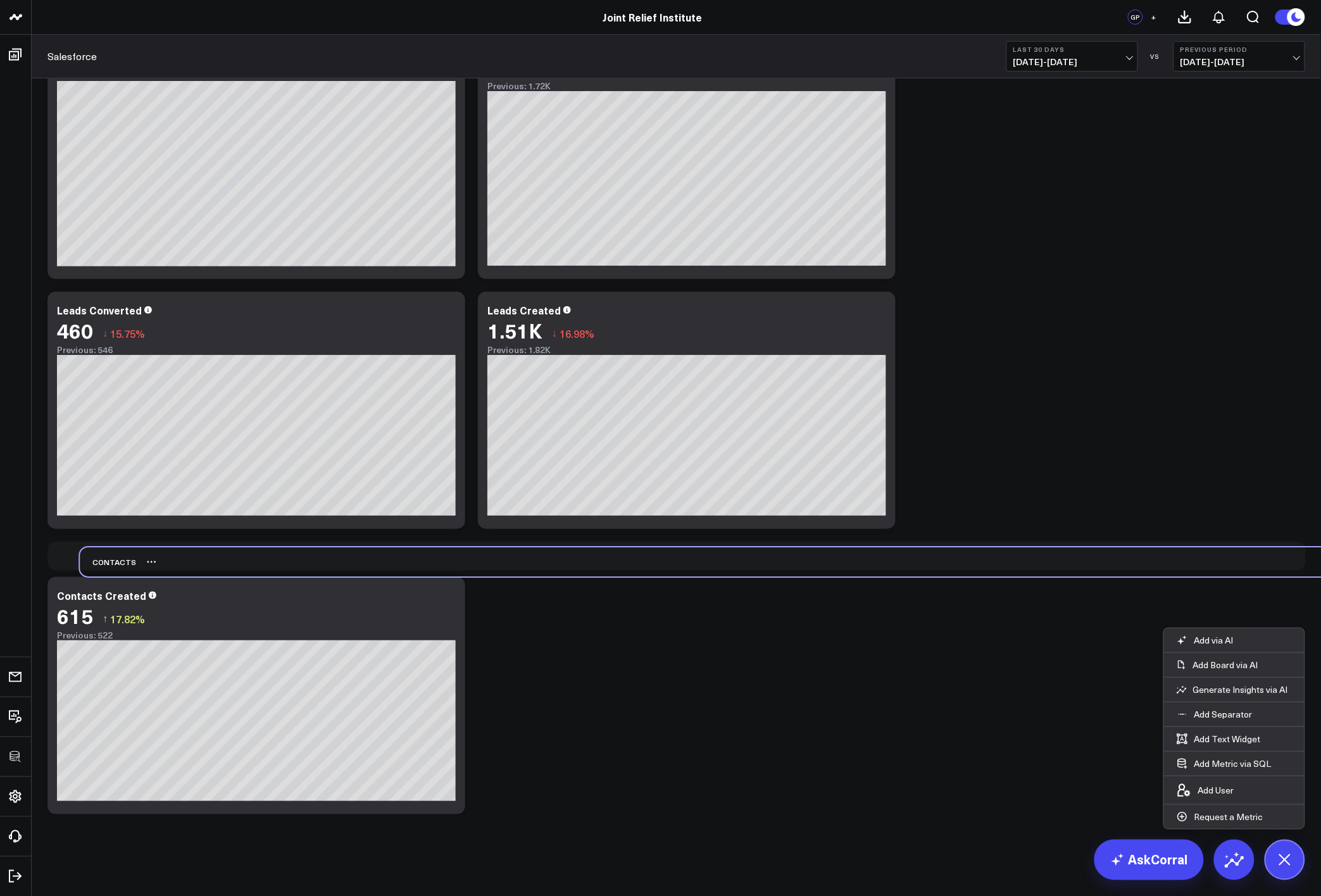
drag, startPoint x: 71, startPoint y: 805, endPoint x: 105, endPoint y: 561, distance: 246.4
click at [105, 561] on div "Contacts" at bounding box center [108, 562] width 56 height 29
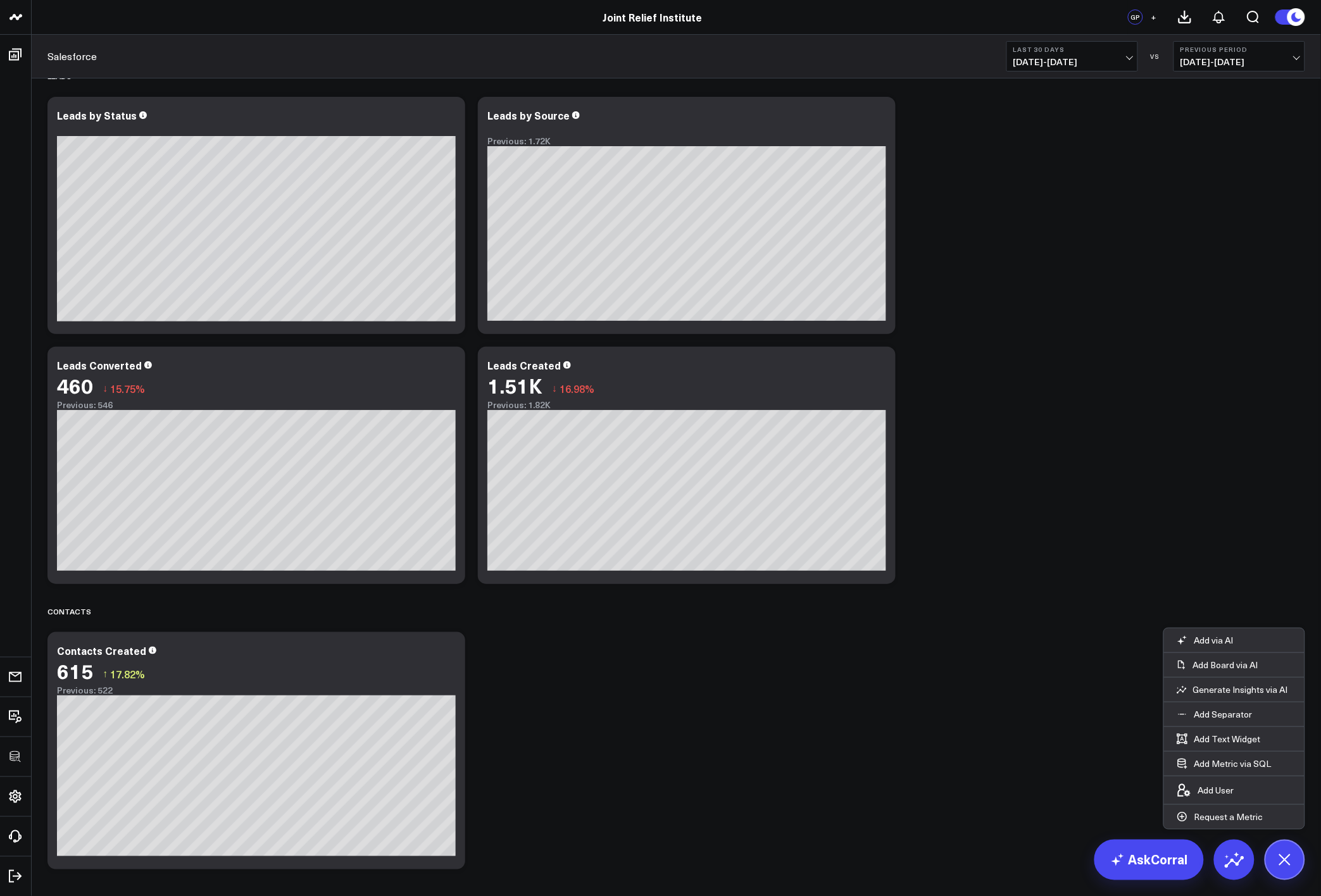
scroll to position [0, 0]
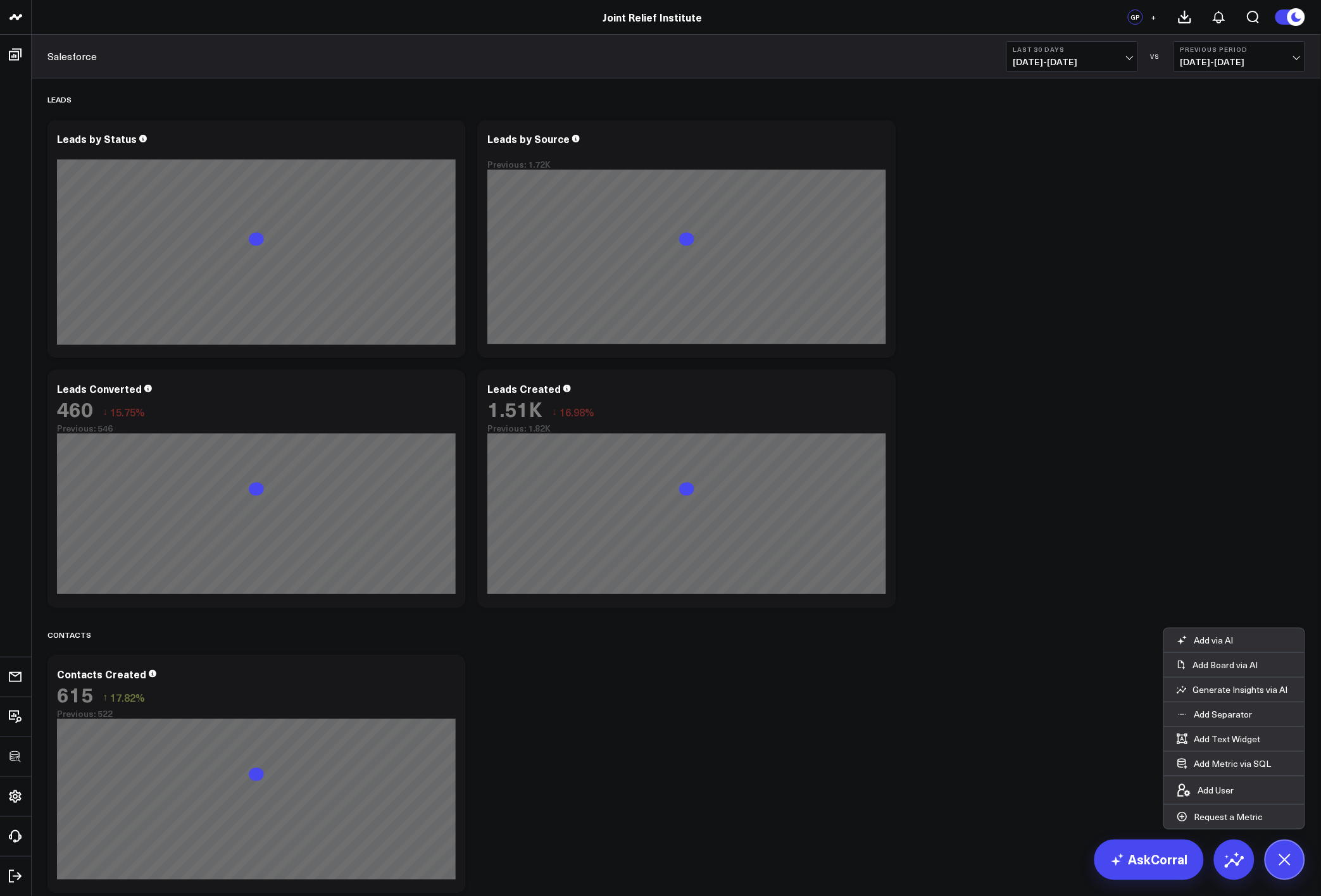
click at [1014, 404] on div "Leads Modify via AI Copy link to widget Ask support Remove Create linked copy E…" at bounding box center [676, 489] width 1270 height 821
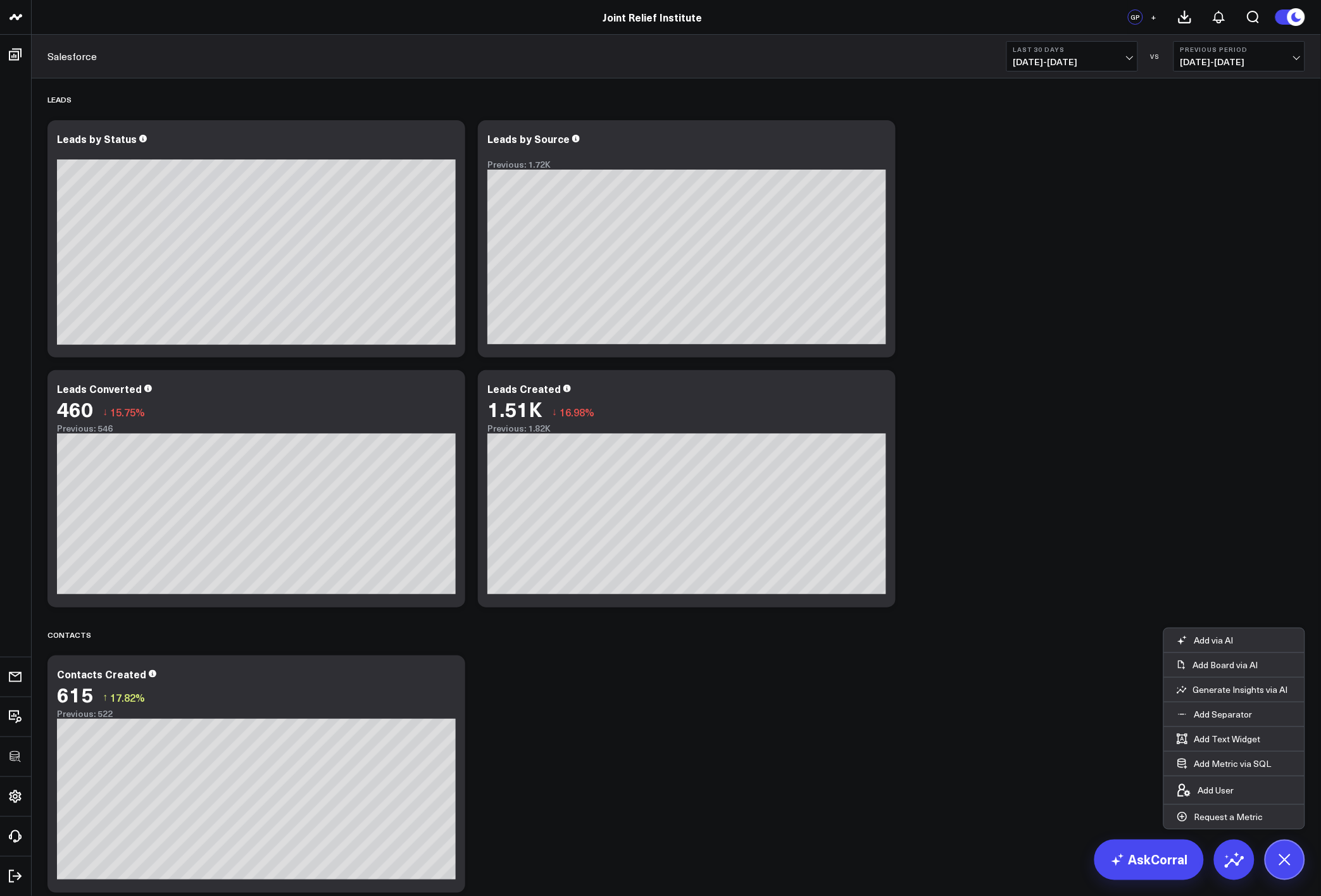
click at [953, 855] on div "Leads Modify via AI Copy link to widget Ask support Remove Create linked copy E…" at bounding box center [676, 489] width 1270 height 821
click at [1291, 866] on icon at bounding box center [1284, 859] width 29 height 29
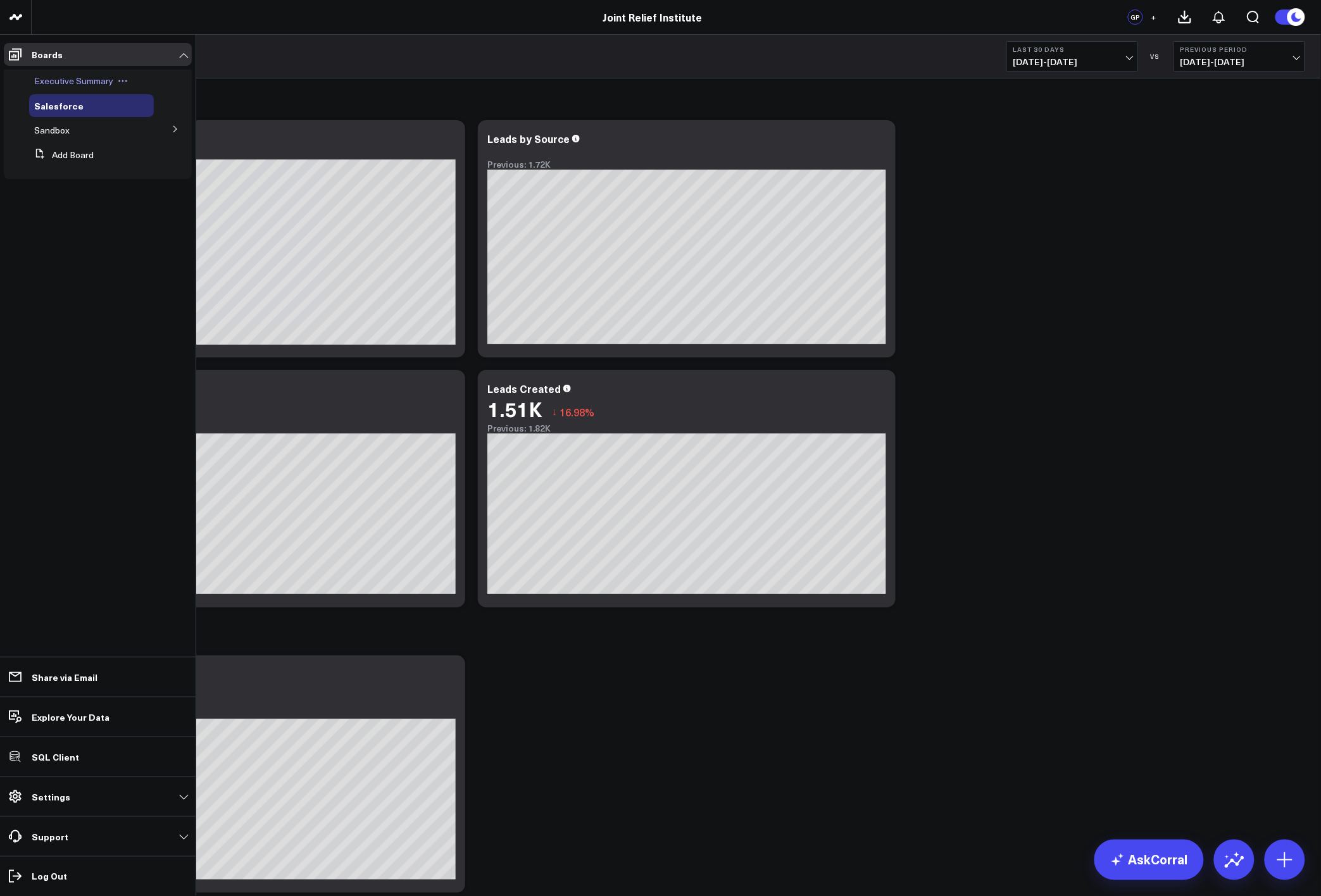
click at [54, 82] on span "Executive Summary" at bounding box center [74, 81] width 79 height 12
